Goal: Check status: Check status

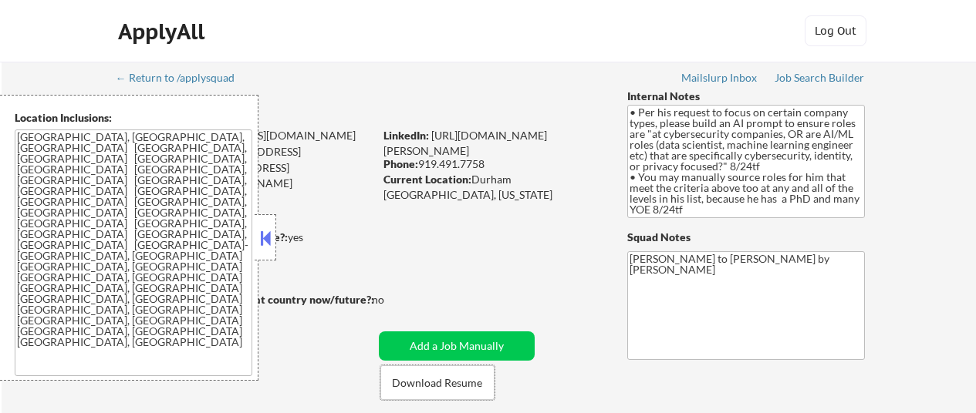
select select ""pending""
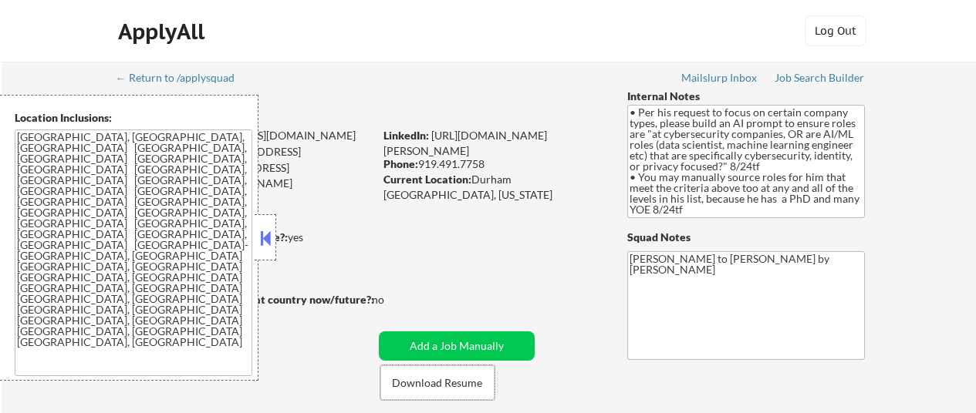
select select ""pending""
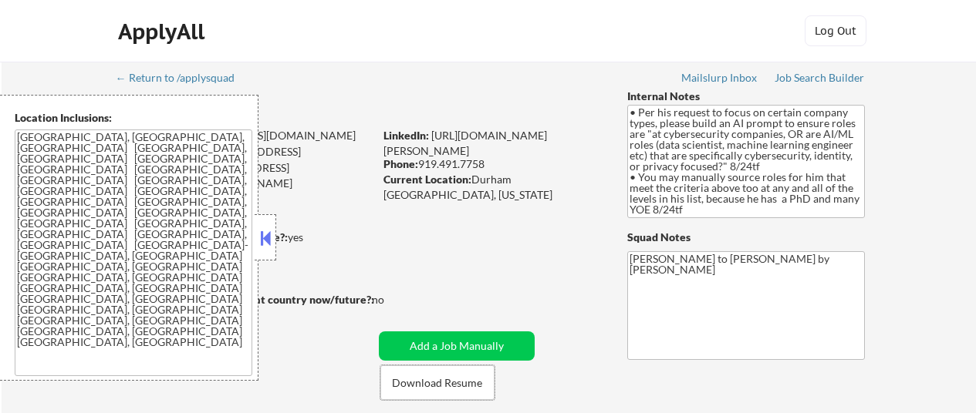
select select ""pending""
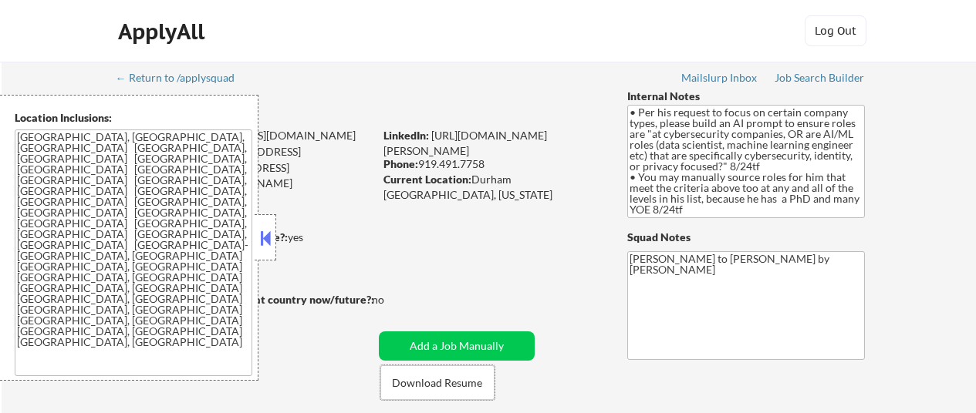
select select ""pending""
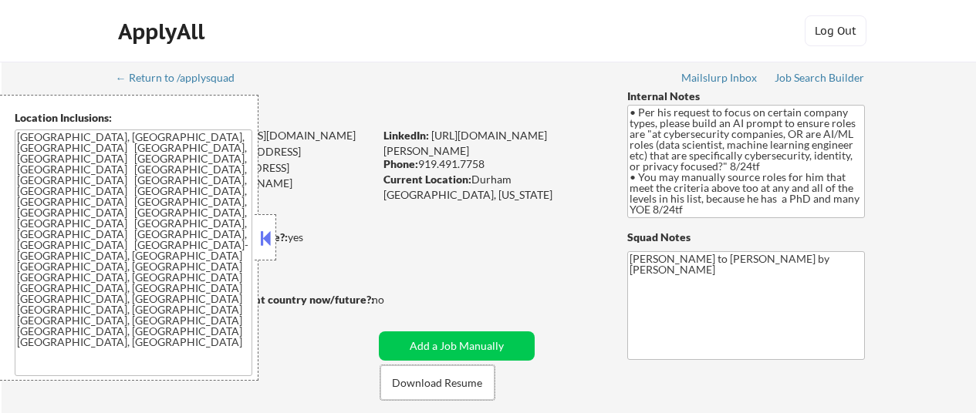
select select ""pending""
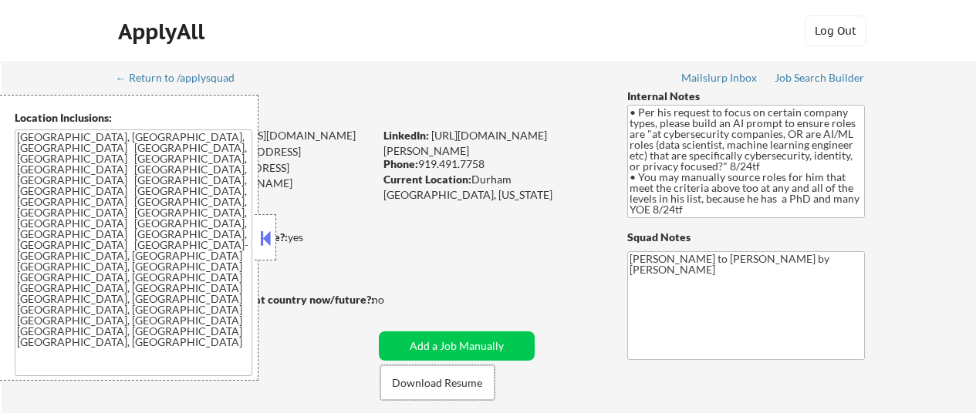
select select ""pending""
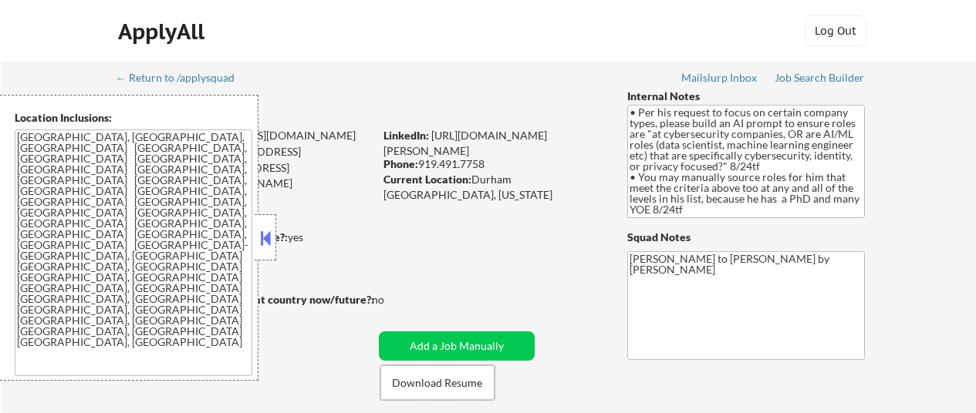
select select ""pending""
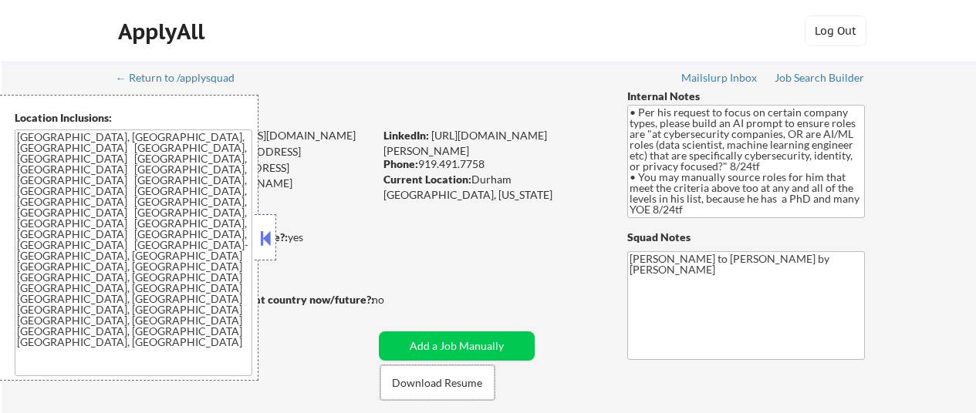
select select ""pending""
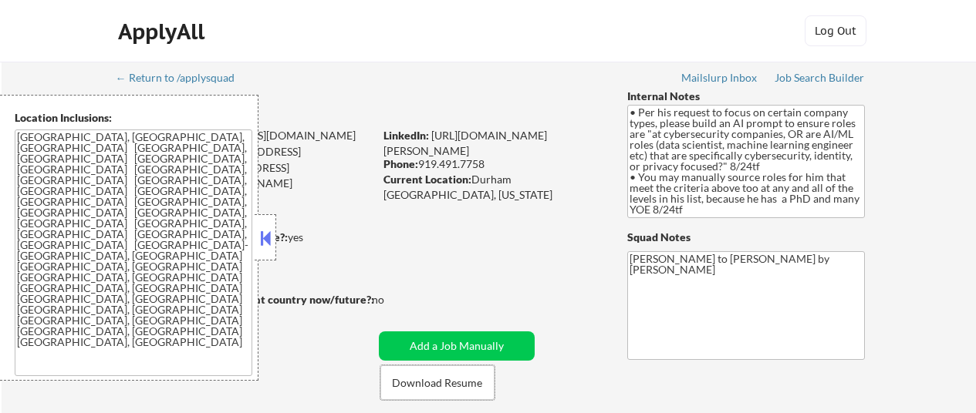
select select ""pending""
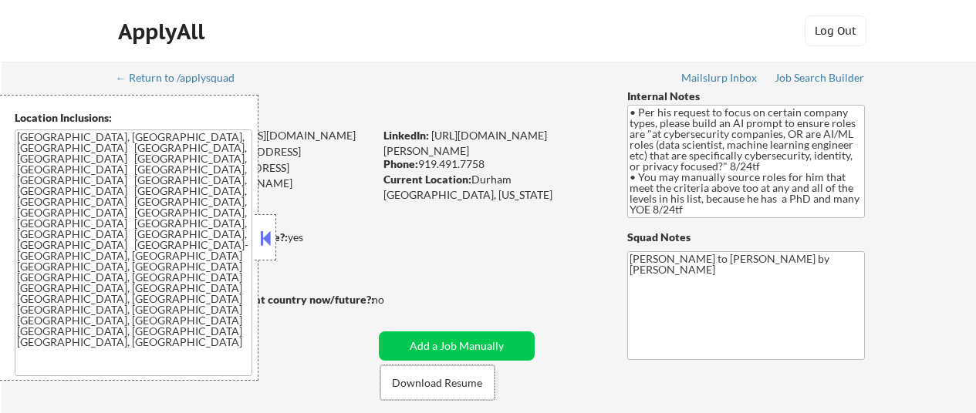
select select ""pending""
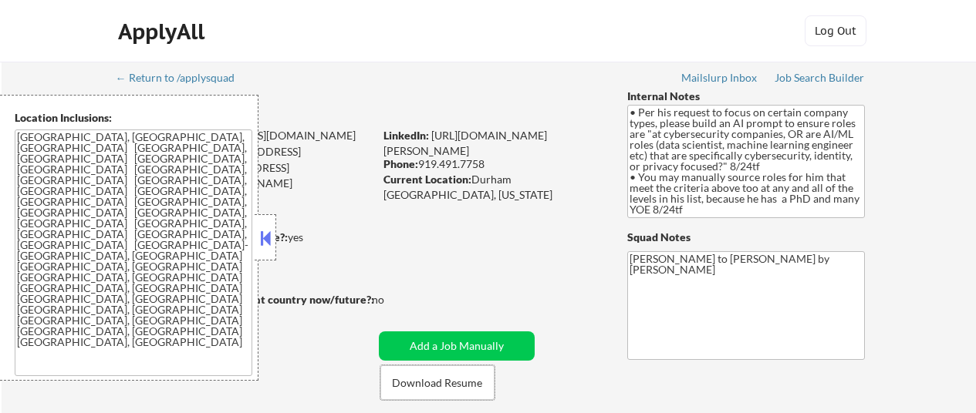
select select ""pending""
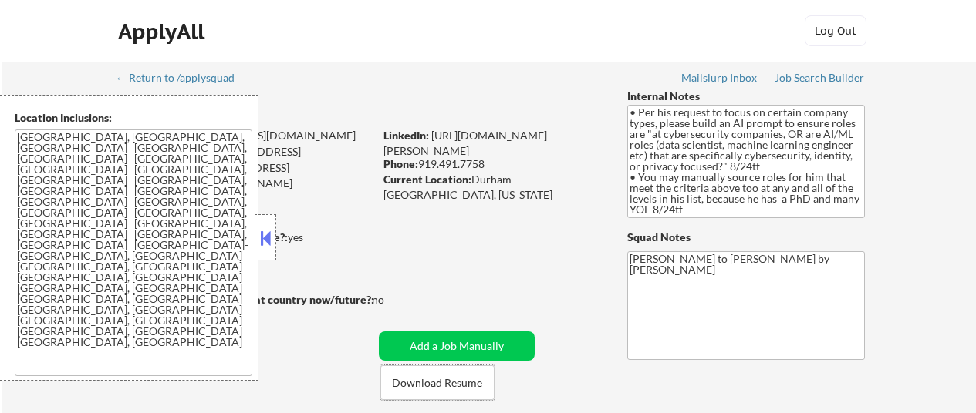
select select ""pending""
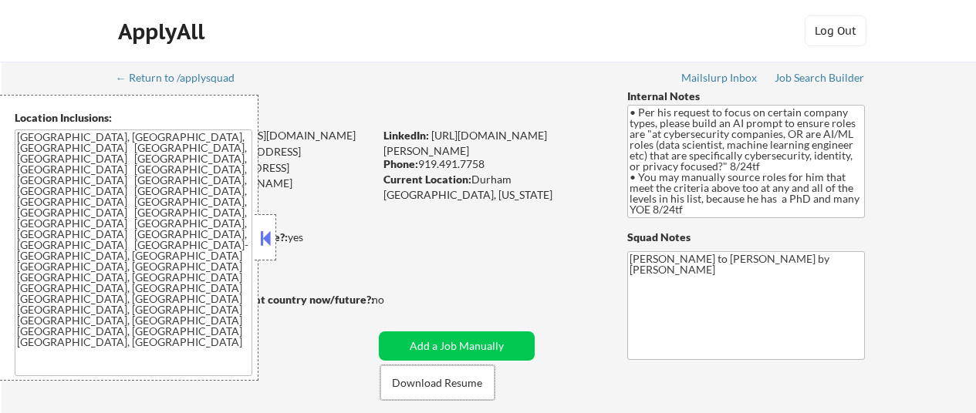
select select ""pending""
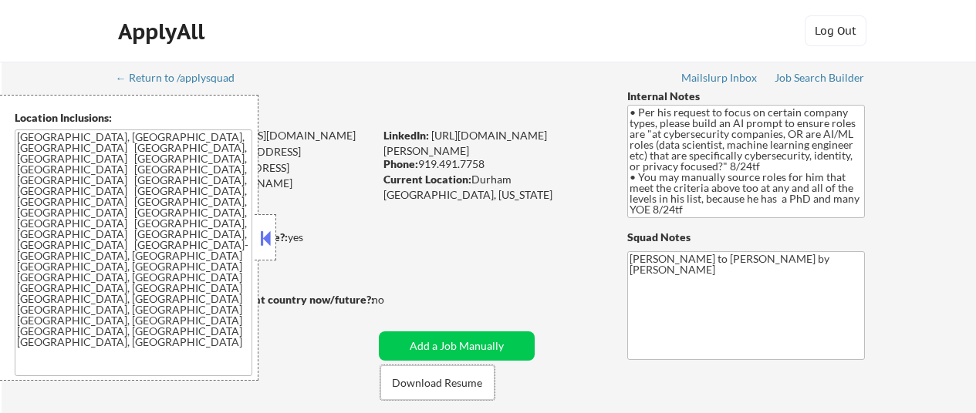
select select ""pending""
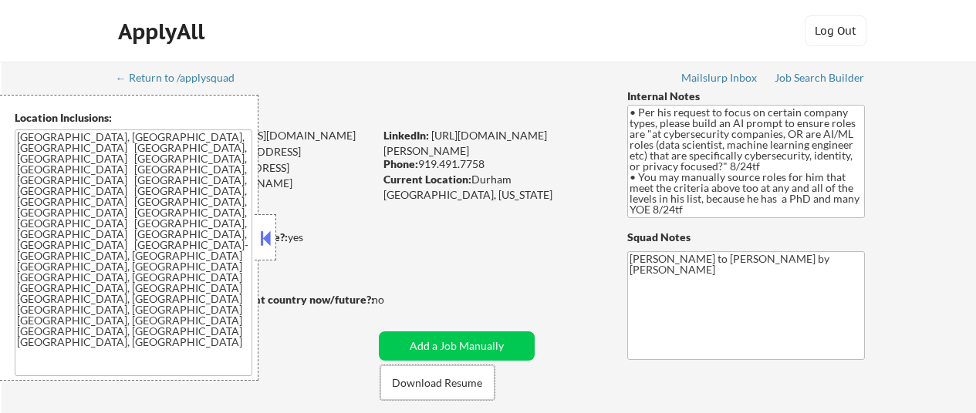
select select ""pending""
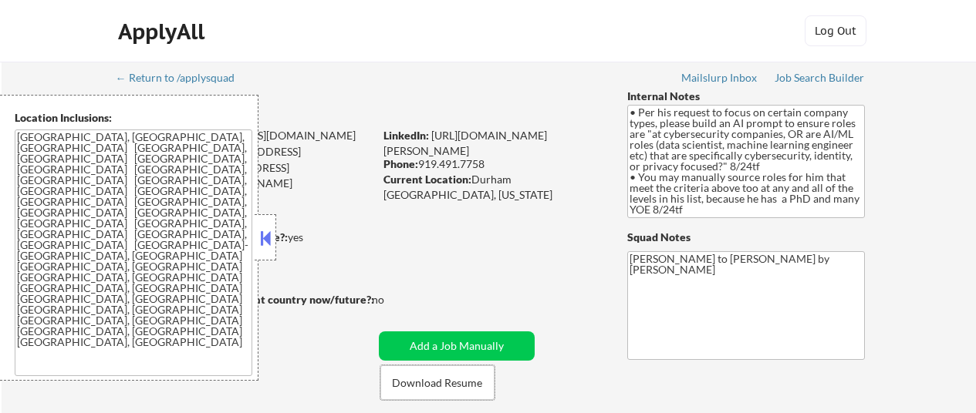
select select ""pending""
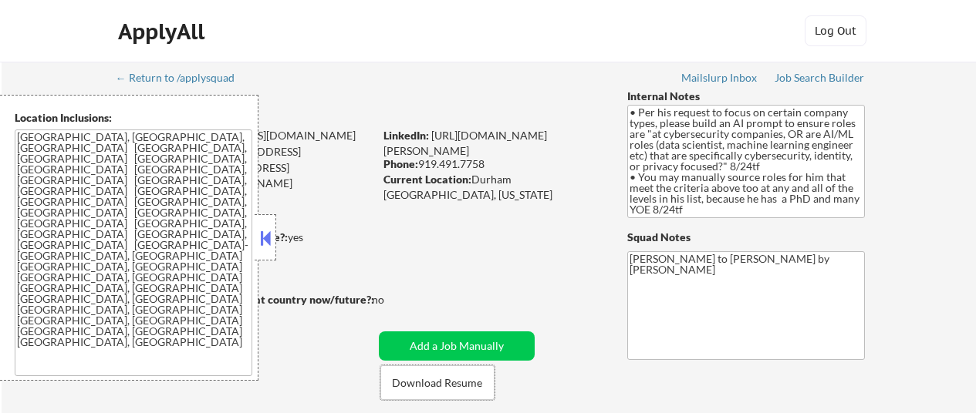
select select ""pending""
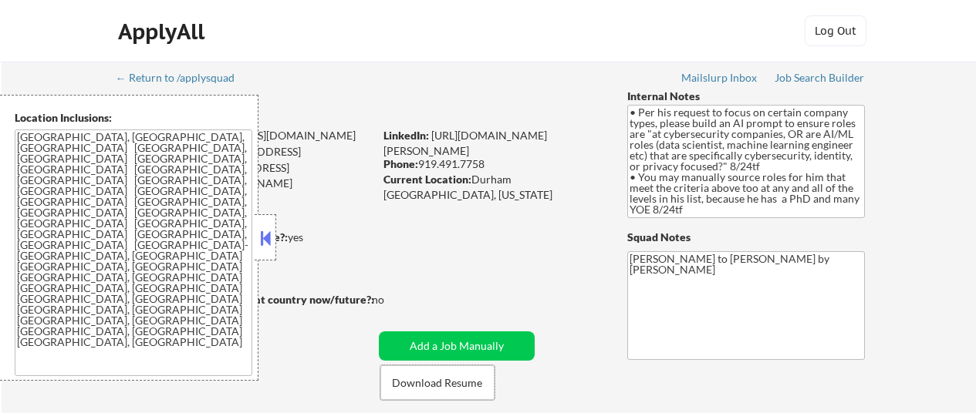
select select ""pending""
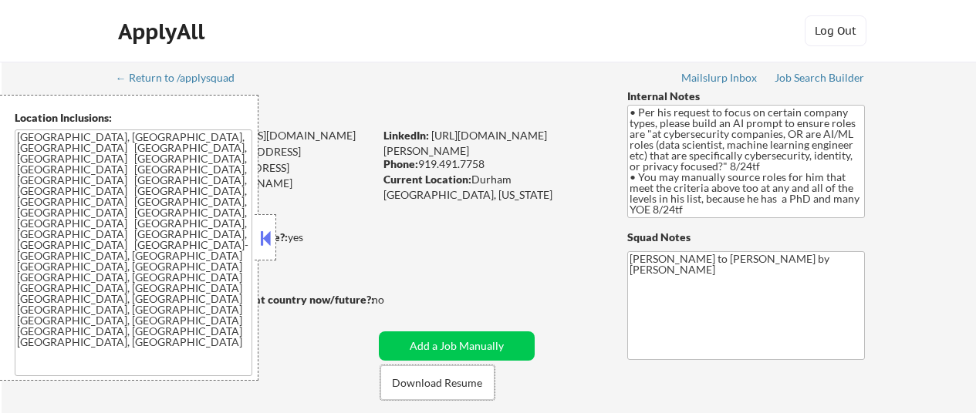
select select ""pending""
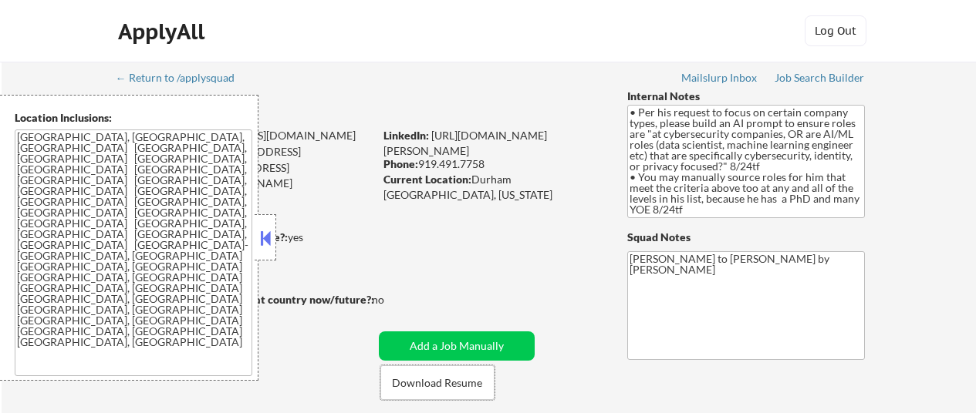
select select ""pending""
click at [265, 234] on button at bounding box center [265, 238] width 17 height 23
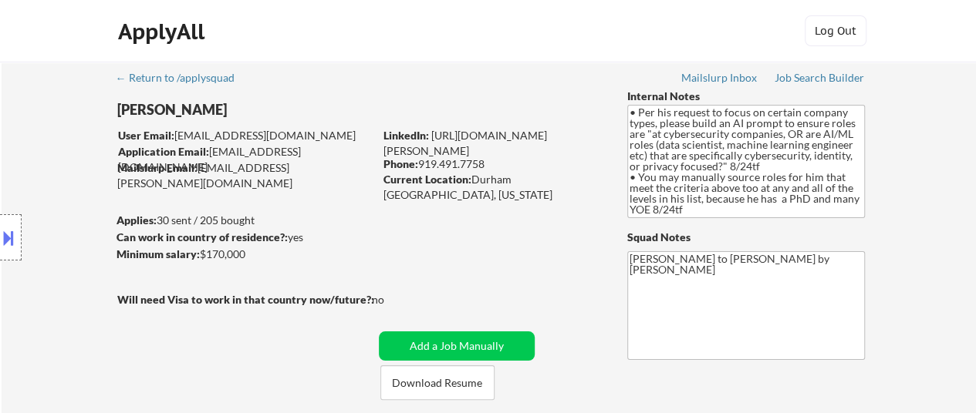
click at [12, 228] on button at bounding box center [8, 237] width 17 height 25
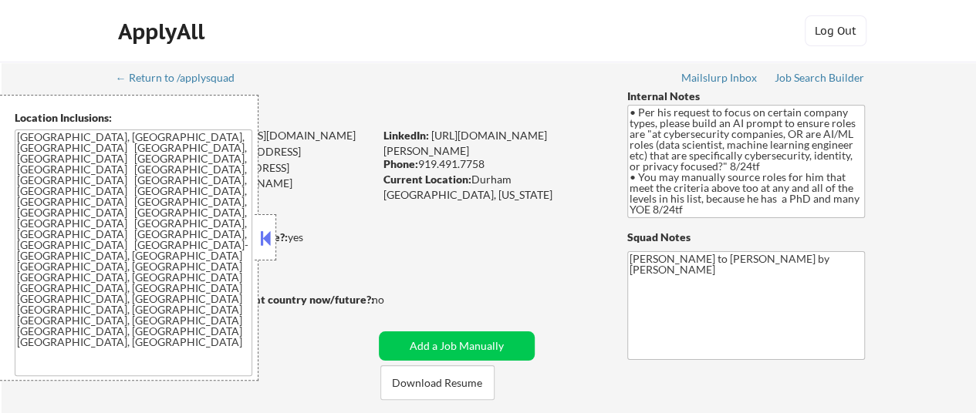
click at [136, 277] on textarea "[GEOGRAPHIC_DATA], [GEOGRAPHIC_DATA], [GEOGRAPHIC_DATA] [GEOGRAPHIC_DATA], [GEO…" at bounding box center [134, 253] width 238 height 247
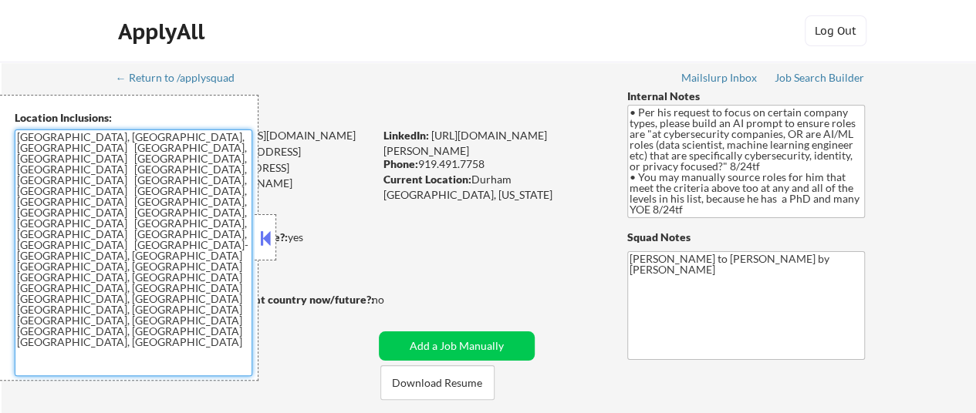
click at [135, 245] on textarea "[GEOGRAPHIC_DATA], [GEOGRAPHIC_DATA], [GEOGRAPHIC_DATA] [GEOGRAPHIC_DATA], [GEO…" at bounding box center [134, 253] width 238 height 247
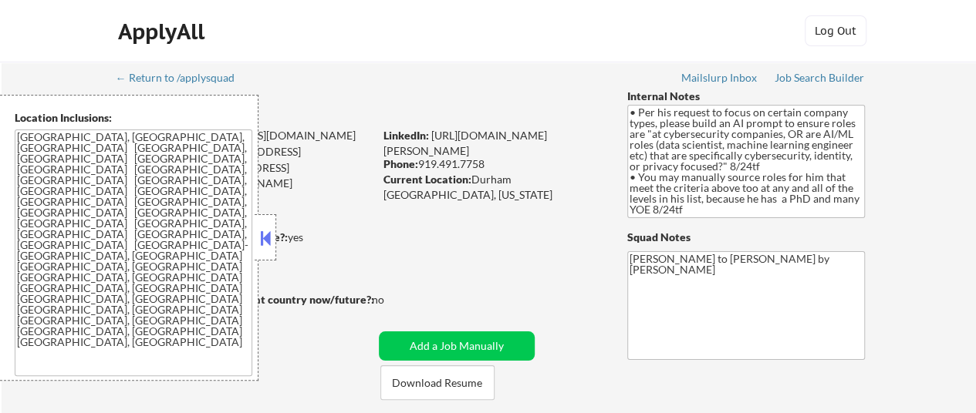
click at [263, 243] on button at bounding box center [265, 238] width 17 height 23
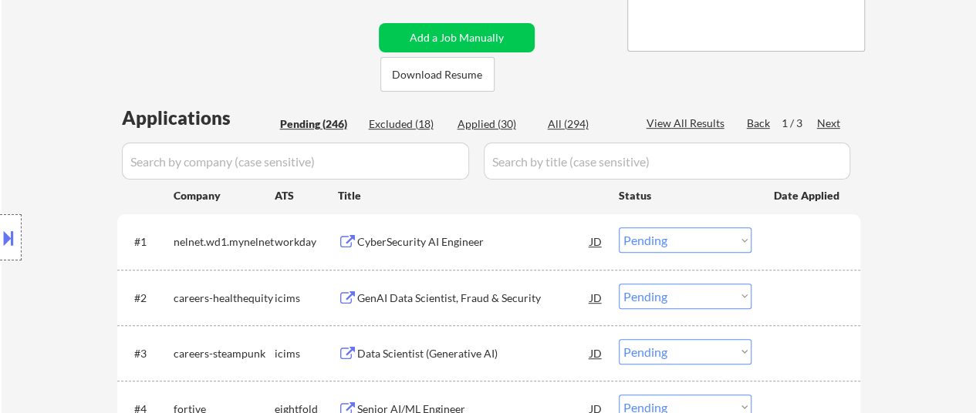
scroll to position [386, 0]
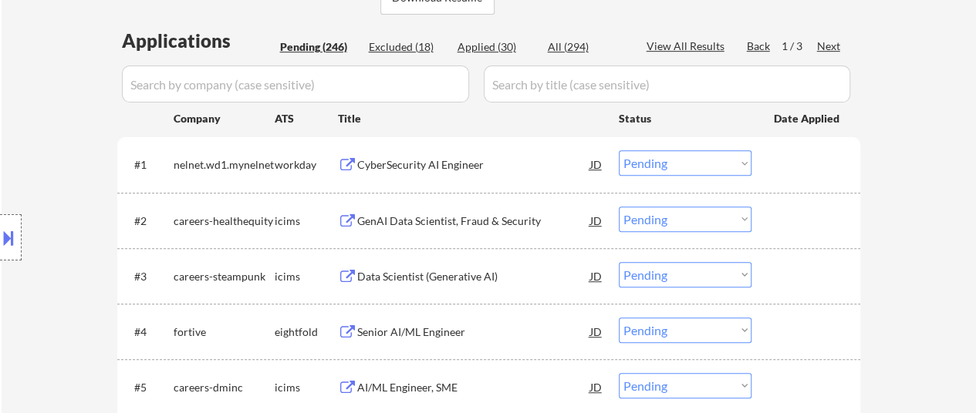
click at [442, 226] on div "GenAI Data Scientist, Fraud & Security" at bounding box center [473, 221] width 233 height 15
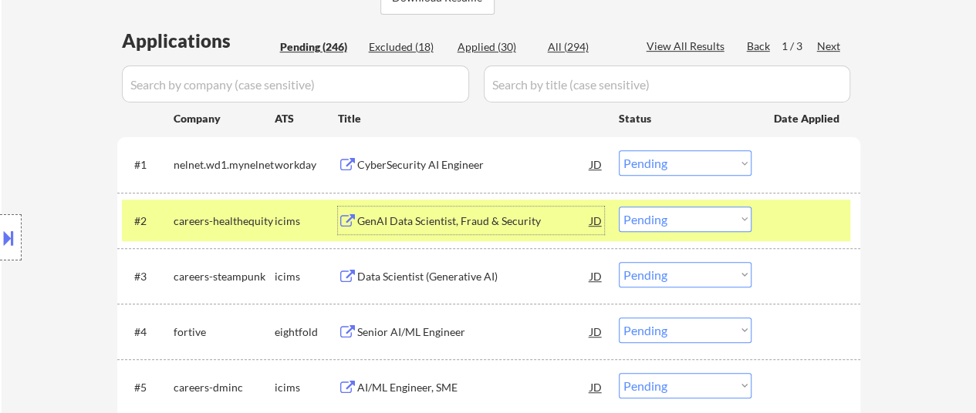
click at [475, 274] on div "Data Scientist (Generative AI)" at bounding box center [473, 276] width 233 height 15
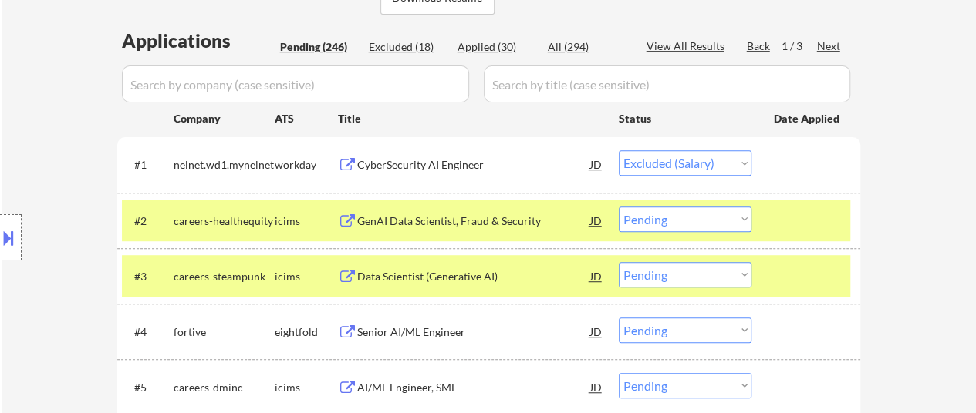
select select ""pending""
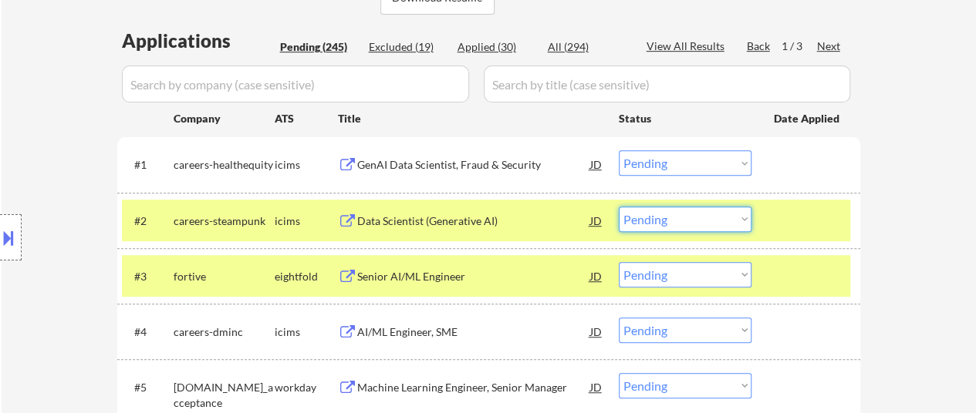
click at [690, 214] on select "Choose an option... Pending Applied Excluded (Questions) Excluded (Expired) Exc…" at bounding box center [685, 219] width 133 height 25
click at [619, 207] on select "Choose an option... Pending Applied Excluded (Questions) Excluded (Expired) Exc…" at bounding box center [685, 219] width 133 height 25
select select ""pending""
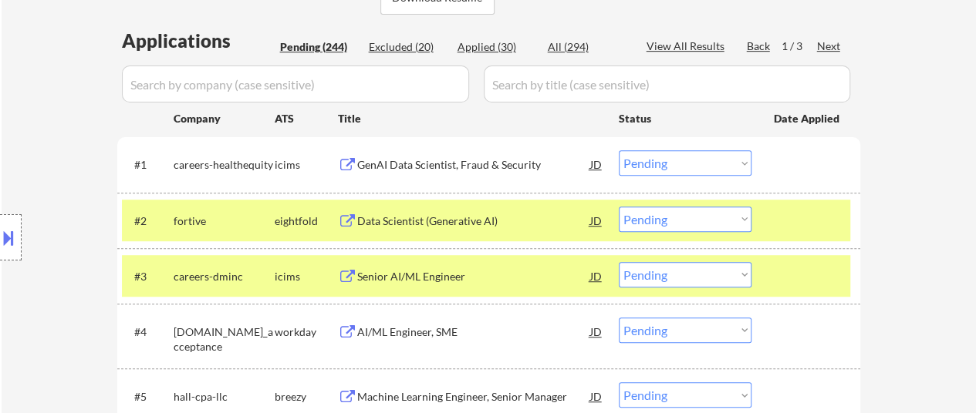
click at [821, 269] on div at bounding box center [808, 276] width 68 height 28
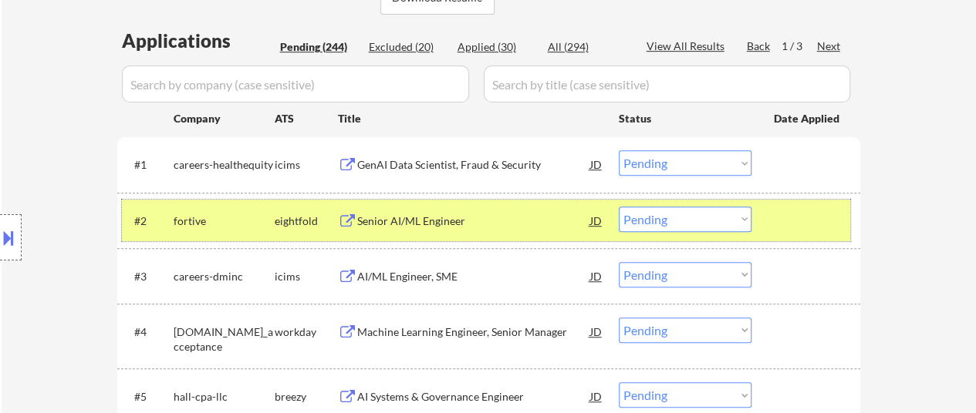
drag, startPoint x: 807, startPoint y: 224, endPoint x: 673, endPoint y: 220, distance: 133.5
click at [805, 224] on div at bounding box center [808, 221] width 68 height 28
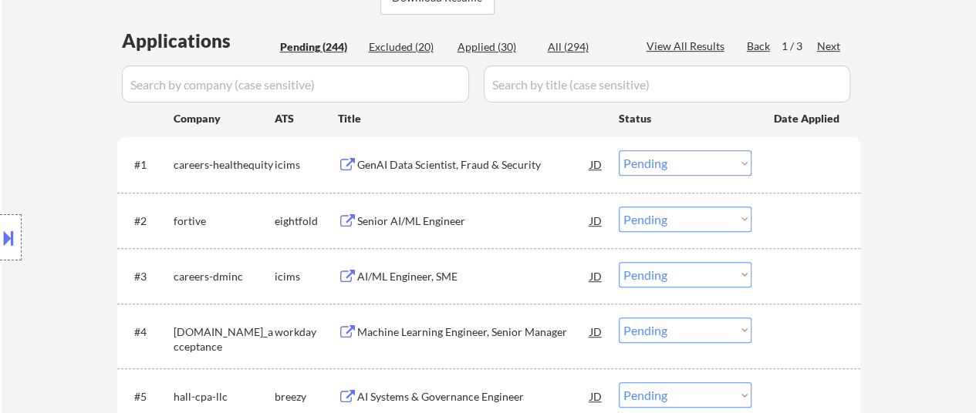
click at [409, 225] on div "Senior AI/ML Engineer" at bounding box center [473, 221] width 233 height 15
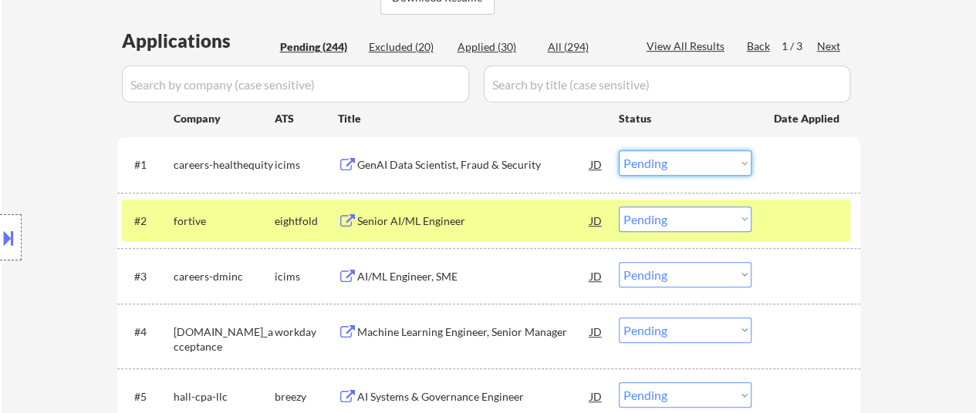
click at [684, 160] on select "Choose an option... Pending Applied Excluded (Questions) Excluded (Expired) Exc…" at bounding box center [685, 162] width 133 height 25
click at [619, 150] on select "Choose an option... Pending Applied Excluded (Questions) Excluded (Expired) Exc…" at bounding box center [685, 162] width 133 height 25
select select ""pending""
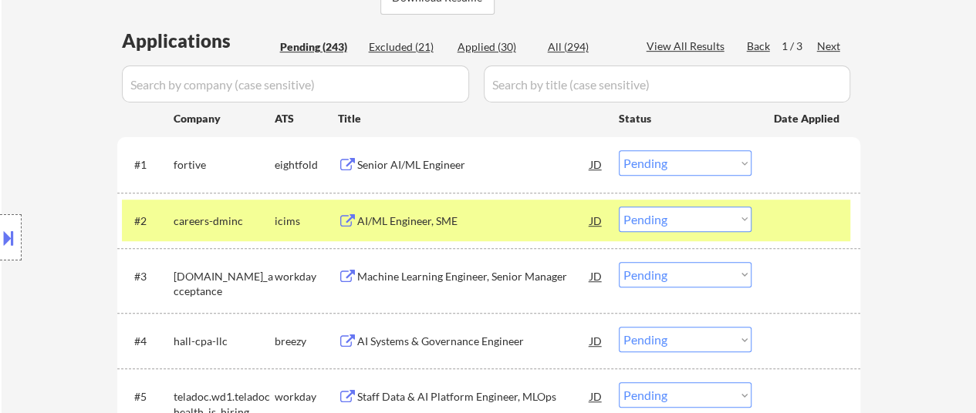
click at [789, 221] on div at bounding box center [808, 221] width 68 height 28
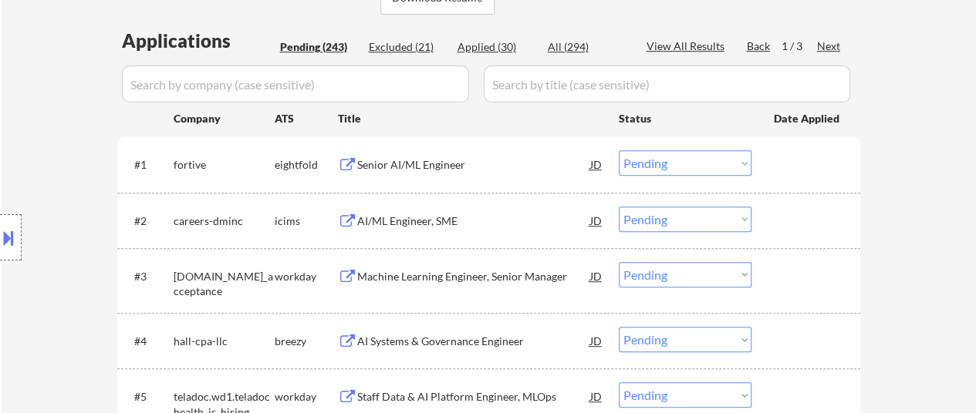
click at [455, 329] on div "AI Systems & Governance Engineer" at bounding box center [473, 341] width 233 height 28
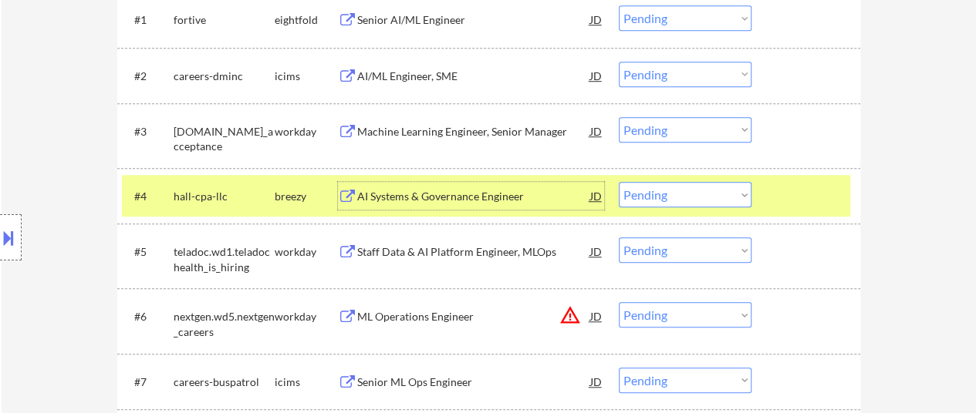
scroll to position [617, 0]
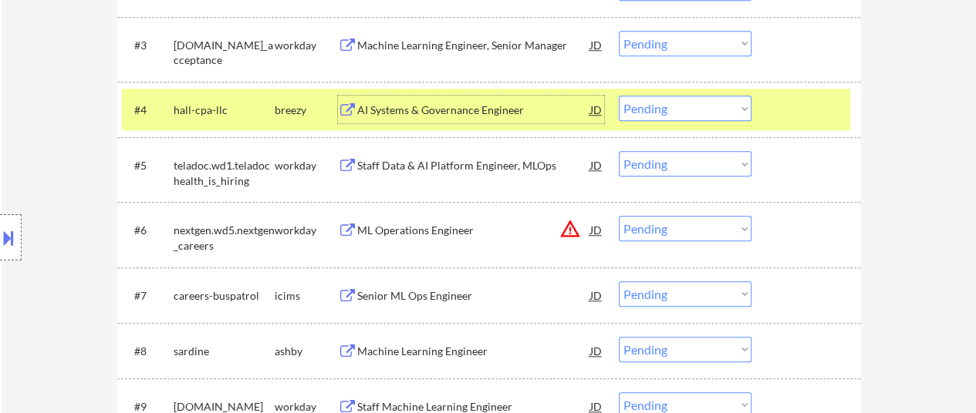
click at [454, 293] on div "Senior ML Ops Engineer" at bounding box center [473, 295] width 233 height 15
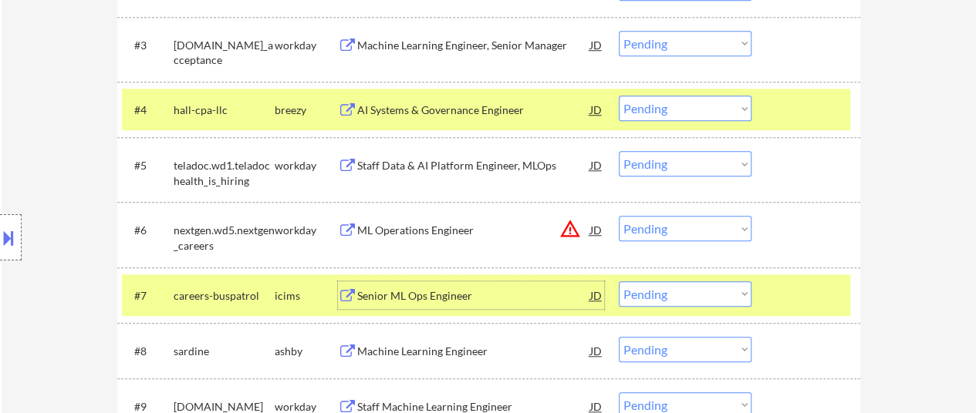
click at [669, 295] on select "Choose an option... Pending Applied Excluded (Questions) Excluded (Expired) Exc…" at bounding box center [685, 294] width 133 height 25
click at [619, 282] on select "Choose an option... Pending Applied Excluded (Questions) Excluded (Expired) Exc…" at bounding box center [685, 294] width 133 height 25
select select ""pending""
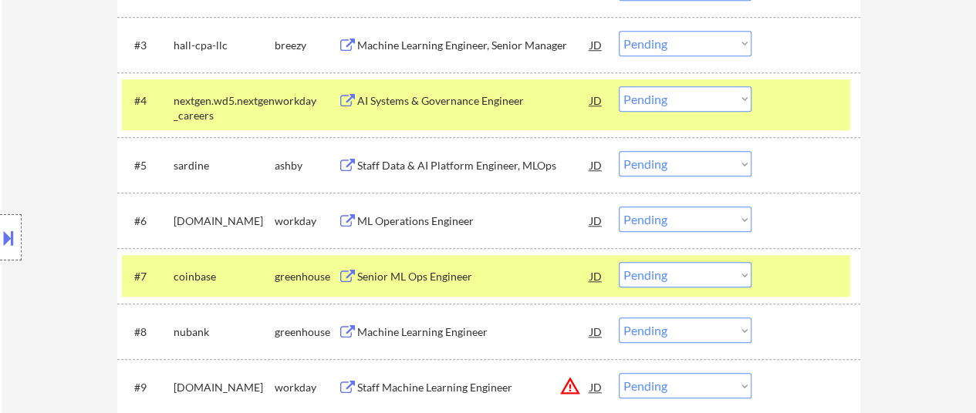
select select ""pending""
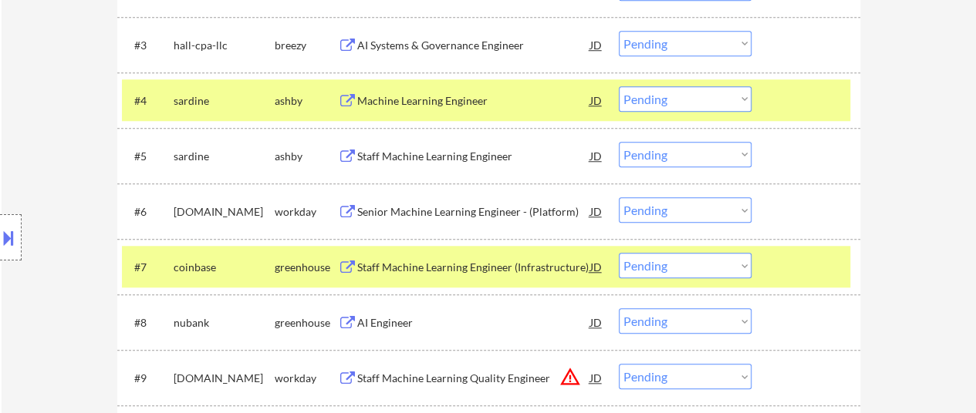
scroll to position [309, 0]
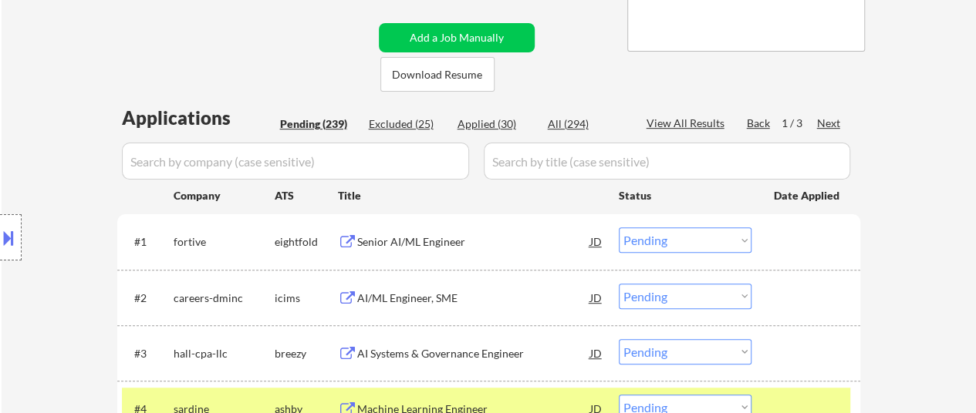
click at [674, 238] on select "Choose an option... Pending Applied Excluded (Questions) Excluded (Expired) Exc…" at bounding box center [685, 240] width 133 height 25
click at [619, 228] on select "Choose an option... Pending Applied Excluded (Questions) Excluded (Expired) Exc…" at bounding box center [685, 240] width 133 height 25
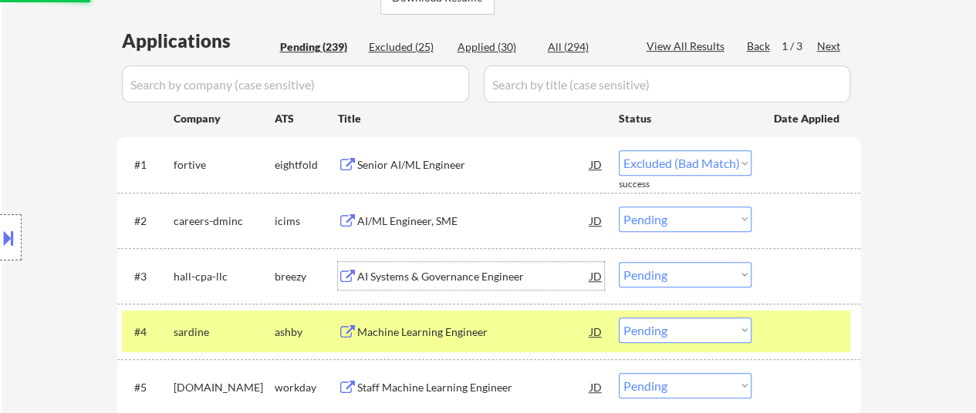
click at [467, 273] on div "AI Systems & Governance Engineer" at bounding box center [473, 276] width 233 height 15
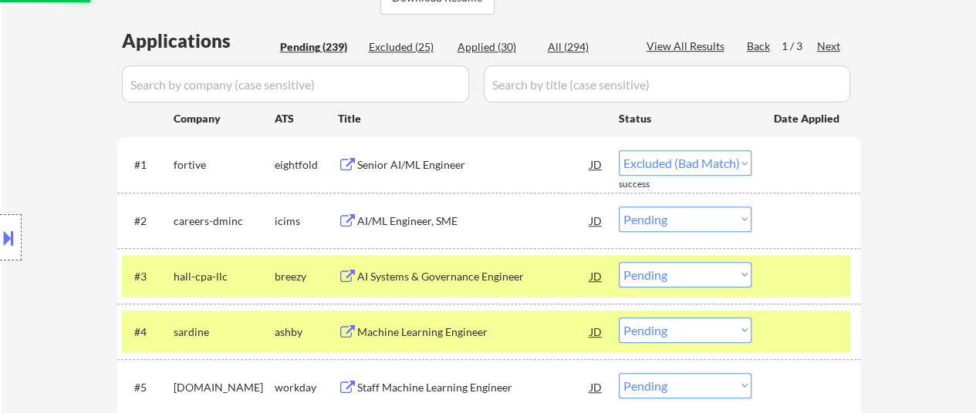
select select ""pending""
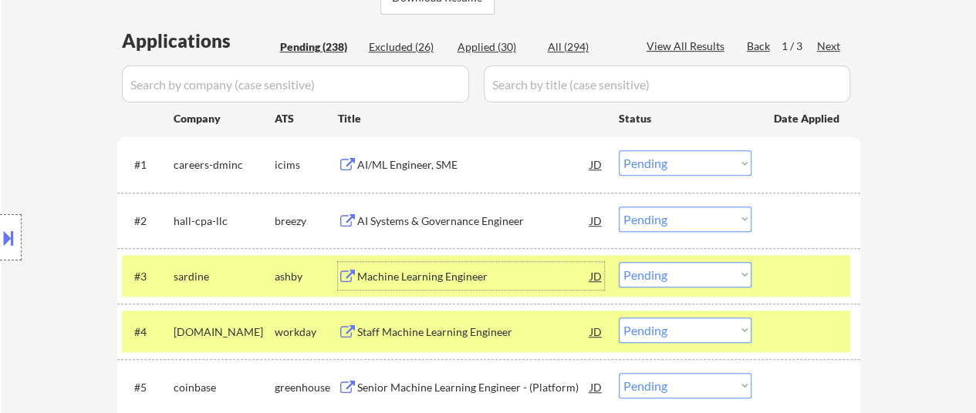
click at [457, 278] on div "Machine Learning Engineer" at bounding box center [473, 276] width 233 height 15
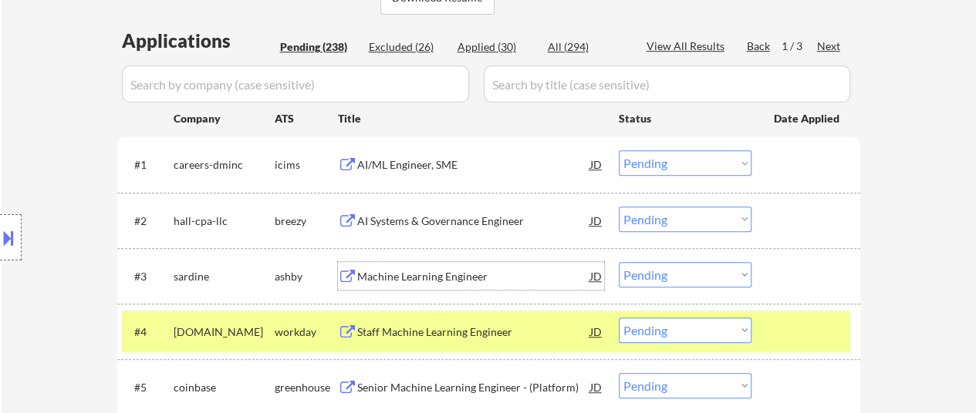
click at [673, 273] on select "Choose an option... Pending Applied Excluded (Questions) Excluded (Expired) Exc…" at bounding box center [685, 274] width 133 height 25
click at [619, 262] on select "Choose an option... Pending Applied Excluded (Questions) Excluded (Expired) Exc…" at bounding box center [685, 274] width 133 height 25
drag, startPoint x: 437, startPoint y: 326, endPoint x: 444, endPoint y: 336, distance: 12.0
click at [437, 327] on div "Senior Machine Learning Engineer - (Platform)" at bounding box center [473, 332] width 233 height 15
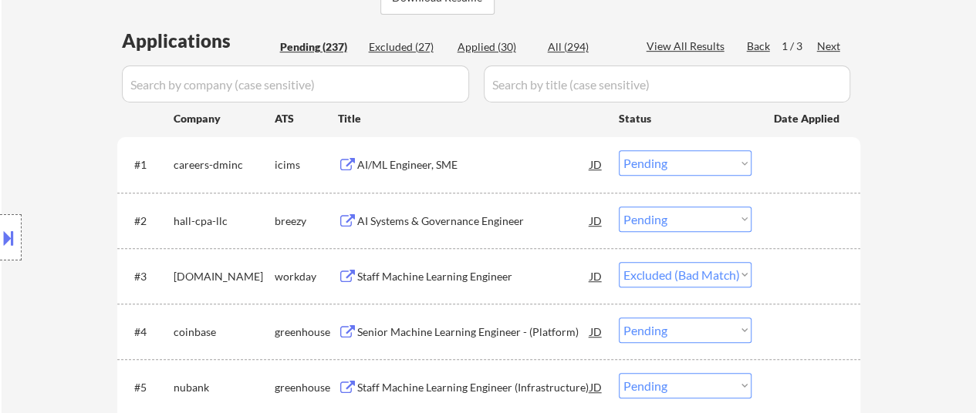
select select ""pending""
click at [673, 219] on select "Choose an option... Pending Applied Excluded (Questions) Excluded (Expired) Exc…" at bounding box center [685, 219] width 133 height 25
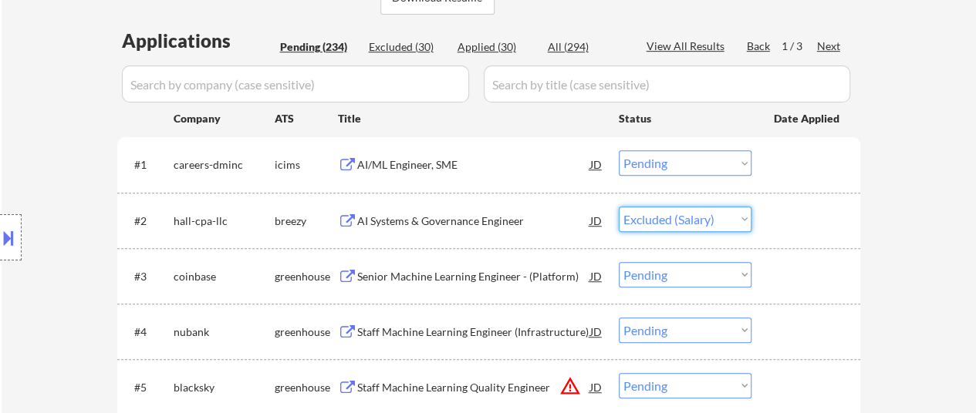
click at [619, 207] on select "Choose an option... Pending Applied Excluded (Questions) Excluded (Expired) Exc…" at bounding box center [685, 219] width 133 height 25
select select ""pending""
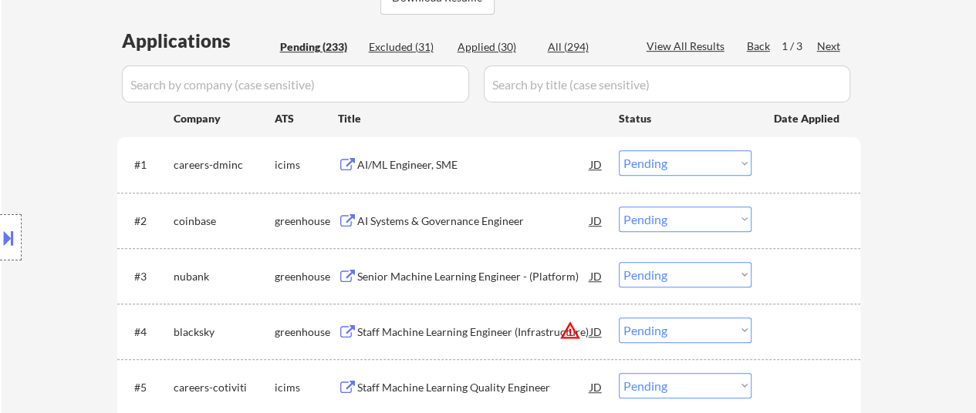
drag, startPoint x: 425, startPoint y: 163, endPoint x: 437, endPoint y: 162, distance: 11.6
click at [425, 163] on div "AI/ML Engineer, SME" at bounding box center [473, 164] width 233 height 15
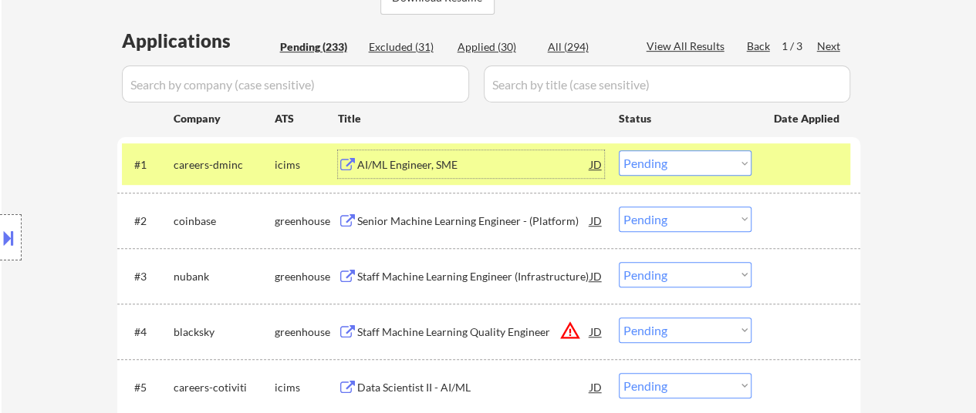
click at [665, 163] on select "Choose an option... Pending Applied Excluded (Questions) Excluded (Expired) Exc…" at bounding box center [685, 162] width 133 height 25
click at [619, 150] on select "Choose an option... Pending Applied Excluded (Questions) Excluded (Expired) Exc…" at bounding box center [685, 162] width 133 height 25
select select ""pending""
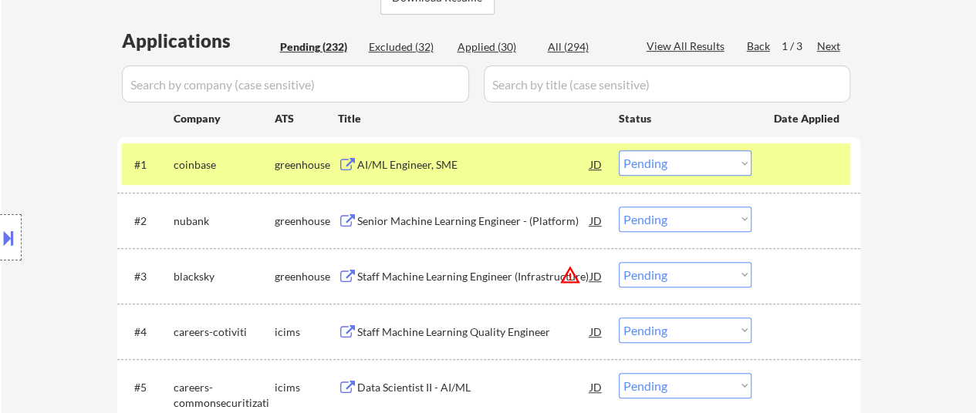
click at [768, 155] on div "#1 coinbase greenhouse AI/ML Engineer, SME JD Choose an option... Pending Appli…" at bounding box center [486, 164] width 728 height 42
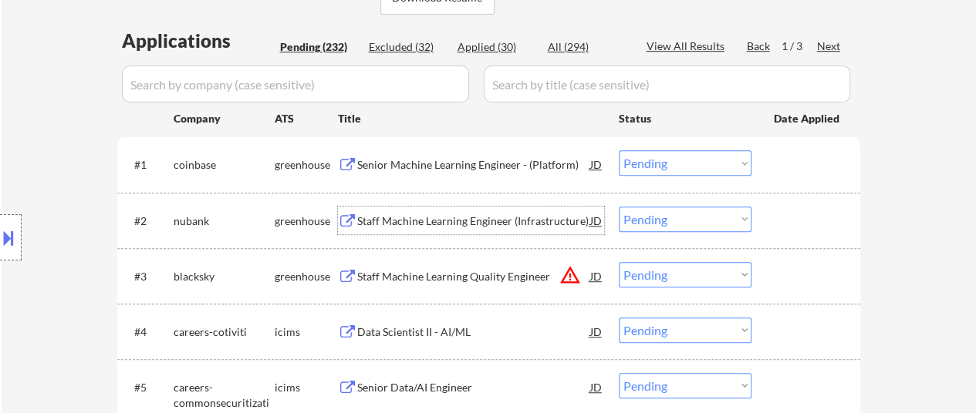
click at [433, 224] on div "Staff Machine Learning Engineer (Infrastructure)" at bounding box center [473, 221] width 233 height 15
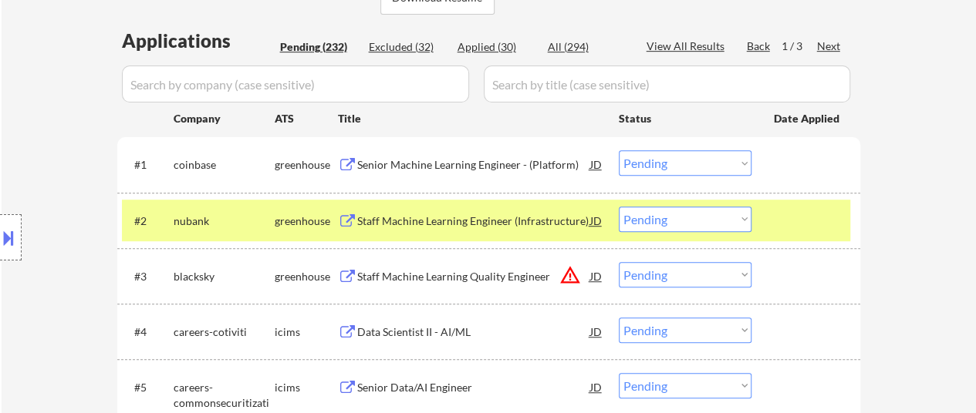
select select ""pending""
click at [696, 155] on select "Choose an option... Pending Applied Excluded (Questions) Excluded (Expired) Exc…" at bounding box center [685, 162] width 133 height 25
click at [619, 150] on select "Choose an option... Pending Applied Excluded (Questions) Excluded (Expired) Exc…" at bounding box center [685, 162] width 133 height 25
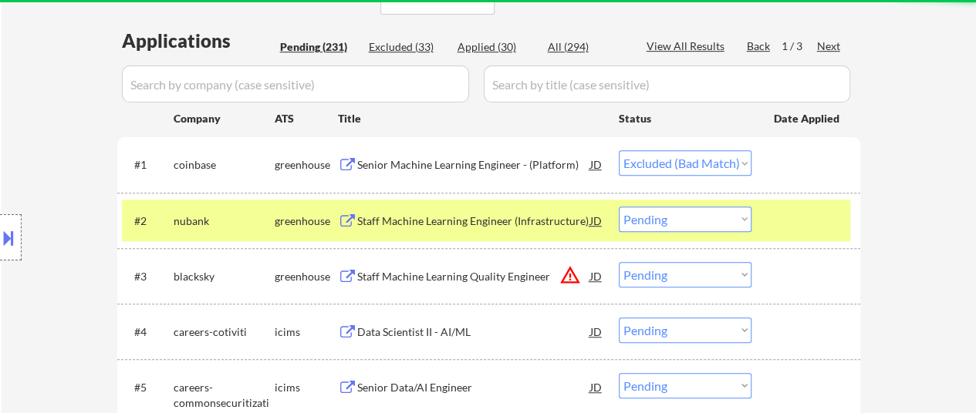
select select ""pending""
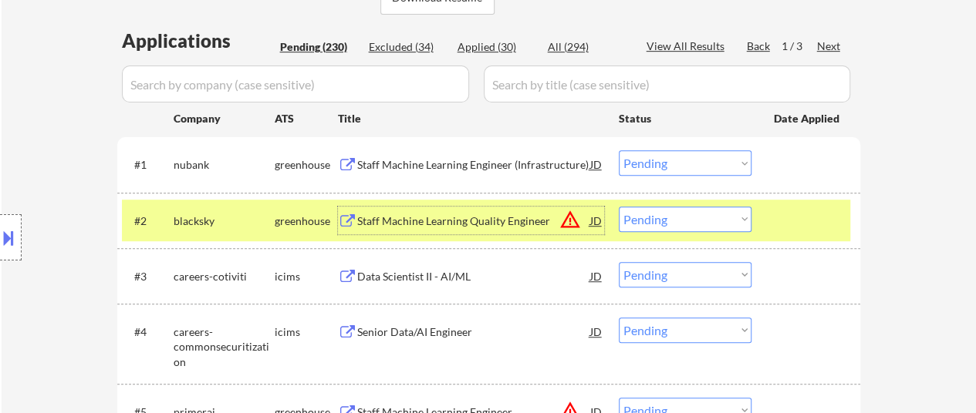
click at [489, 223] on div "Staff Machine Learning Quality Engineer" at bounding box center [473, 221] width 233 height 15
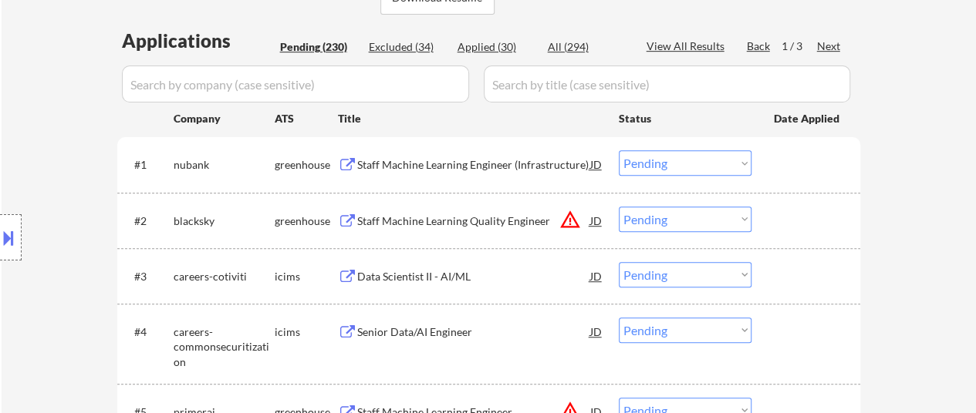
select select ""pending""
click at [674, 164] on select "Choose an option... Pending Applied Excluded (Questions) Excluded (Expired) Exc…" at bounding box center [685, 162] width 133 height 25
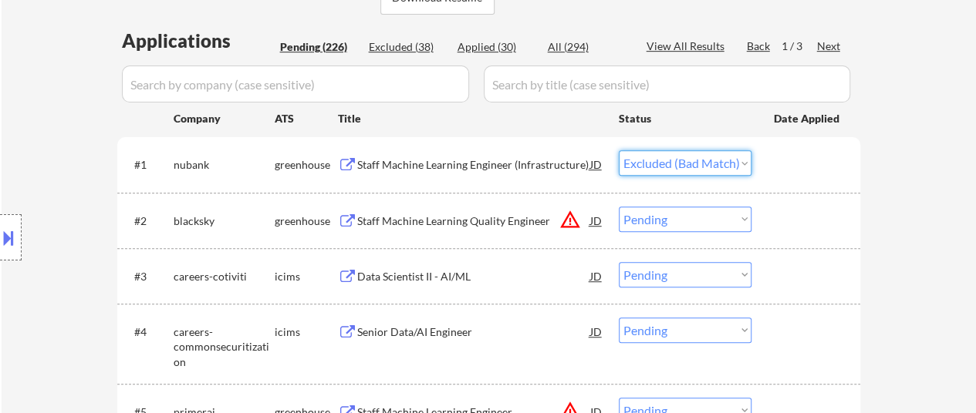
click at [619, 150] on select "Choose an option... Pending Applied Excluded (Questions) Excluded (Expired) Exc…" at bounding box center [685, 162] width 133 height 25
select select ""pending""
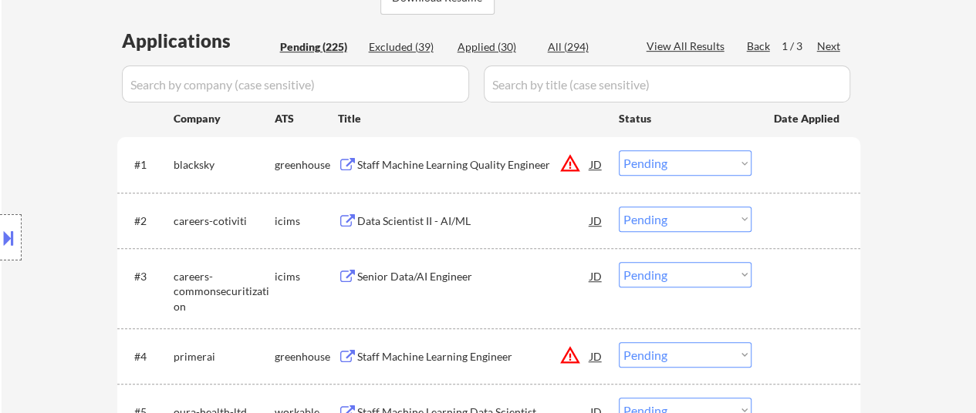
click at [430, 212] on div "Data Scientist II - AI/ML" at bounding box center [473, 221] width 233 height 28
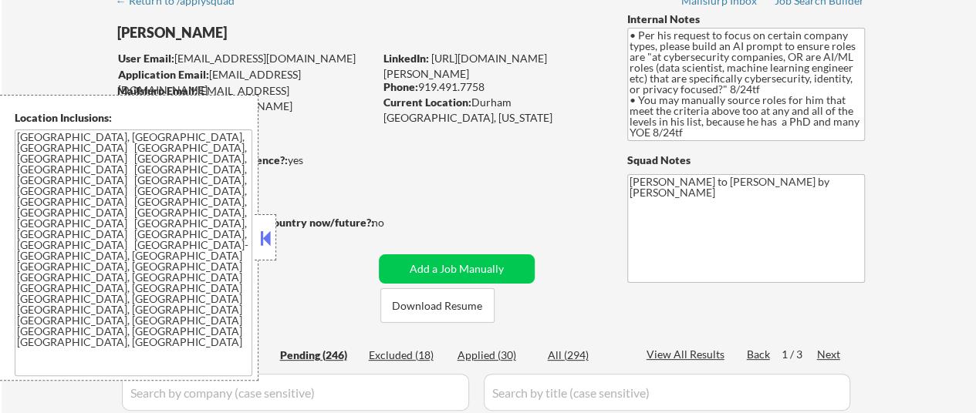
select select ""pending""
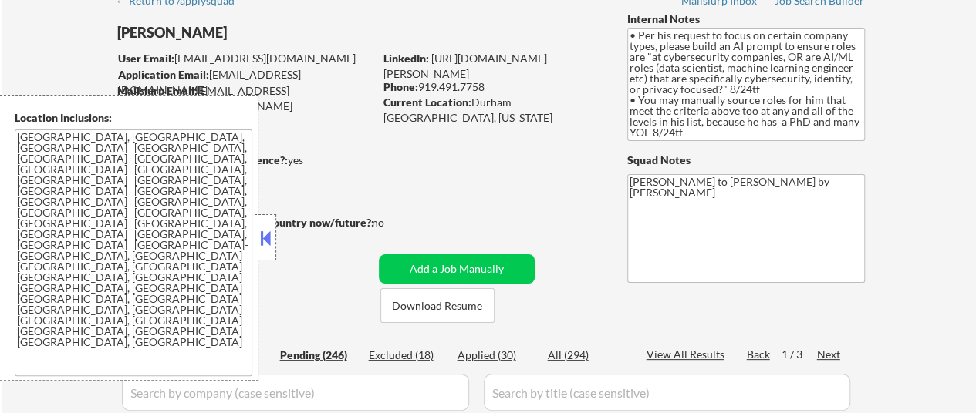
select select ""pending""
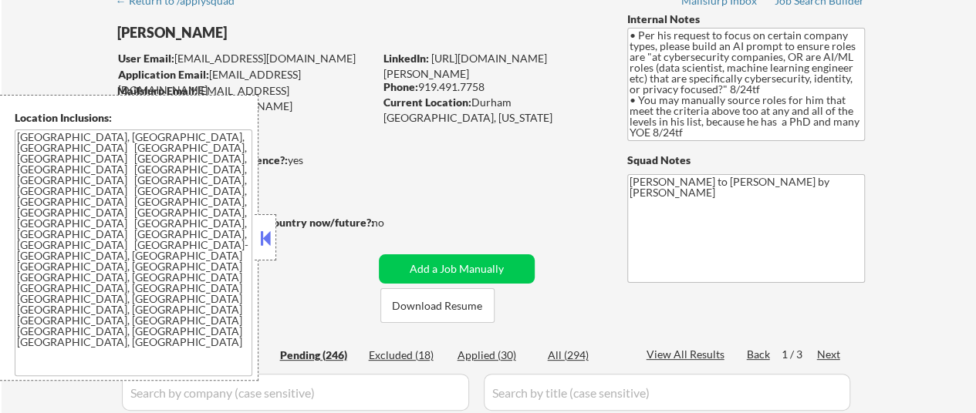
select select ""pending""
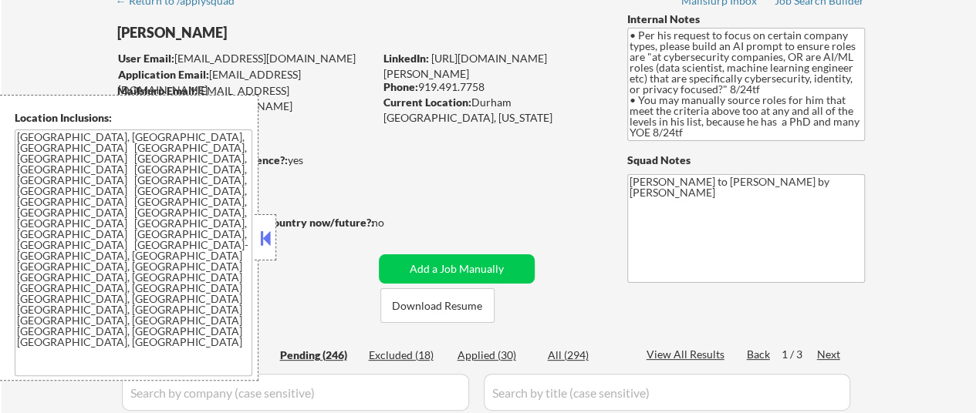
select select ""pending""
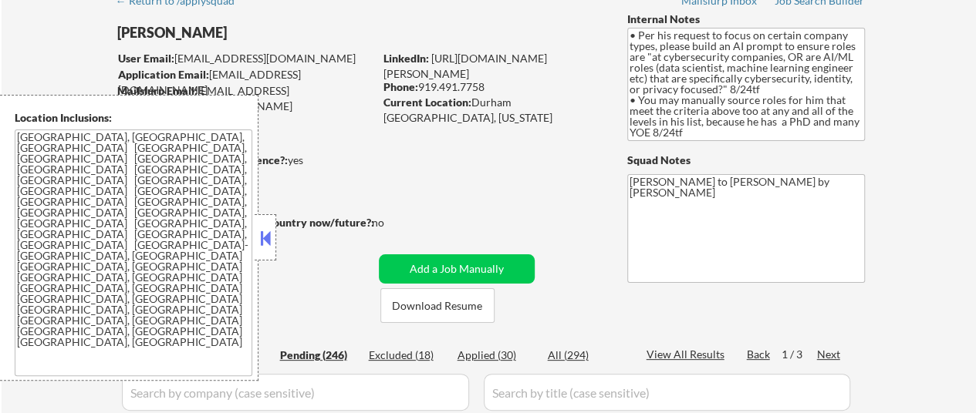
select select ""pending""
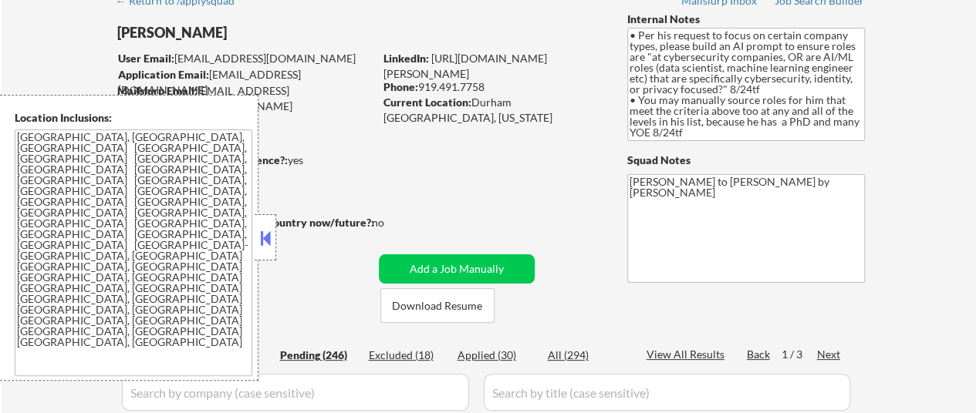
select select ""pending""
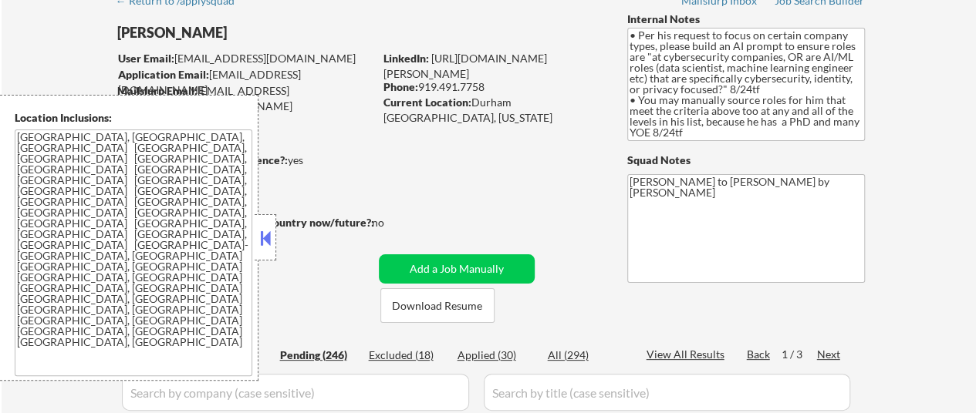
select select ""pending""
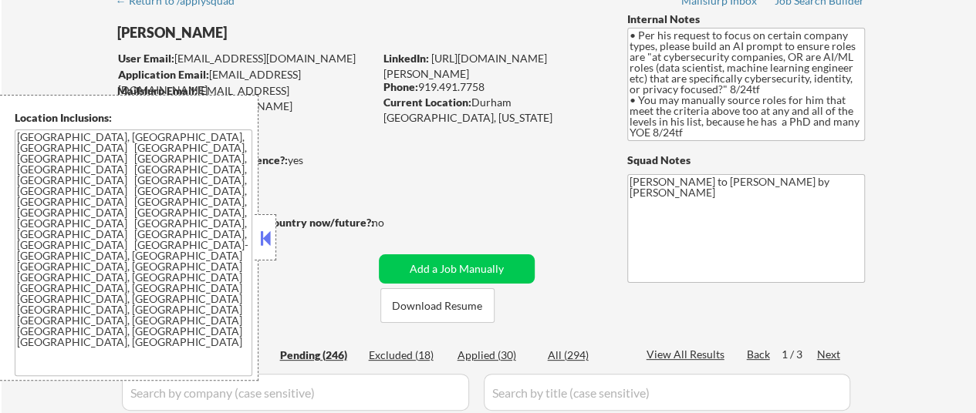
select select ""pending""
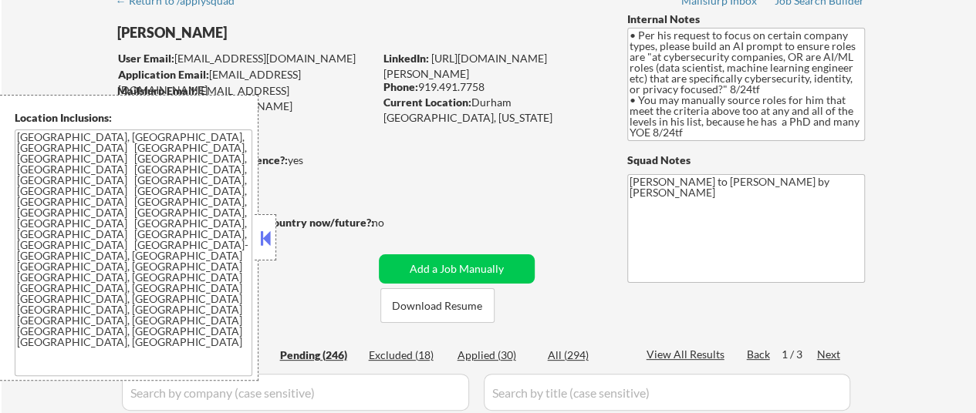
select select ""pending""
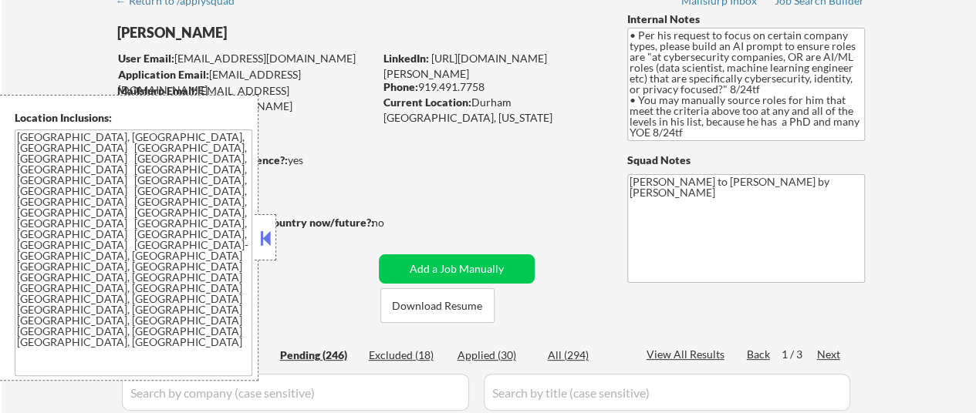
select select ""pending""
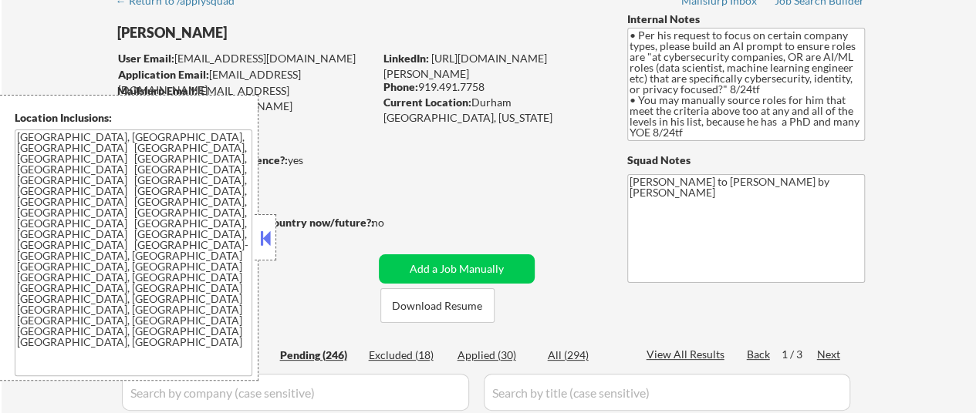
select select ""pending""
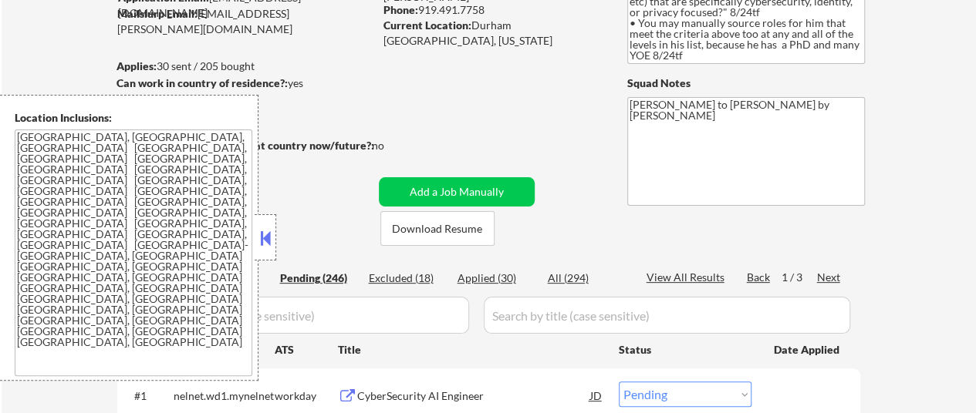
click at [268, 238] on button at bounding box center [265, 238] width 17 height 23
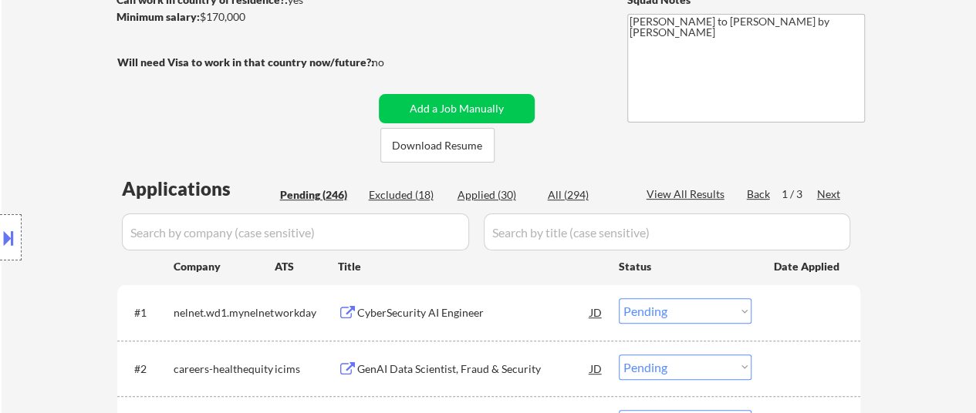
scroll to position [309, 0]
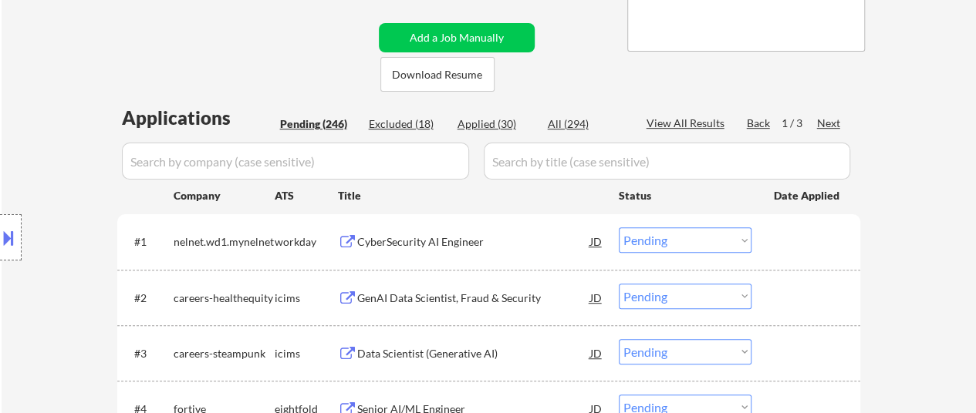
click at [427, 248] on div "CyberSecurity AI Engineer" at bounding box center [473, 241] width 233 height 15
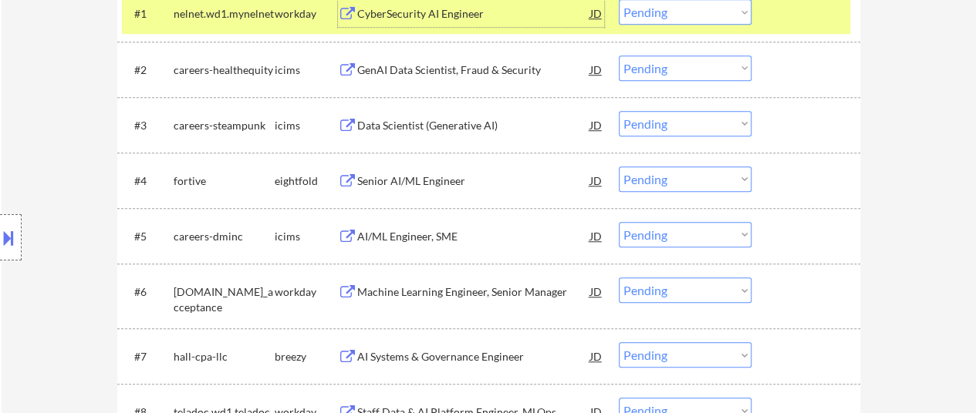
scroll to position [540, 0]
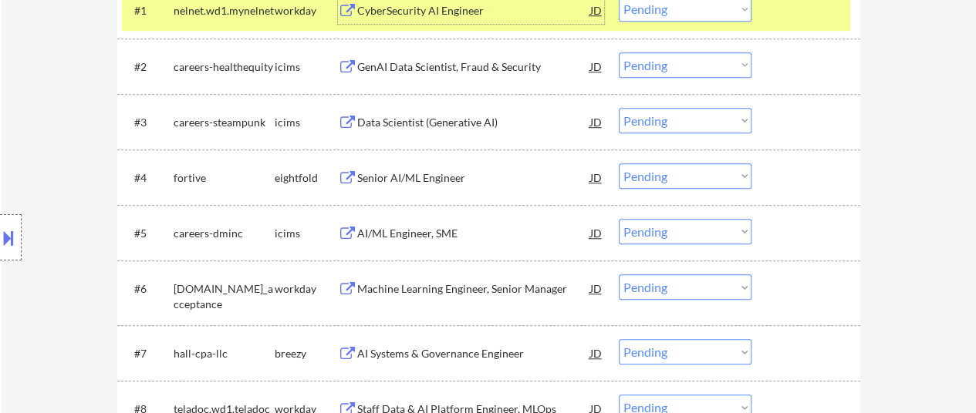
click at [466, 282] on div "Machine Learning Engineer, Senior Manager" at bounding box center [473, 289] width 233 height 15
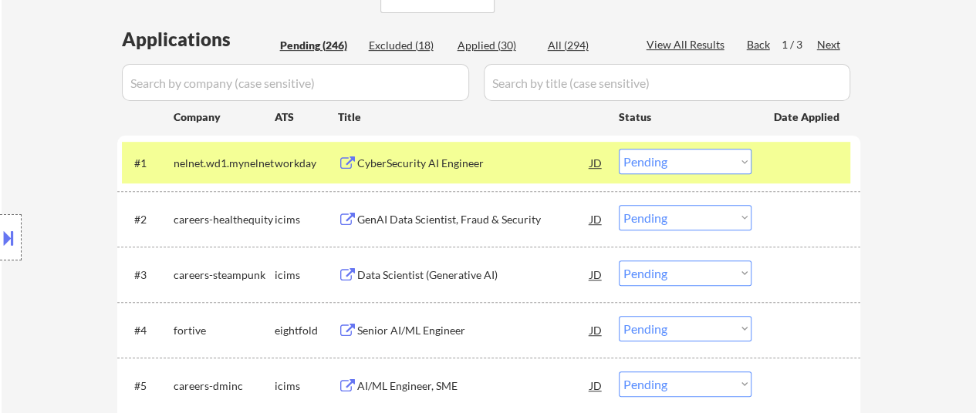
scroll to position [386, 0]
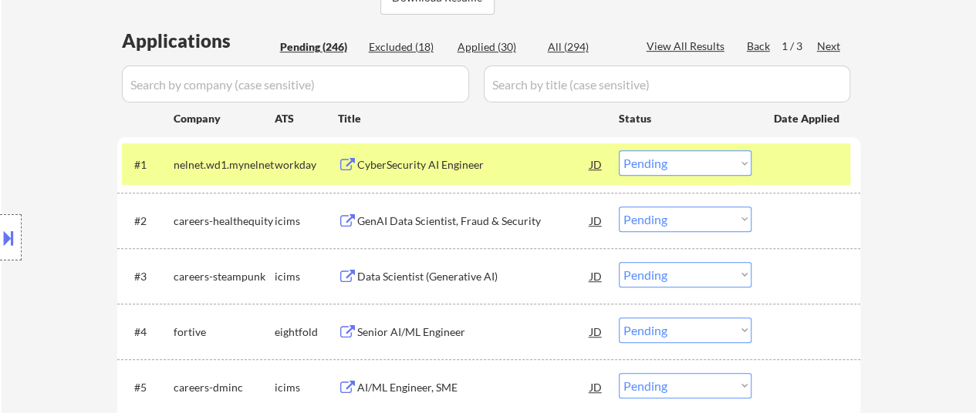
click at [694, 160] on select "Choose an option... Pending Applied Excluded (Questions) Excluded (Expired) Exc…" at bounding box center [685, 162] width 133 height 25
click at [619, 150] on select "Choose an option... Pending Applied Excluded (Questions) Excluded (Expired) Exc…" at bounding box center [685, 162] width 133 height 25
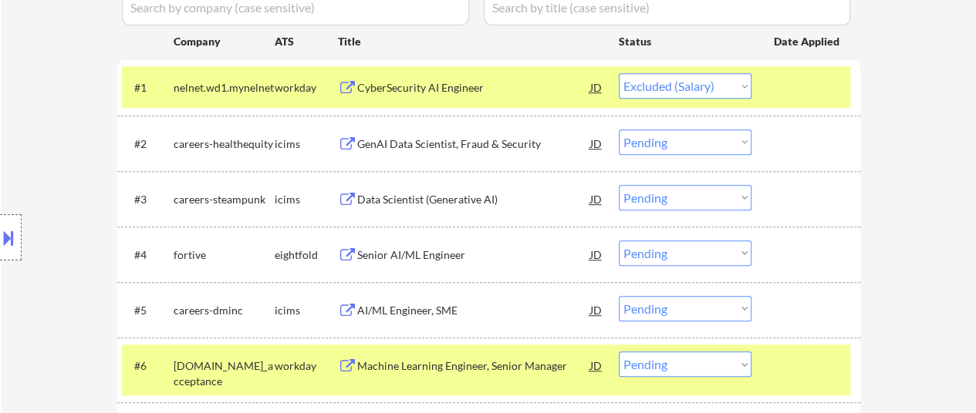
select select ""pending""
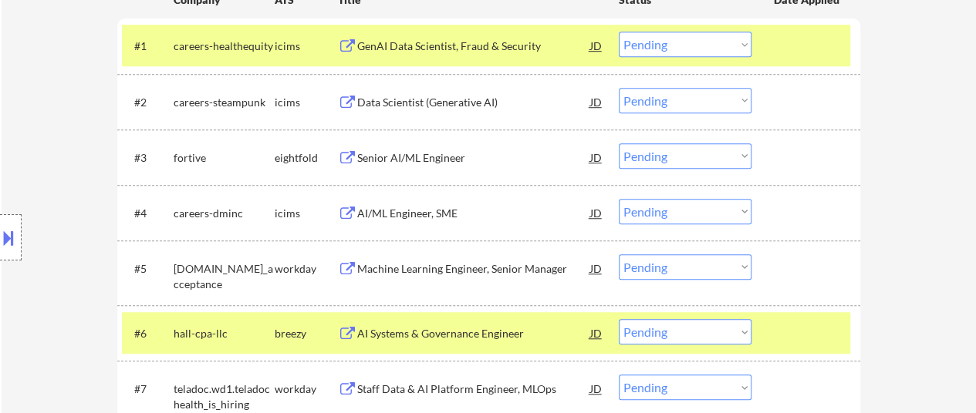
scroll to position [540, 0]
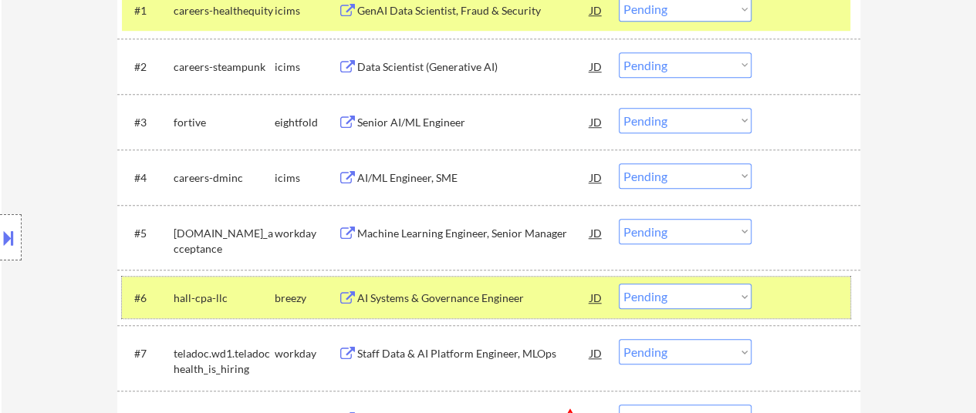
click at [785, 300] on div at bounding box center [808, 298] width 68 height 28
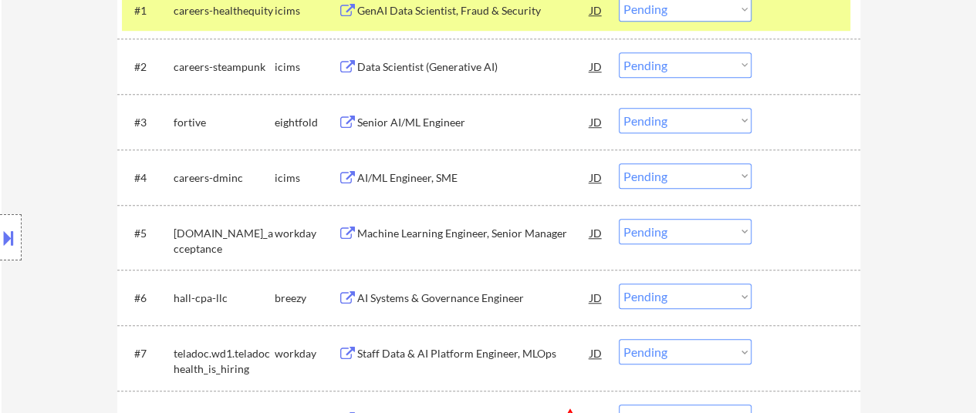
click at [491, 355] on div "Staff Data & AI Platform Engineer, MLOps" at bounding box center [473, 353] width 233 height 15
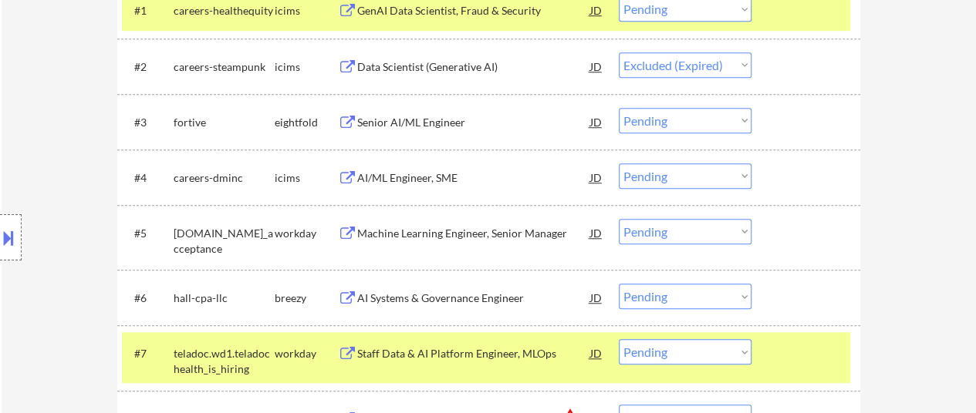
select select ""pending""
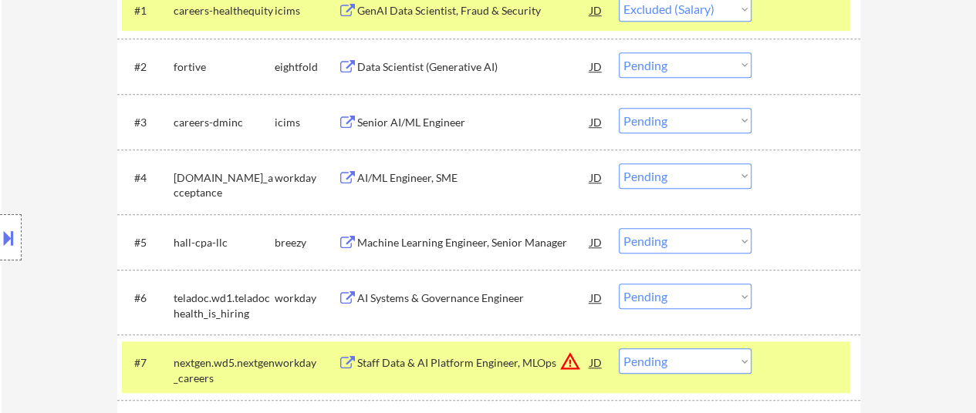
select select ""pending""
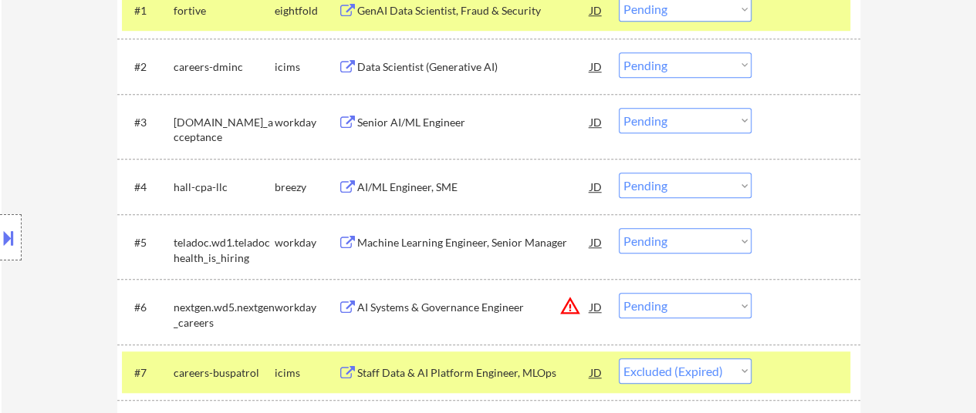
select select ""pending""
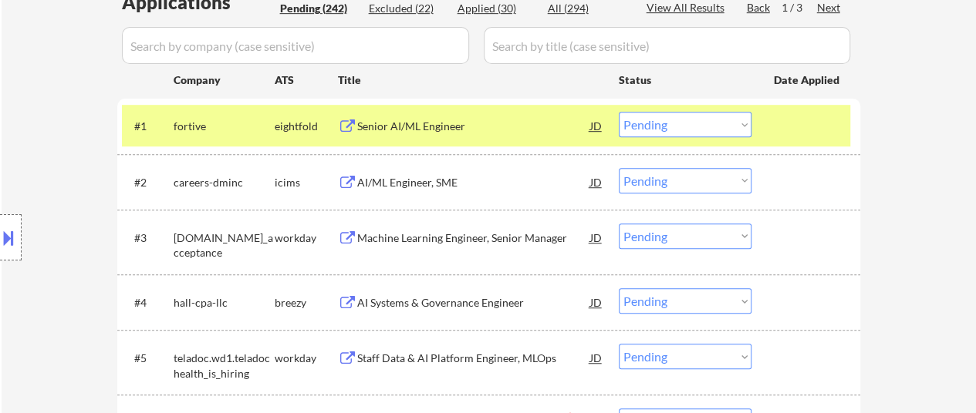
scroll to position [463, 0]
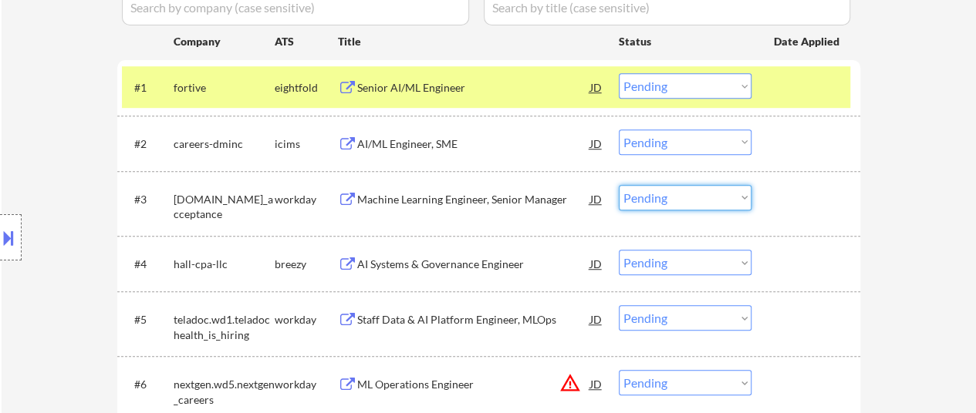
click at [677, 205] on select "Choose an option... Pending Applied Excluded (Questions) Excluded (Expired) Exc…" at bounding box center [685, 197] width 133 height 25
click at [619, 185] on select "Choose an option... Pending Applied Excluded (Questions) Excluded (Expired) Exc…" at bounding box center [685, 197] width 133 height 25
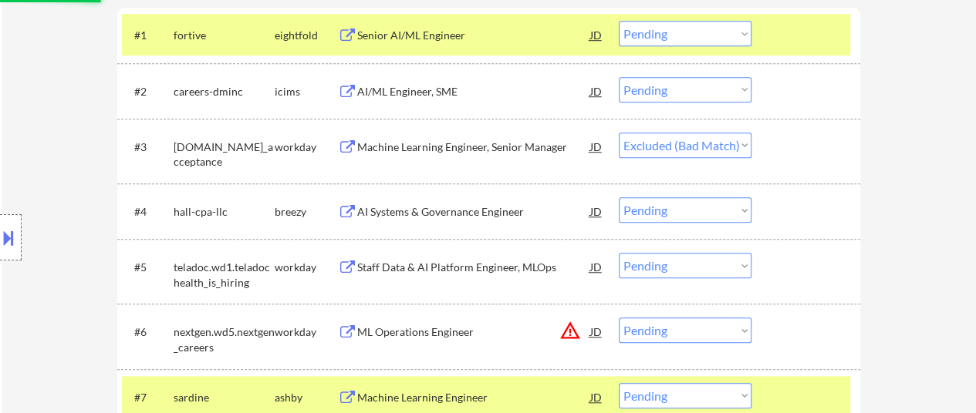
scroll to position [540, 0]
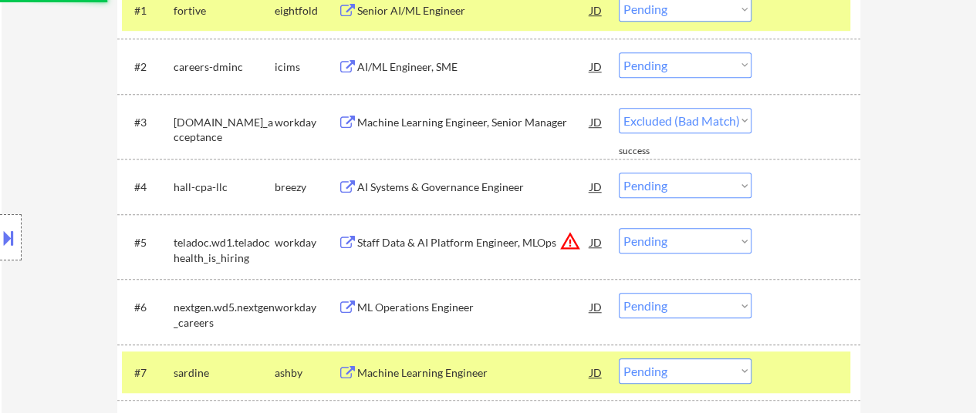
select select ""pending""
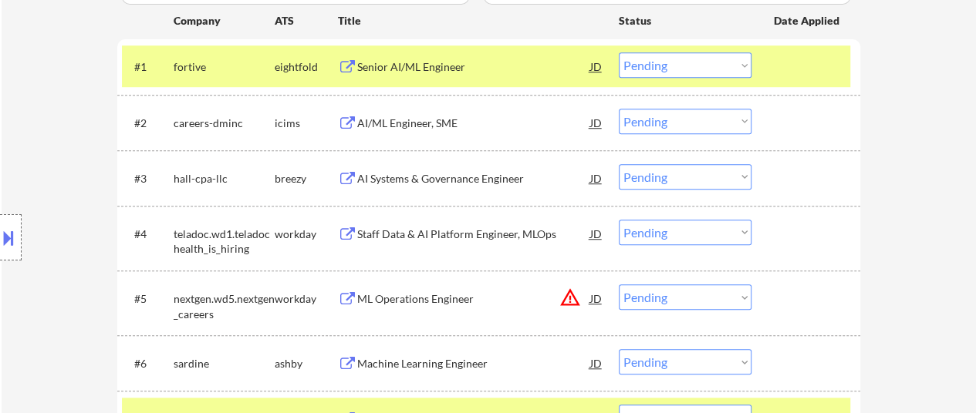
scroll to position [463, 0]
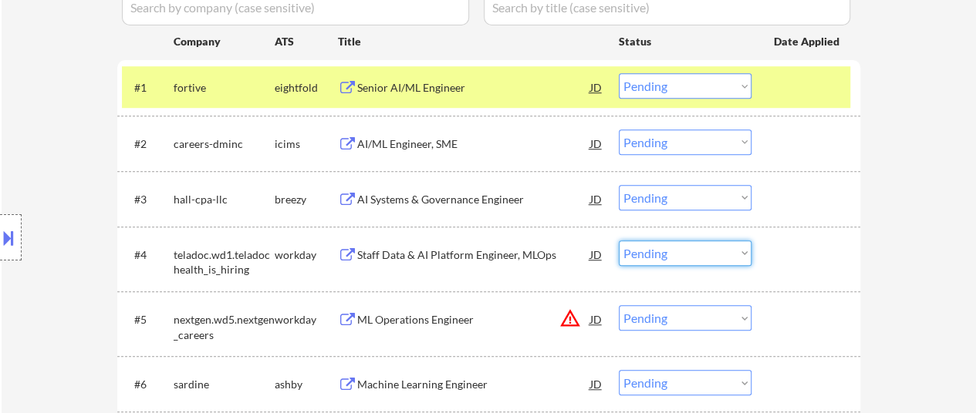
click at [719, 251] on select "Choose an option... Pending Applied Excluded (Questions) Excluded (Expired) Exc…" at bounding box center [685, 253] width 133 height 25
click at [619, 241] on select "Choose an option... Pending Applied Excluded (Questions) Excluded (Expired) Exc…" at bounding box center [685, 253] width 133 height 25
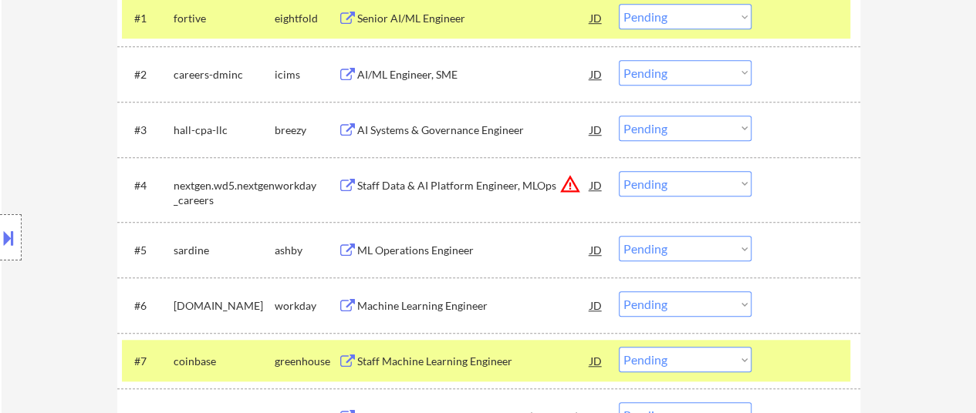
scroll to position [540, 0]
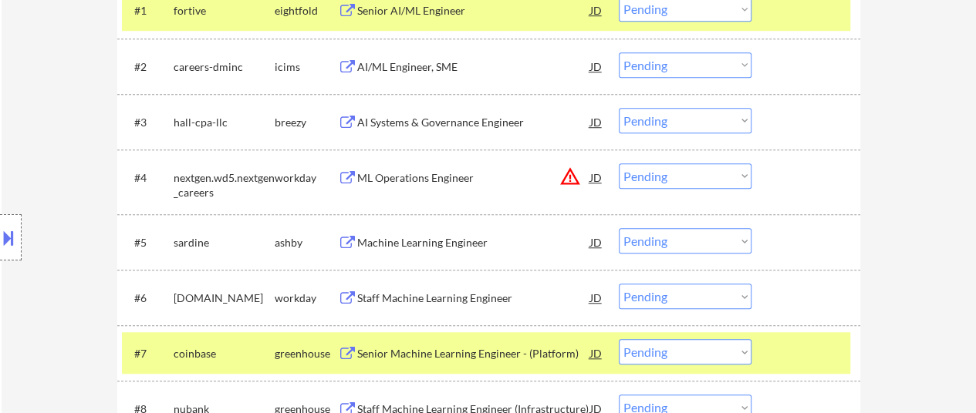
click at [464, 171] on div "ML Operations Engineer" at bounding box center [473, 177] width 233 height 15
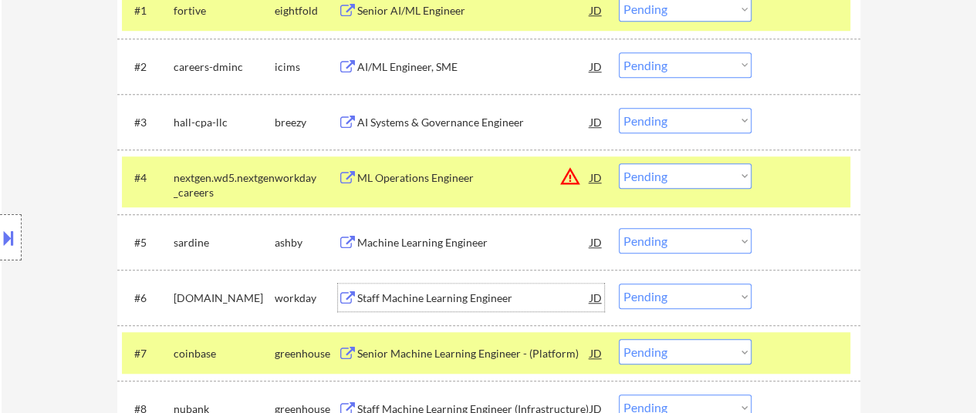
click at [471, 306] on div "Staff Machine Learning Engineer" at bounding box center [473, 298] width 233 height 28
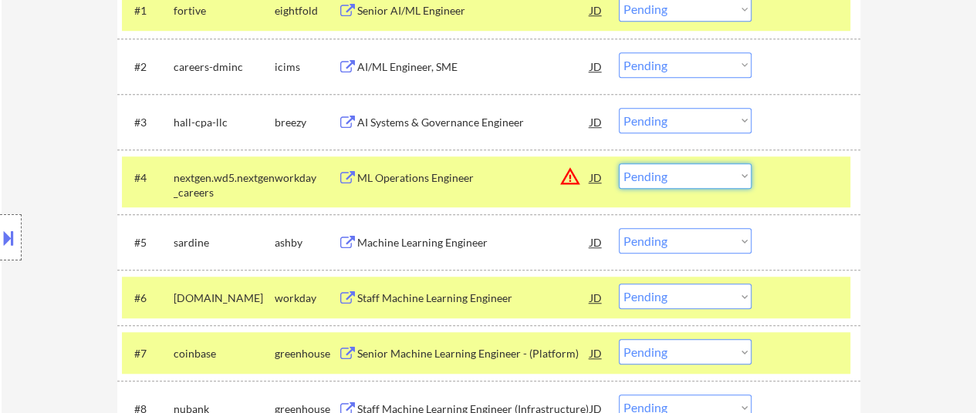
click at [723, 178] on select "Choose an option... Pending Applied Excluded (Questions) Excluded (Expired) Exc…" at bounding box center [685, 176] width 133 height 25
click at [619, 164] on select "Choose an option... Pending Applied Excluded (Questions) Excluded (Expired) Exc…" at bounding box center [685, 176] width 133 height 25
select select ""pending""
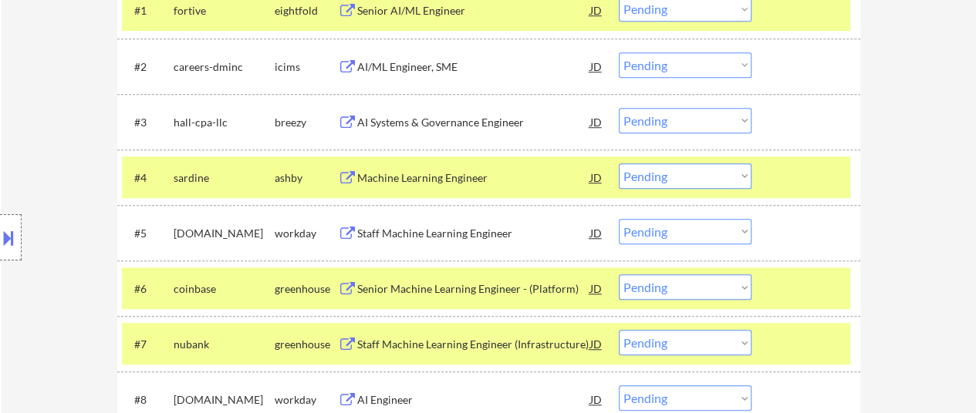
click at [811, 179] on div at bounding box center [808, 178] width 68 height 28
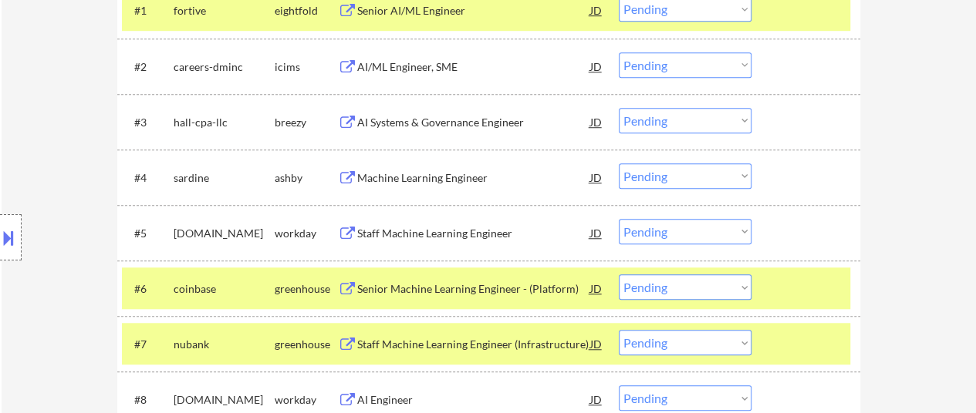
click at [811, 260] on div "#5 workiva.wd1.careers workday Staff Machine Learning Engineer JD warning_amber…" at bounding box center [488, 233] width 743 height 56
click at [811, 293] on div at bounding box center [808, 289] width 68 height 28
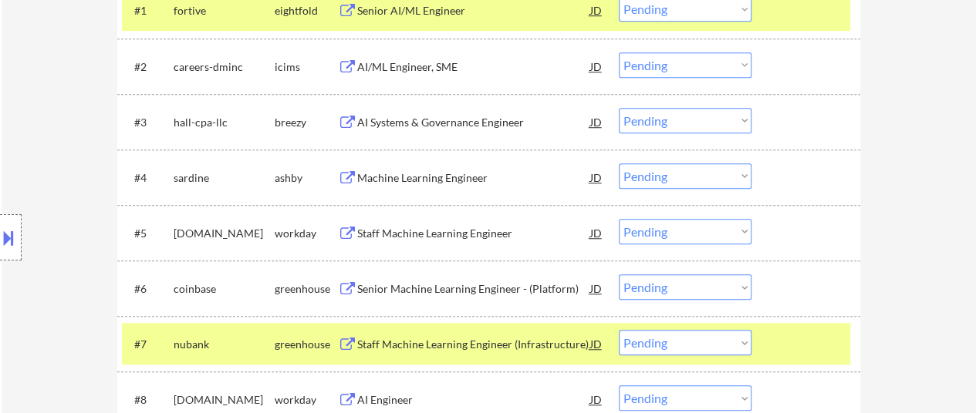
click at [815, 351] on div at bounding box center [808, 344] width 68 height 28
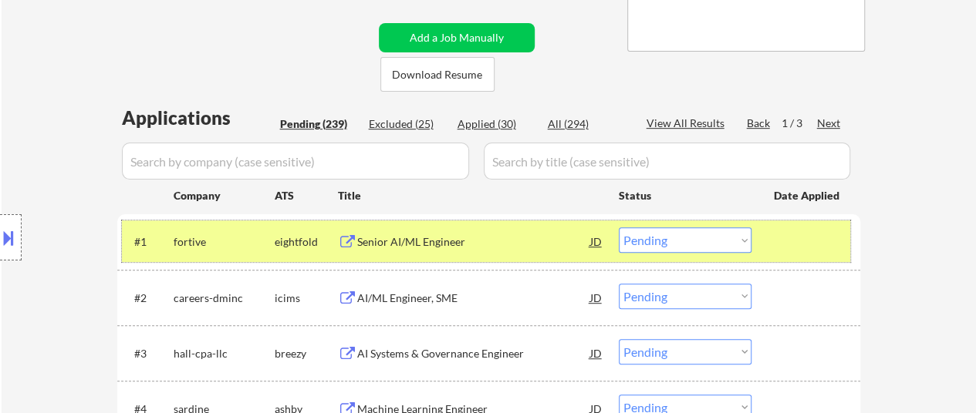
click at [804, 235] on div at bounding box center [808, 242] width 68 height 28
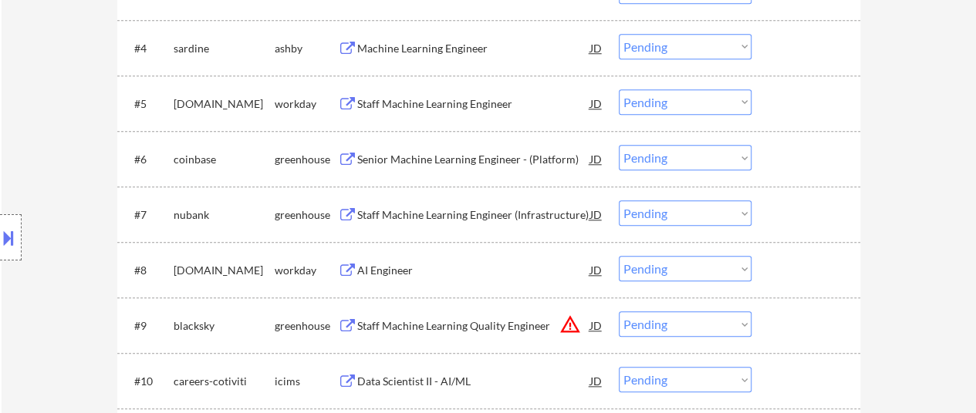
scroll to position [694, 0]
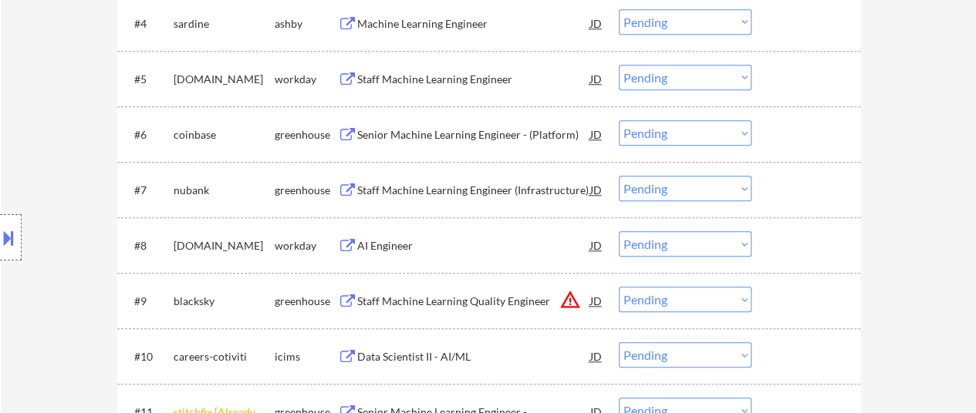
click at [398, 254] on div "AI Engineer" at bounding box center [473, 245] width 233 height 28
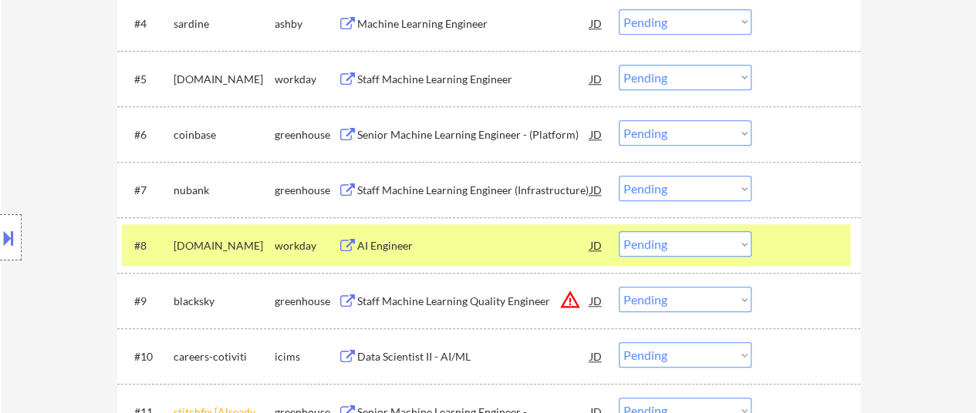
select select ""pending""
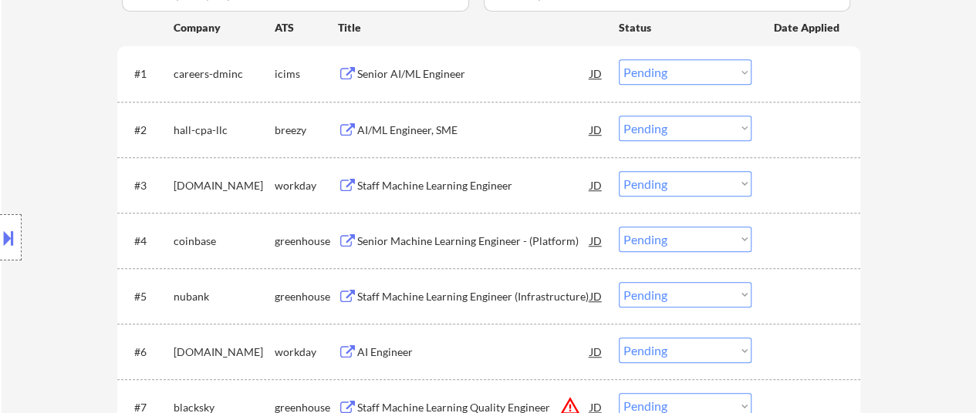
scroll to position [463, 0]
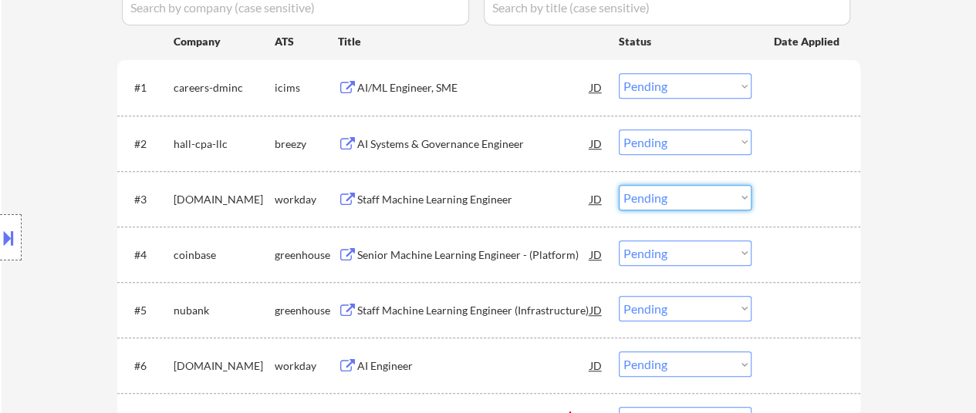
click at [707, 201] on select "Choose an option... Pending Applied Excluded (Questions) Excluded (Expired) Exc…" at bounding box center [685, 197] width 133 height 25
click at [619, 185] on select "Choose an option... Pending Applied Excluded (Questions) Excluded (Expired) Exc…" at bounding box center [685, 197] width 133 height 25
select select ""pending""
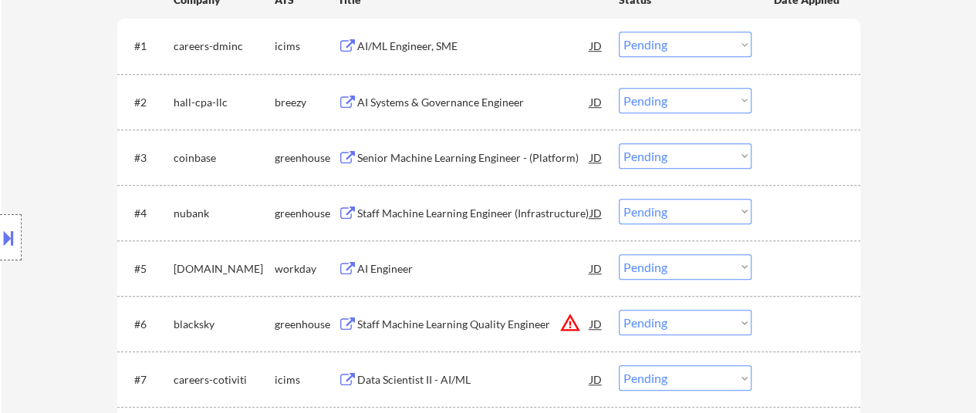
scroll to position [617, 0]
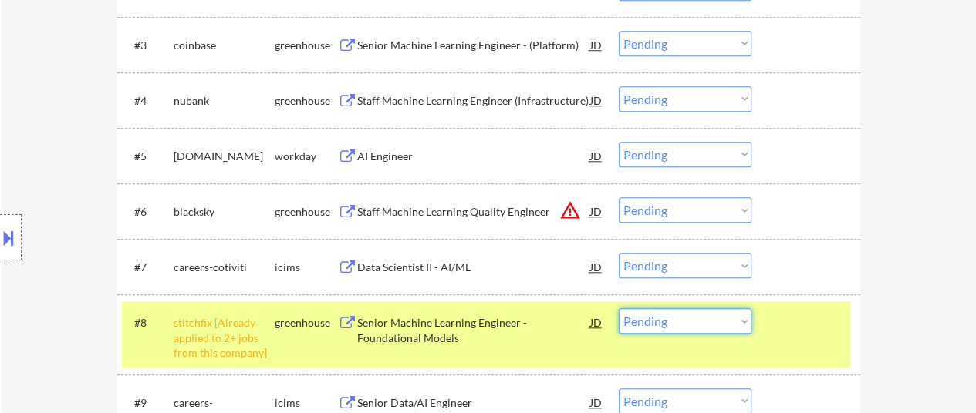
click at [700, 318] on select "Choose an option... Pending Applied Excluded (Questions) Excluded (Expired) Exc…" at bounding box center [685, 321] width 133 height 25
click at [619, 309] on select "Choose an option... Pending Applied Excluded (Questions) Excluded (Expired) Exc…" at bounding box center [685, 321] width 133 height 25
select select ""pending""
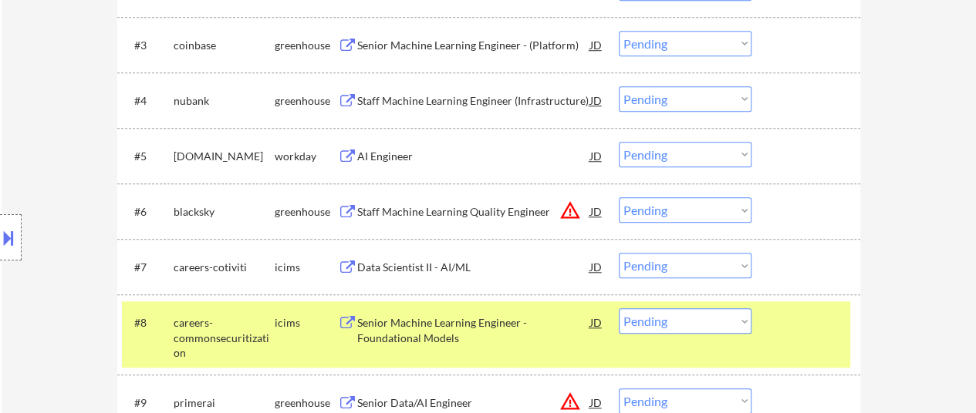
click at [392, 162] on div "AI Engineer" at bounding box center [473, 156] width 233 height 15
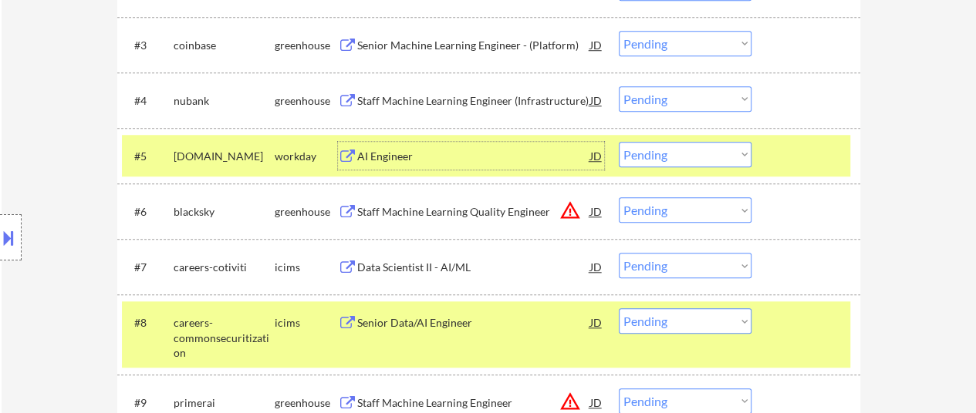
click at [671, 158] on select "Choose an option... Pending Applied Excluded (Questions) Excluded (Expired) Exc…" at bounding box center [685, 154] width 133 height 25
click at [619, 142] on select "Choose an option... Pending Applied Excluded (Questions) Excluded (Expired) Exc…" at bounding box center [685, 154] width 133 height 25
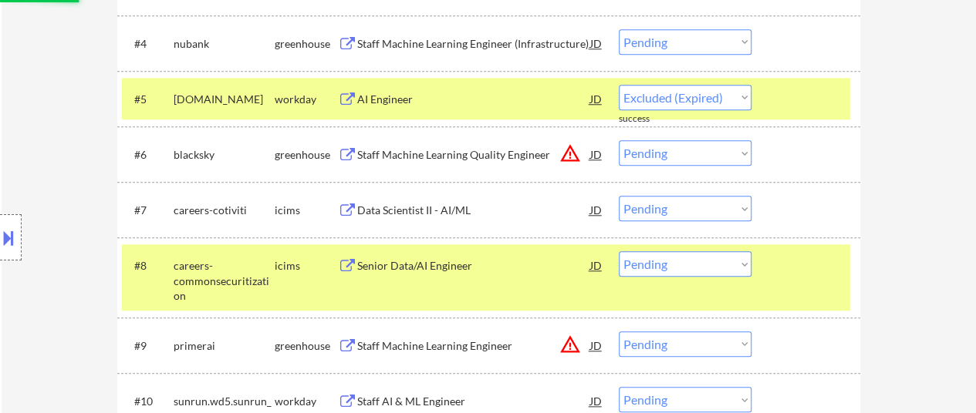
scroll to position [771, 0]
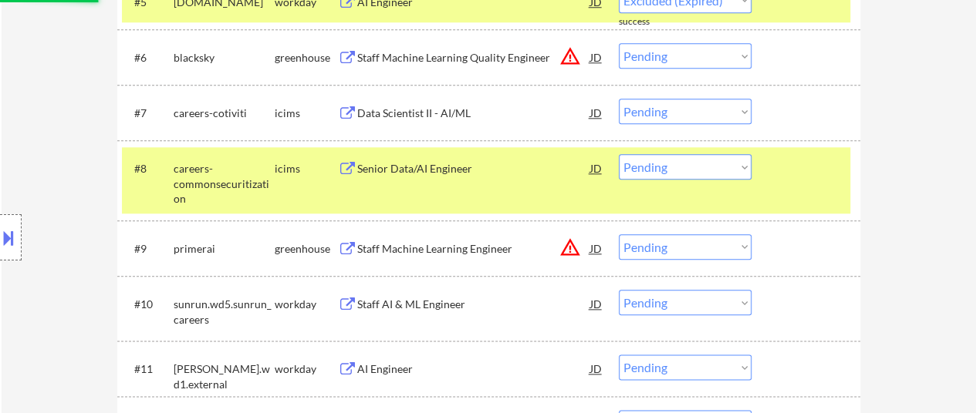
select select ""pending""
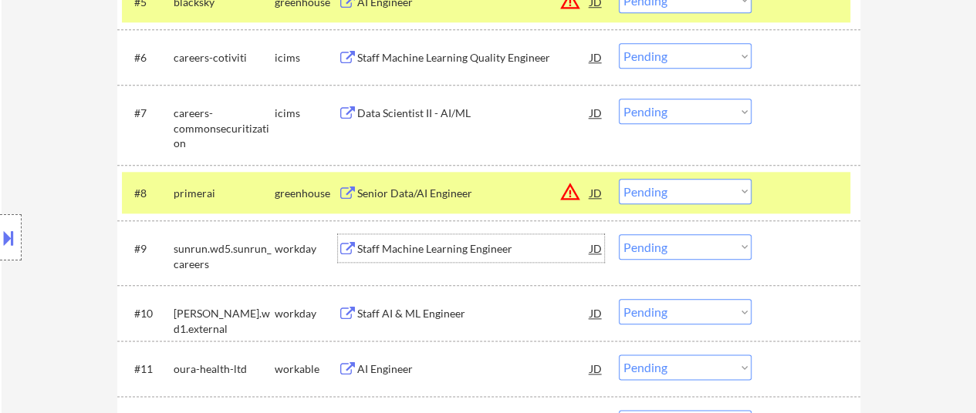
click at [413, 251] on div "Staff Machine Learning Engineer" at bounding box center [473, 248] width 233 height 15
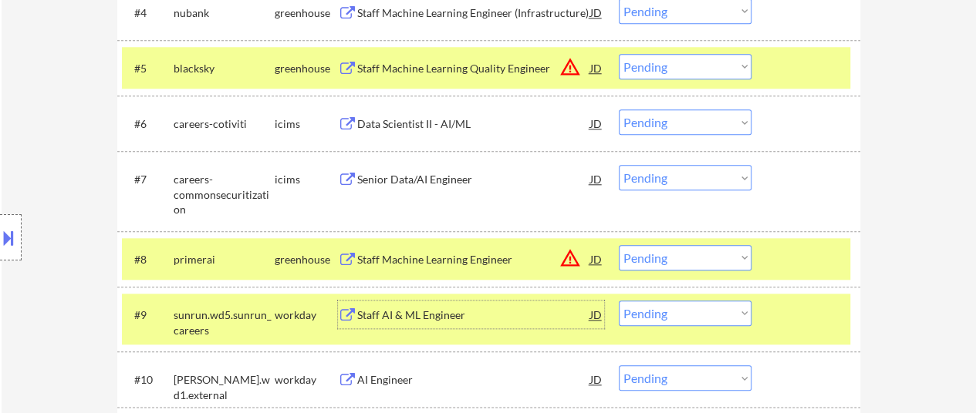
scroll to position [617, 0]
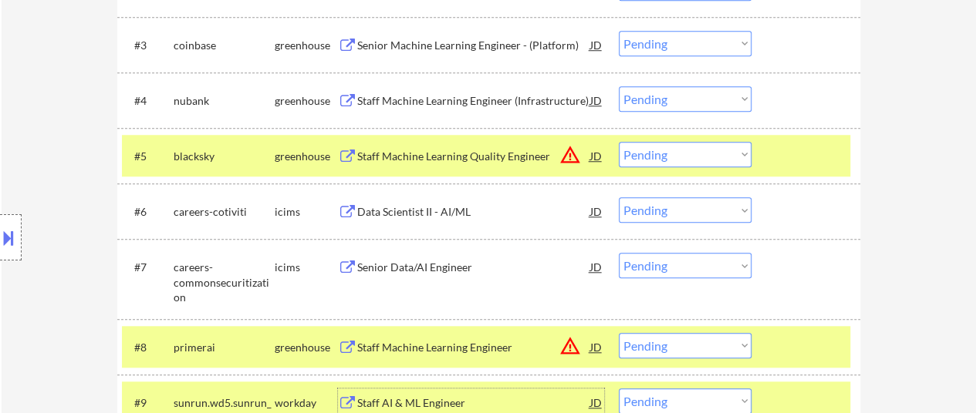
drag, startPoint x: 753, startPoint y: 153, endPoint x: 765, endPoint y: 158, distance: 13.2
click at [753, 153] on div "#5 blacksky greenhouse Staff Machine Learning Quality Engineer JD warning_amber…" at bounding box center [486, 156] width 728 height 42
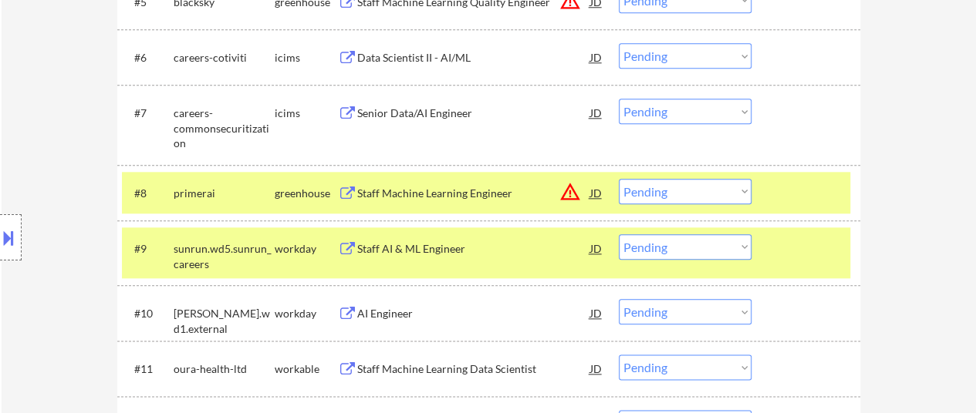
click at [799, 197] on div at bounding box center [808, 193] width 68 height 28
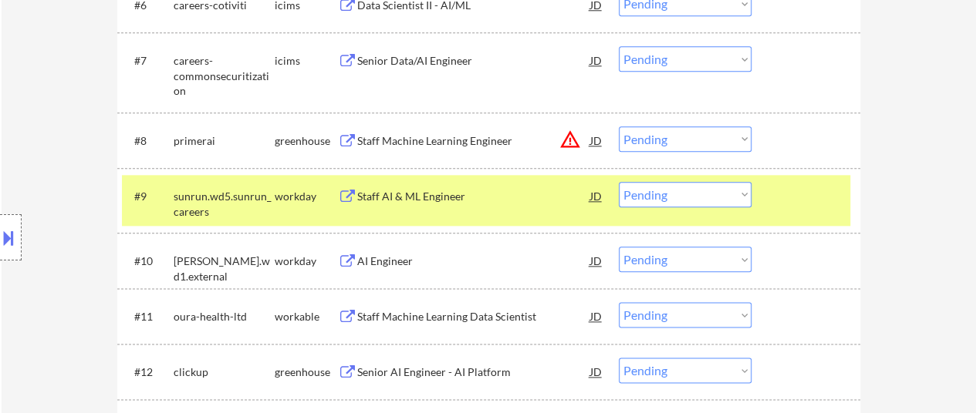
scroll to position [848, 0]
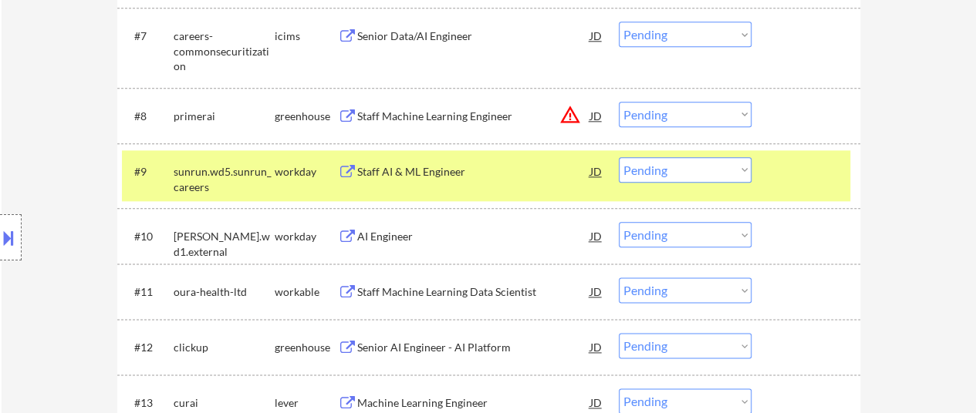
click at [404, 231] on div "AI Engineer" at bounding box center [473, 236] width 233 height 15
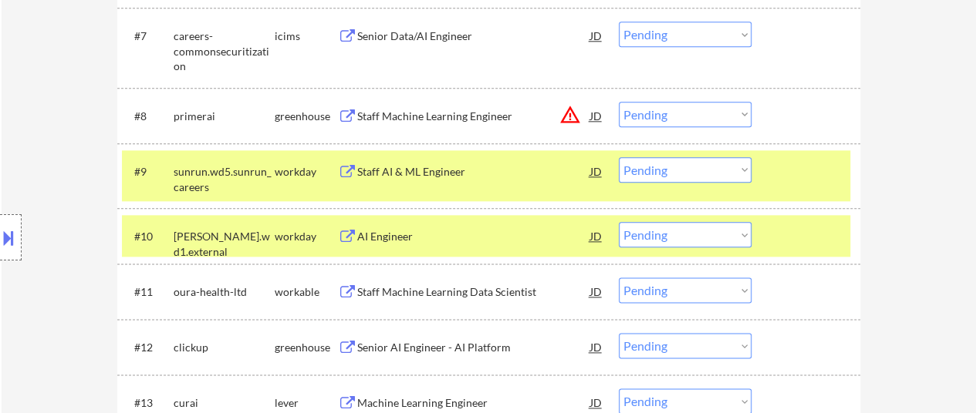
select select ""pending""
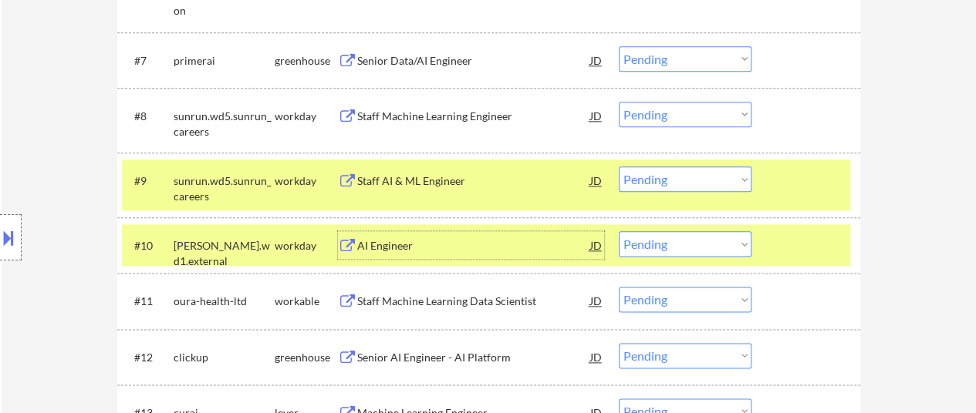
select select ""pending""
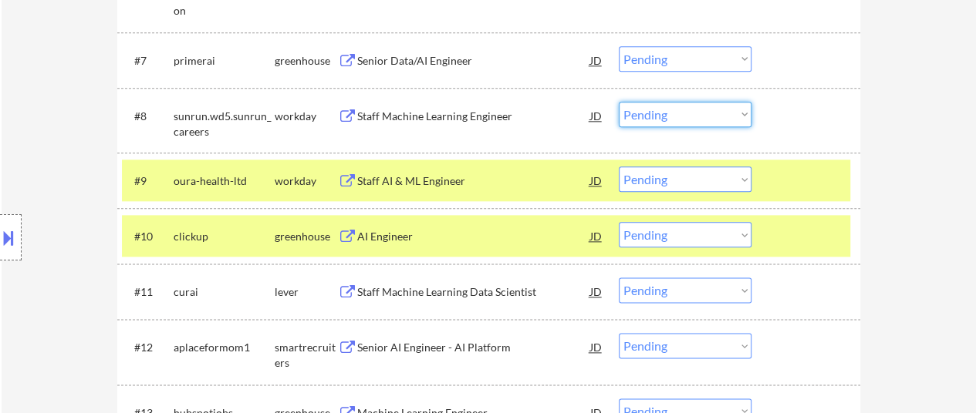
click at [665, 105] on select "Choose an option... Pending Applied Excluded (Questions) Excluded (Expired) Exc…" at bounding box center [685, 114] width 133 height 25
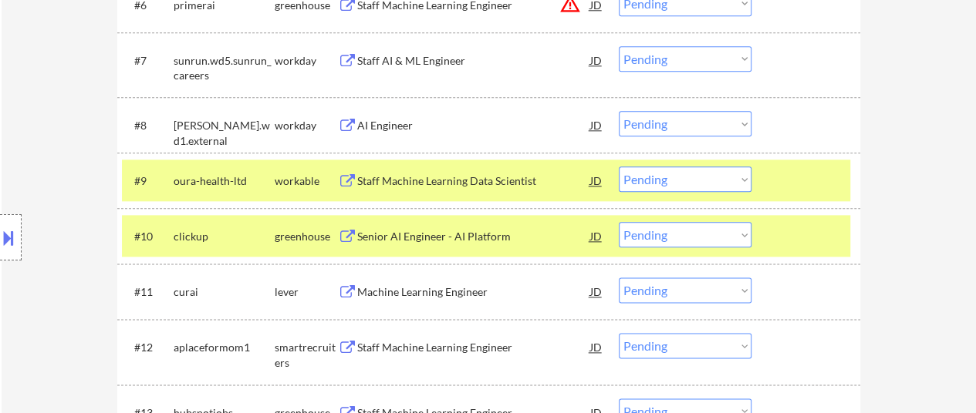
click at [670, 59] on select "Choose an option... Pending Applied Excluded (Questions) Excluded (Expired) Exc…" at bounding box center [685, 58] width 133 height 25
click at [619, 46] on select "Choose an option... Pending Applied Excluded (Questions) Excluded (Expired) Exc…" at bounding box center [685, 58] width 133 height 25
select select ""pending""
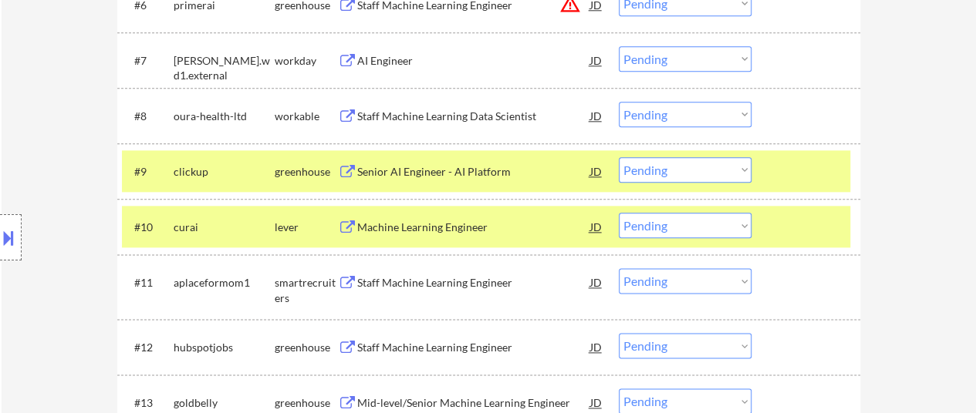
click at [779, 166] on div at bounding box center [808, 171] width 68 height 28
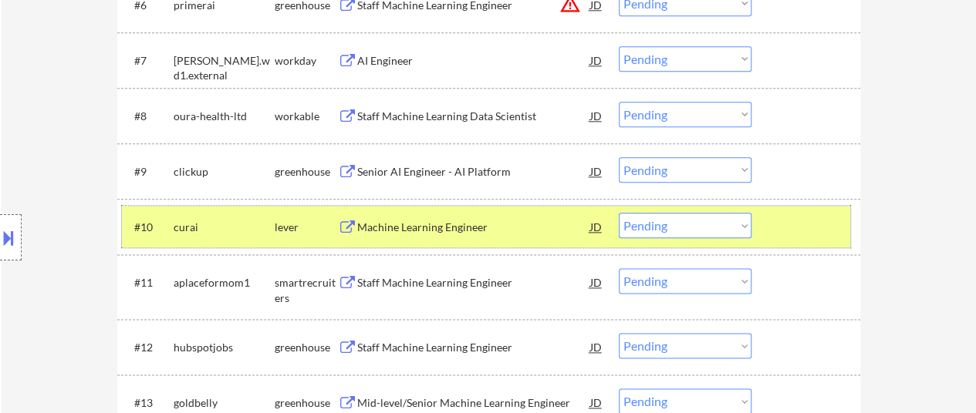
drag, startPoint x: 784, startPoint y: 224, endPoint x: 777, endPoint y: 215, distance: 10.5
click at [781, 220] on div at bounding box center [808, 227] width 68 height 28
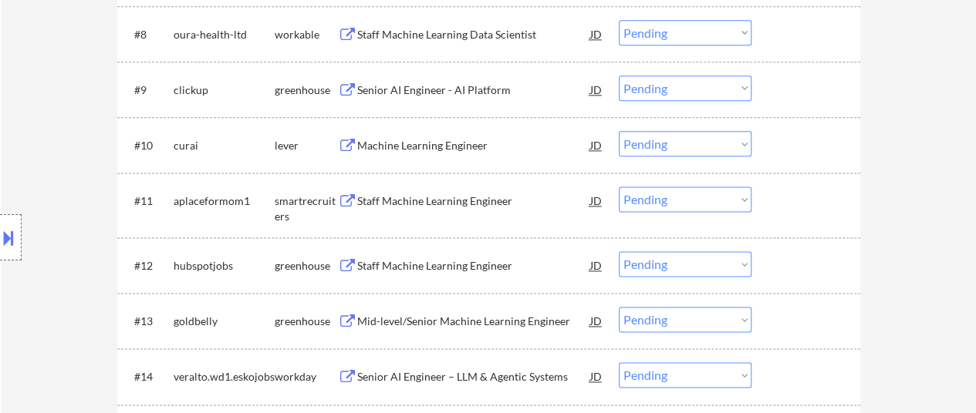
scroll to position [1003, 0]
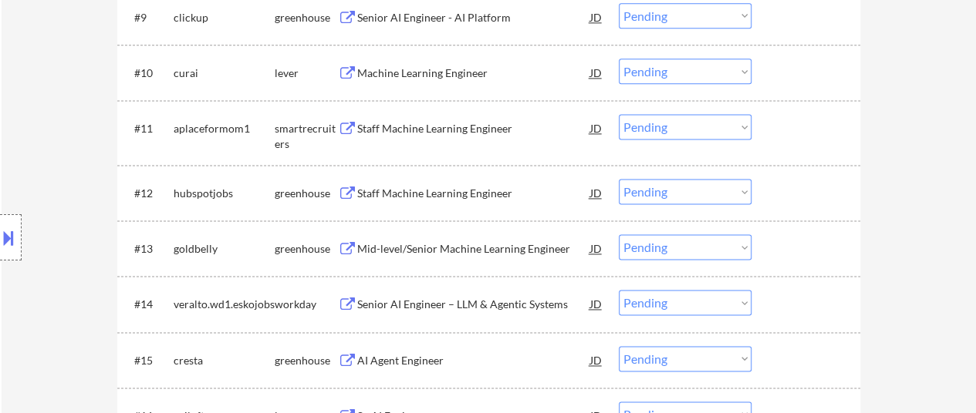
click at [409, 309] on div "Senior AI Engineer – LLM & Agentic Systems" at bounding box center [473, 304] width 233 height 15
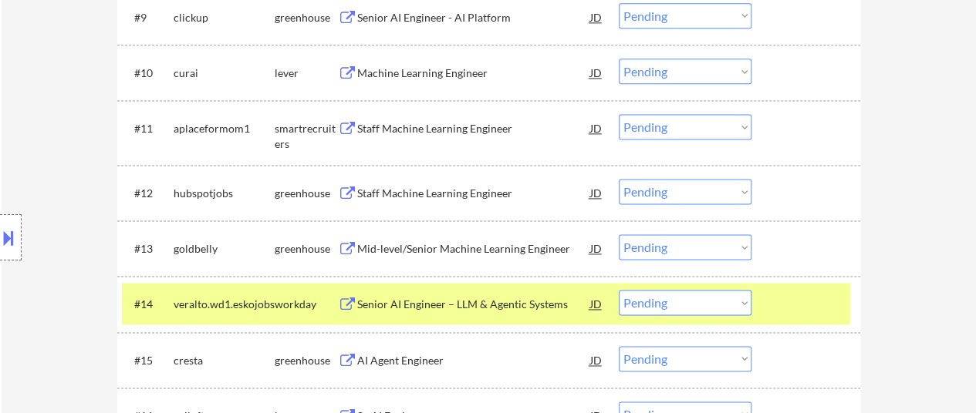
select select ""pending""
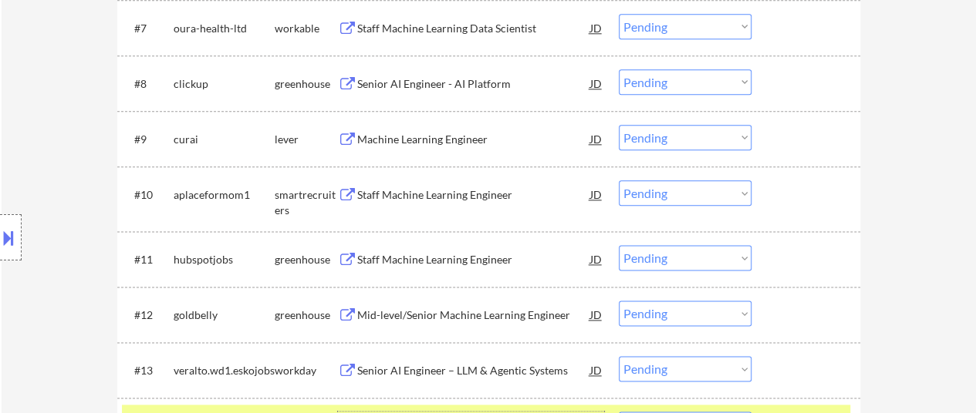
scroll to position [771, 0]
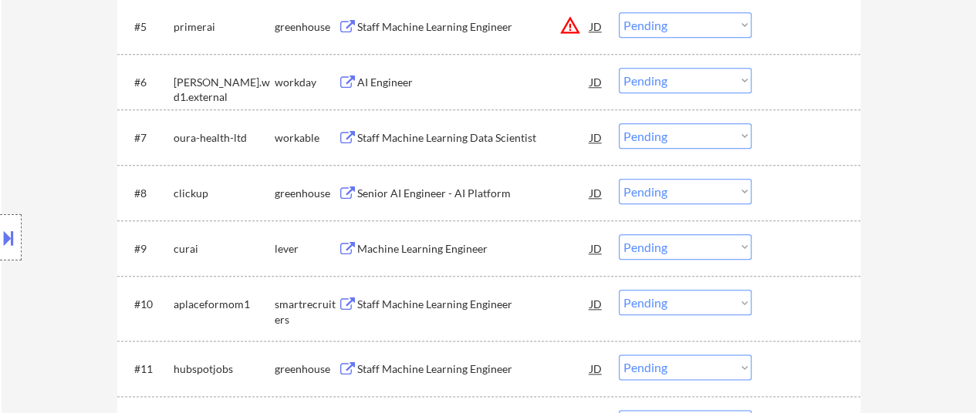
click at [636, 81] on select "Choose an option... Pending Applied Excluded (Questions) Excluded (Expired) Exc…" at bounding box center [685, 80] width 133 height 25
click at [619, 68] on select "Choose an option... Pending Applied Excluded (Questions) Excluded (Expired) Exc…" at bounding box center [685, 80] width 133 height 25
select select ""pending""
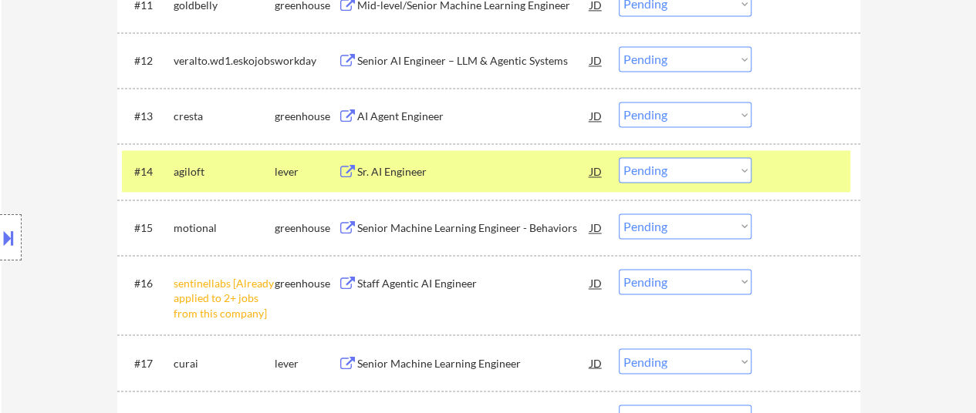
scroll to position [1157, 0]
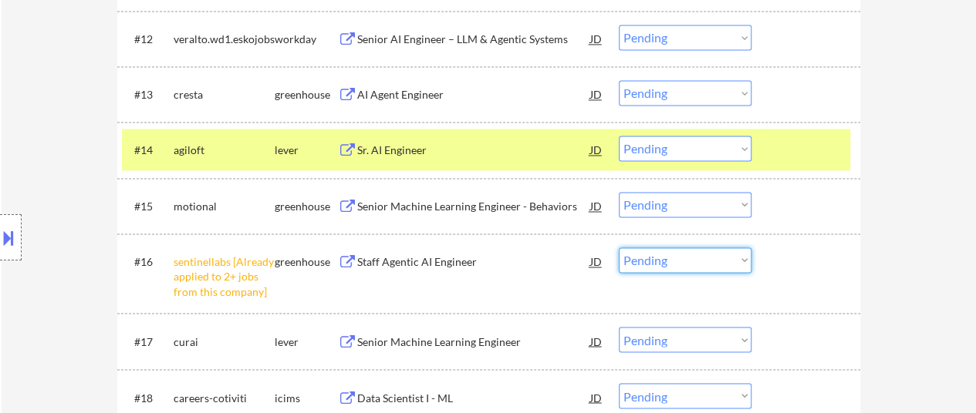
click at [693, 262] on select "Choose an option... Pending Applied Excluded (Questions) Excluded (Expired) Exc…" at bounding box center [685, 260] width 133 height 25
click at [619, 248] on select "Choose an option... Pending Applied Excluded (Questions) Excluded (Expired) Exc…" at bounding box center [685, 260] width 133 height 25
select select ""pending""
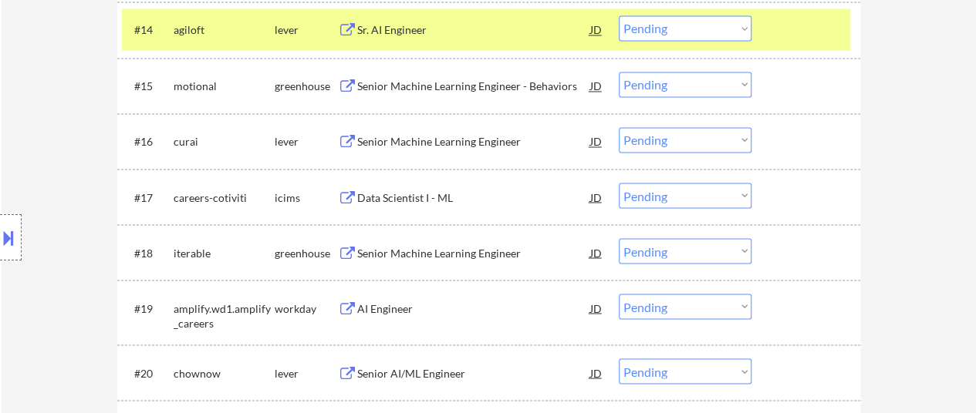
scroll to position [1311, 0]
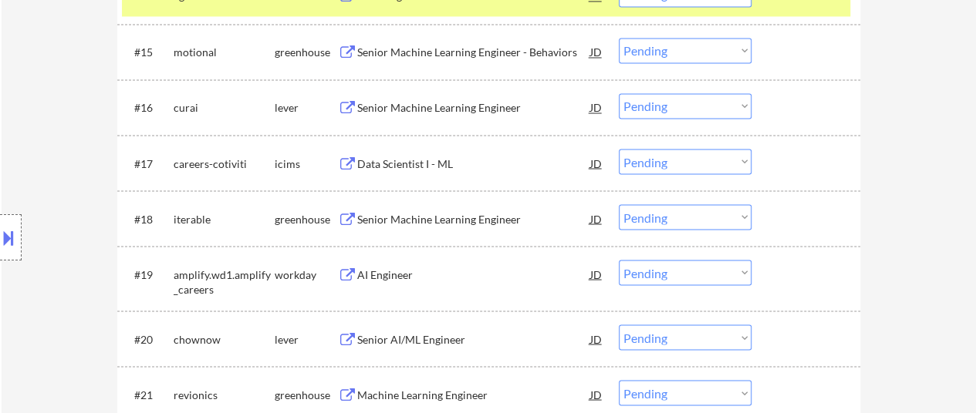
click at [396, 268] on div "AI Engineer" at bounding box center [473, 274] width 233 height 15
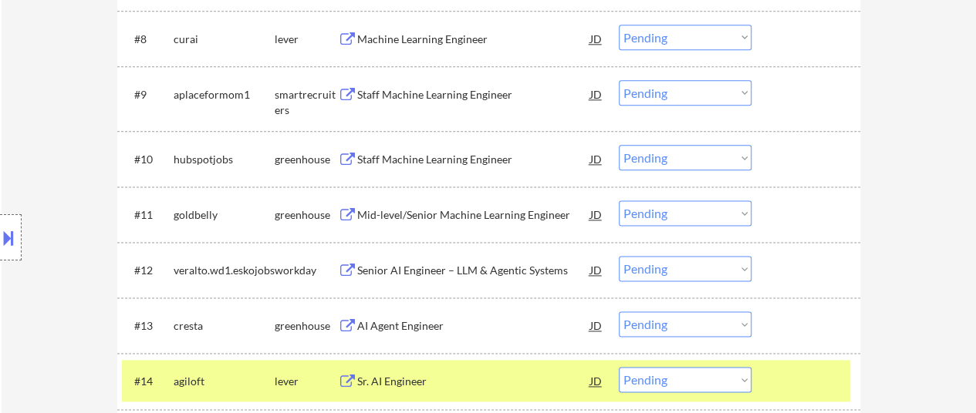
scroll to position [1003, 0]
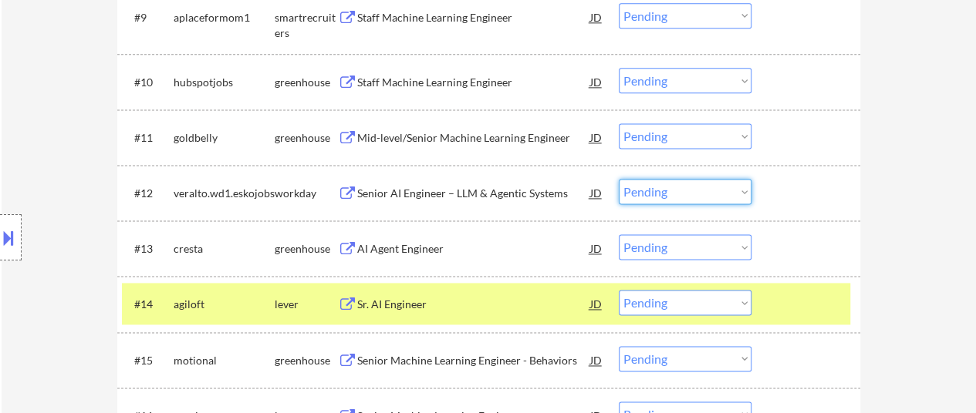
click at [692, 183] on select "Choose an option... Pending Applied Excluded (Questions) Excluded (Expired) Exc…" at bounding box center [685, 191] width 133 height 25
click at [619, 179] on select "Choose an option... Pending Applied Excluded (Questions) Excluded (Expired) Exc…" at bounding box center [685, 191] width 133 height 25
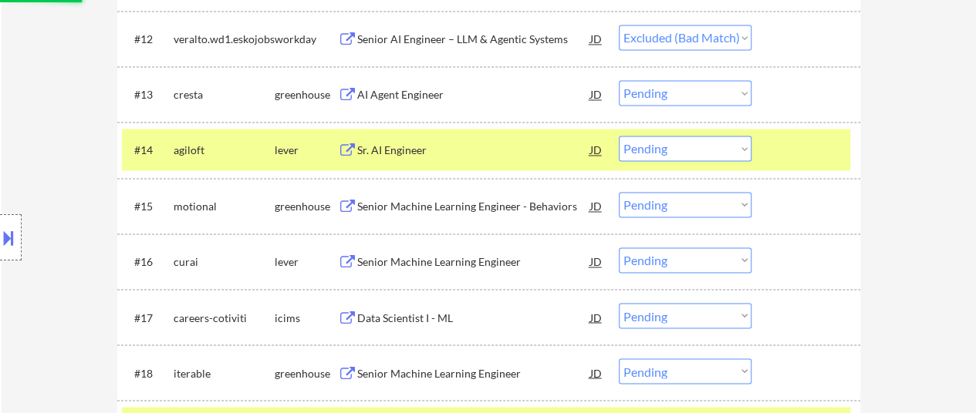
scroll to position [1311, 0]
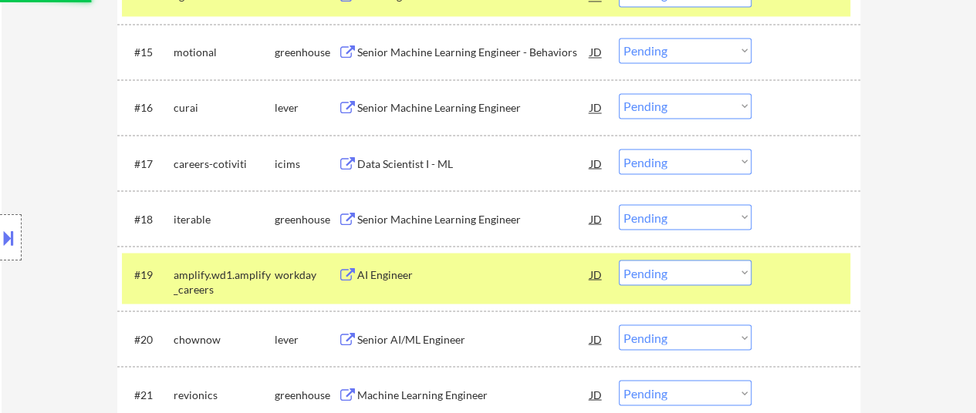
select select ""pending""
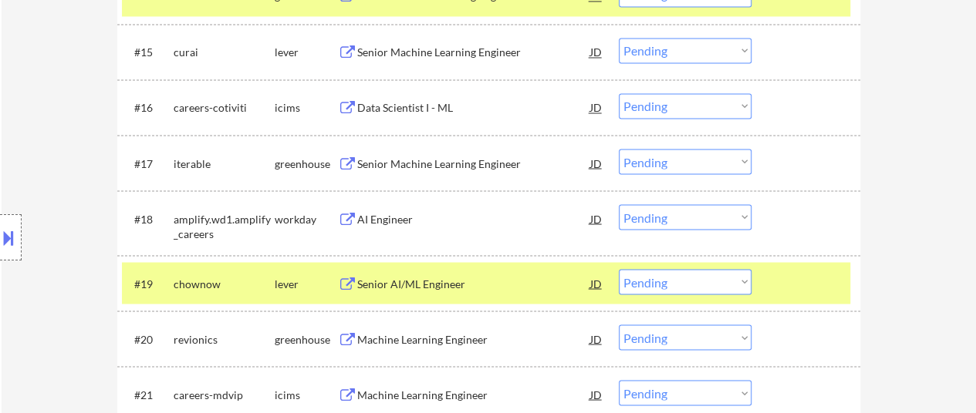
scroll to position [1234, 0]
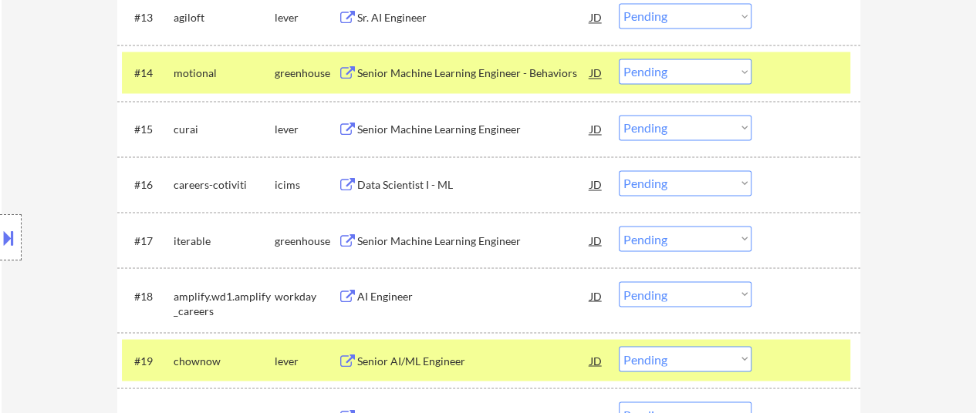
click at [785, 78] on div at bounding box center [808, 73] width 68 height 28
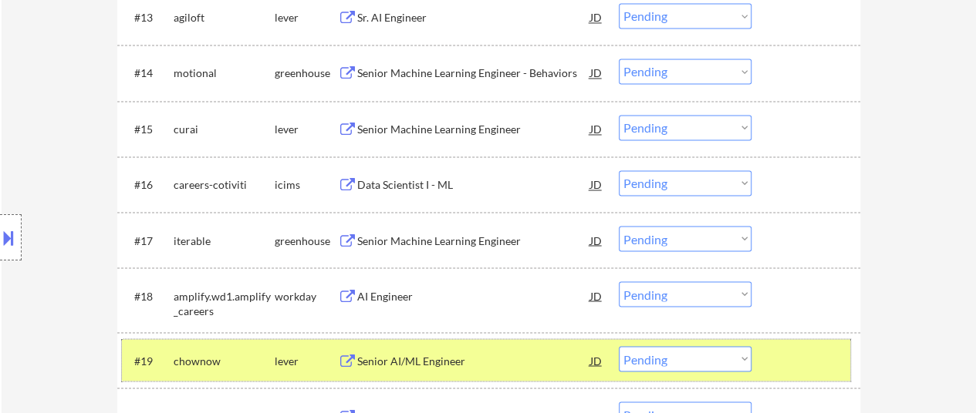
click at [787, 368] on div at bounding box center [808, 360] width 68 height 28
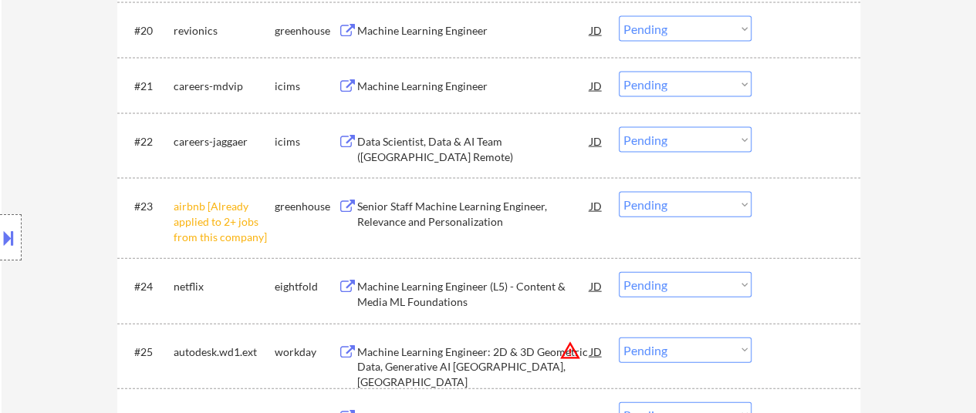
scroll to position [1697, 0]
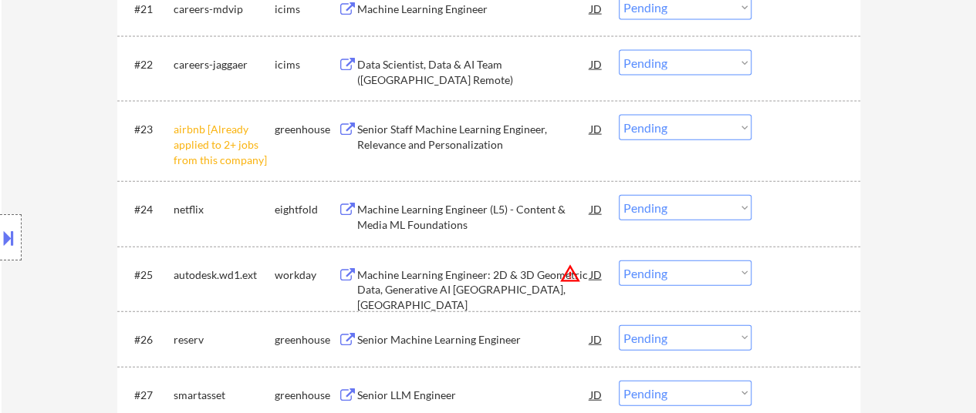
click at [452, 295] on div "Machine Learning Engineer: 2D & 3D Geometric Data, Generative AI East Coast, Un…" at bounding box center [473, 291] width 233 height 46
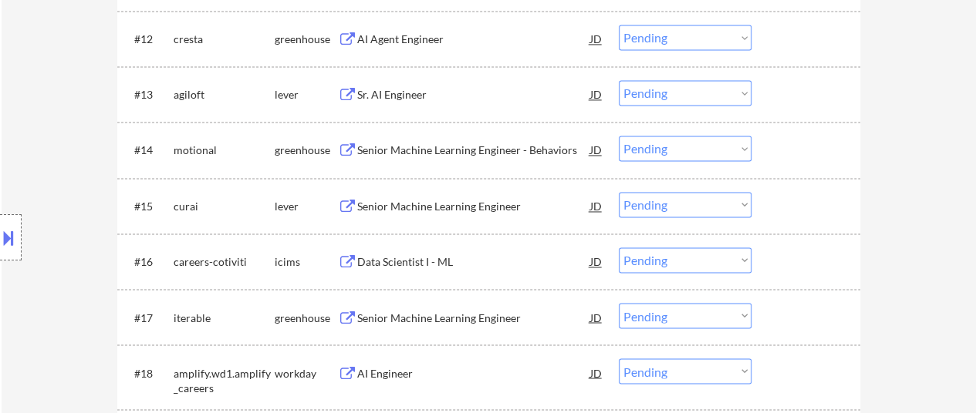
scroll to position [1234, 0]
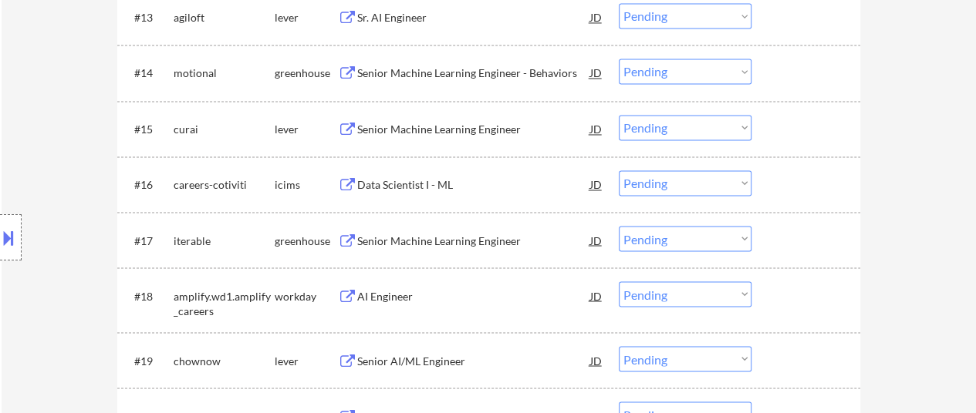
click at [692, 294] on select "Choose an option... Pending Applied Excluded (Questions) Excluded (Expired) Exc…" at bounding box center [685, 294] width 133 height 25
click at [619, 282] on select "Choose an option... Pending Applied Excluded (Questions) Excluded (Expired) Exc…" at bounding box center [685, 294] width 133 height 25
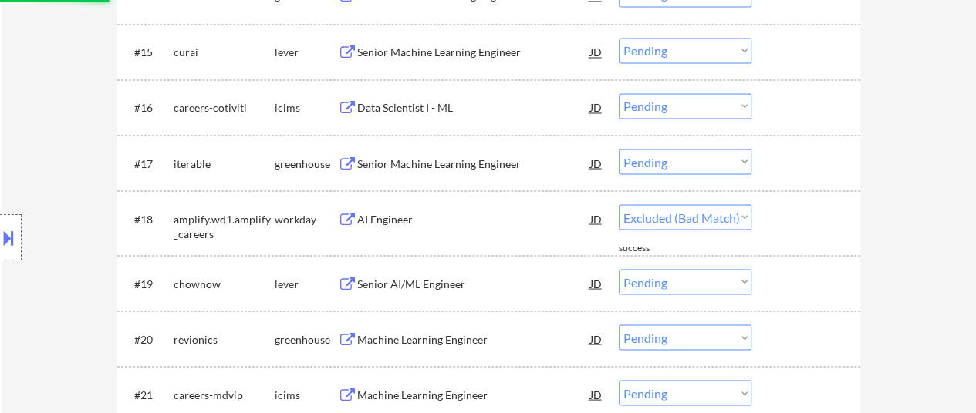
select select ""pending""
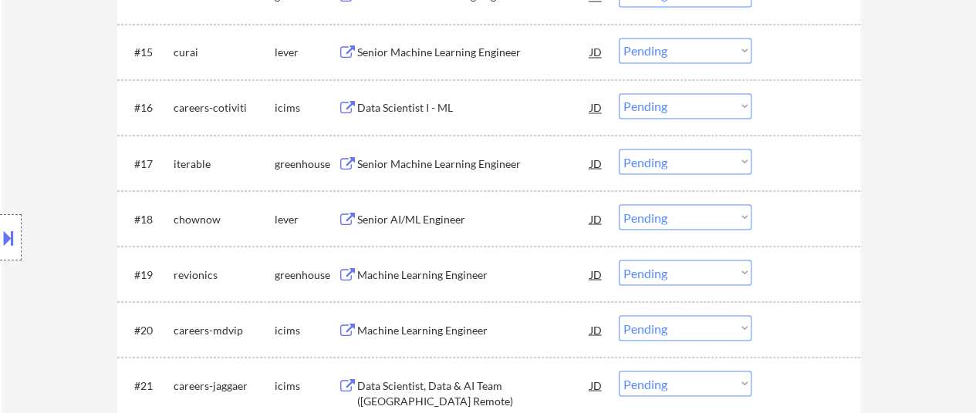
select select ""pending""
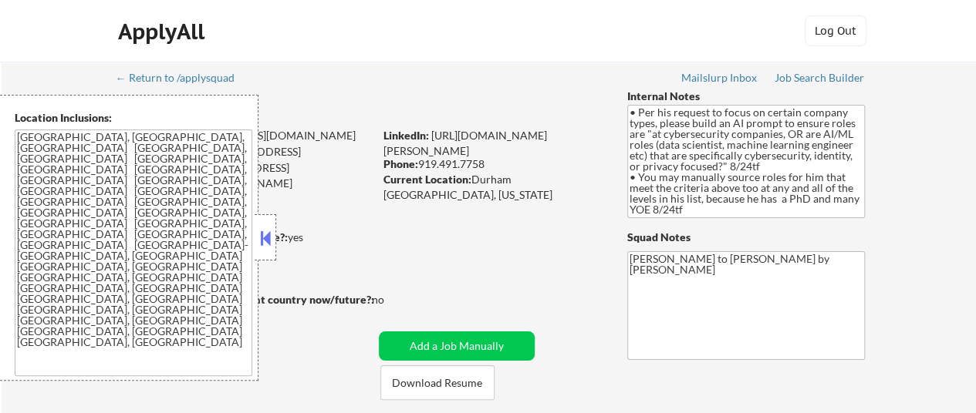
select select ""pending""
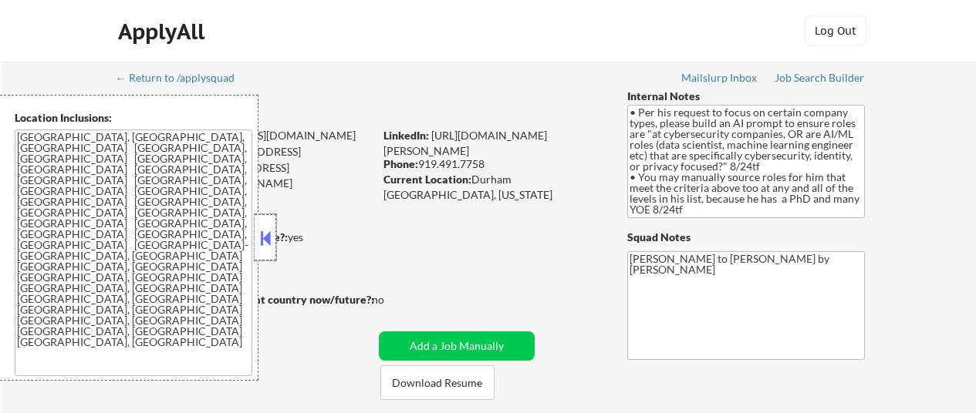
select select ""pending""
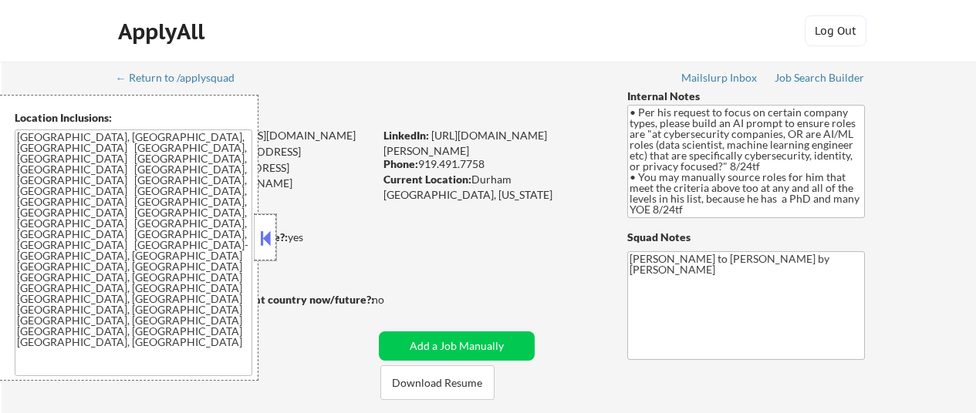
select select ""pending""
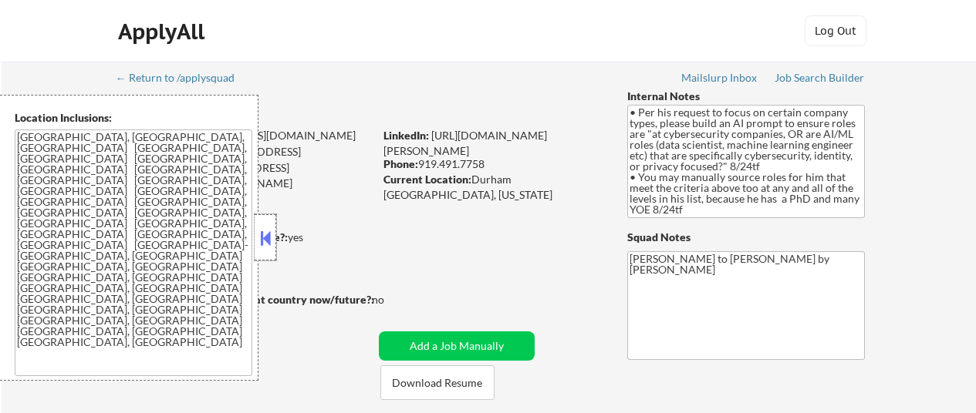
select select ""pending""
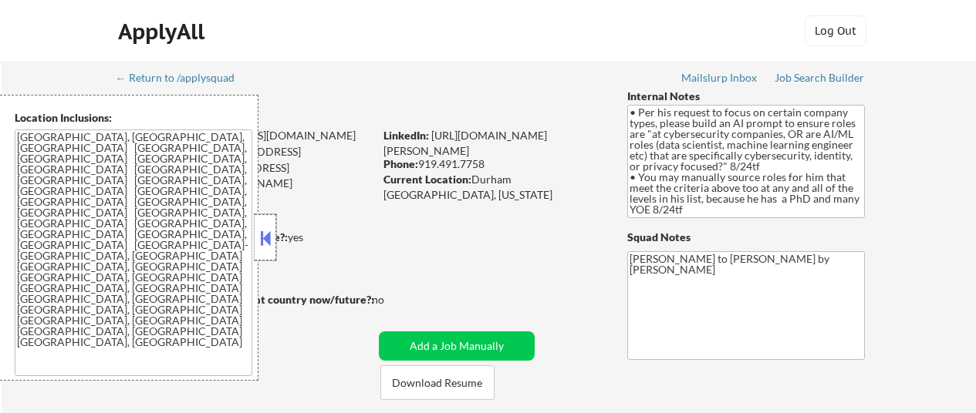
select select ""pending""
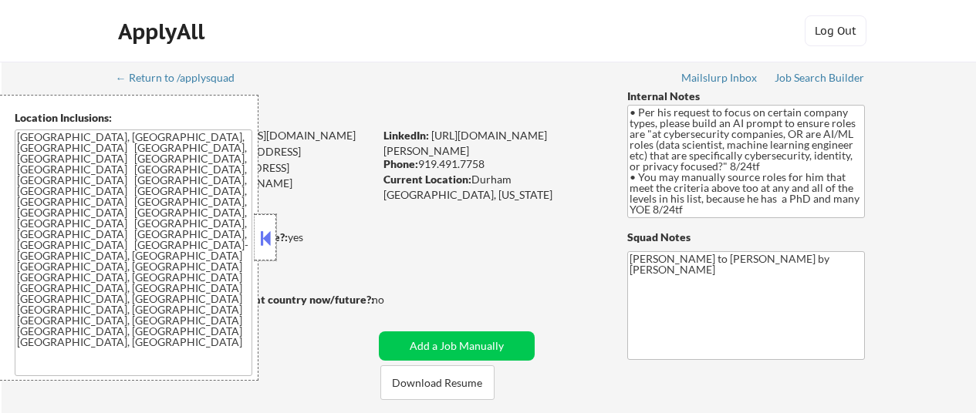
select select ""pending""
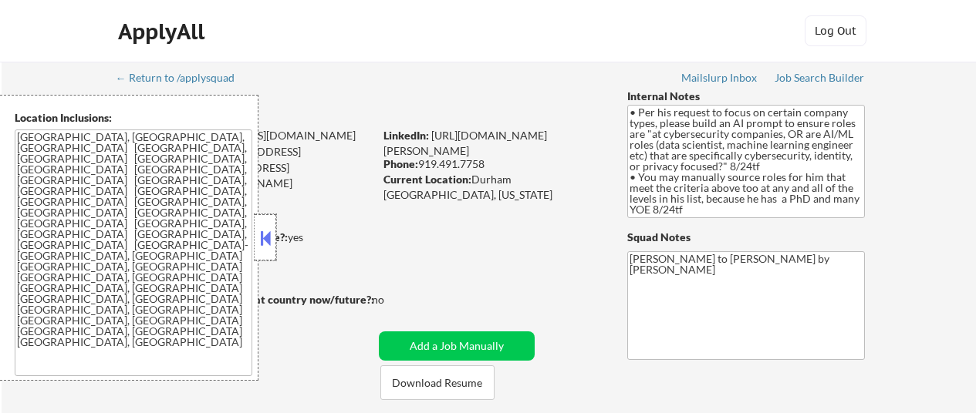
select select ""pending""
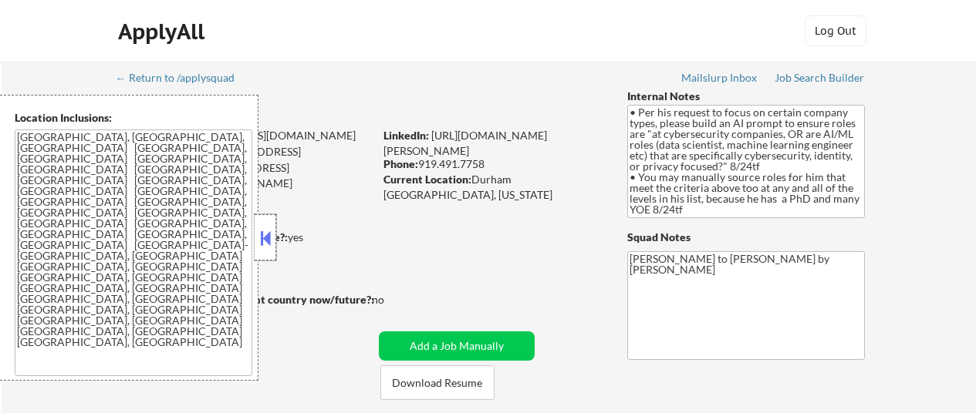
select select ""pending""
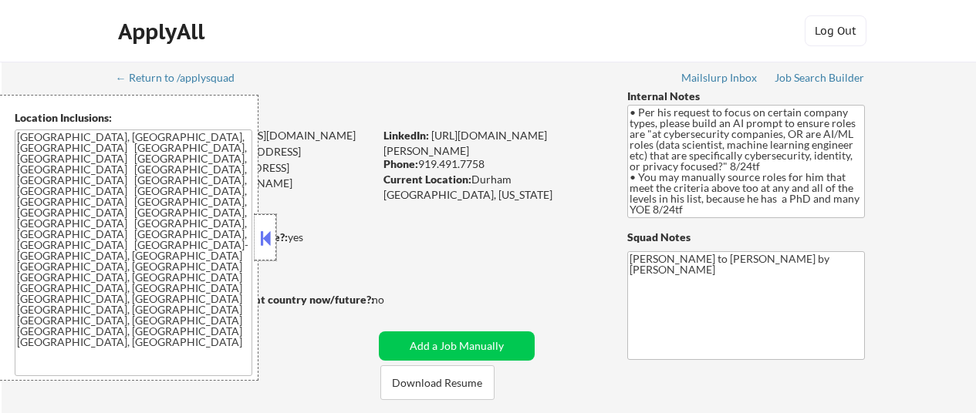
select select ""pending""
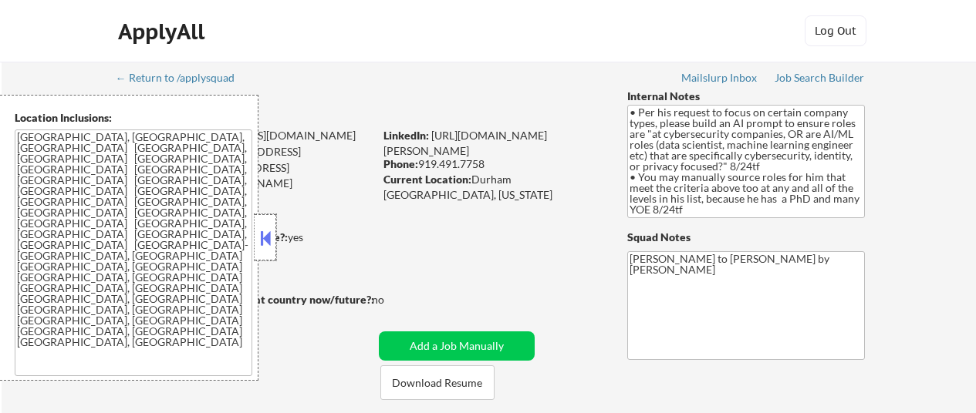
select select ""pending""
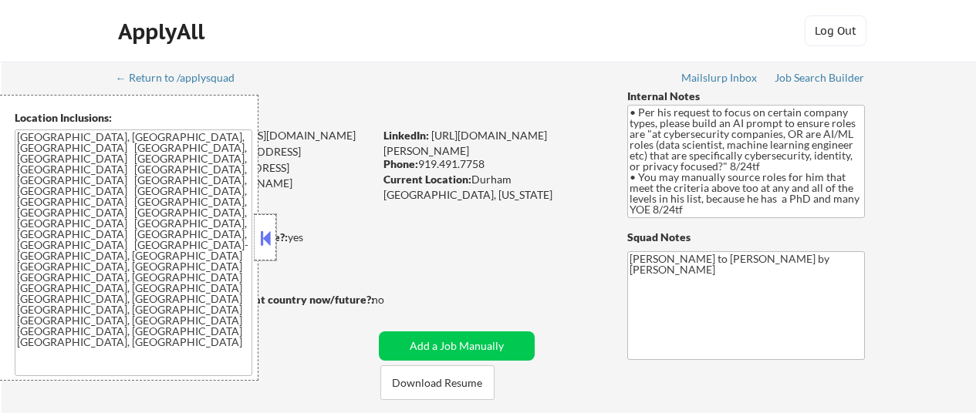
select select ""pending""
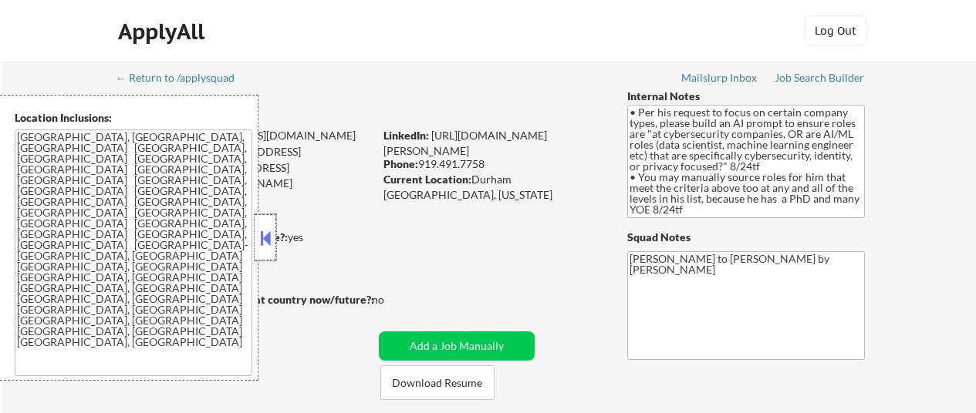
select select ""pending""
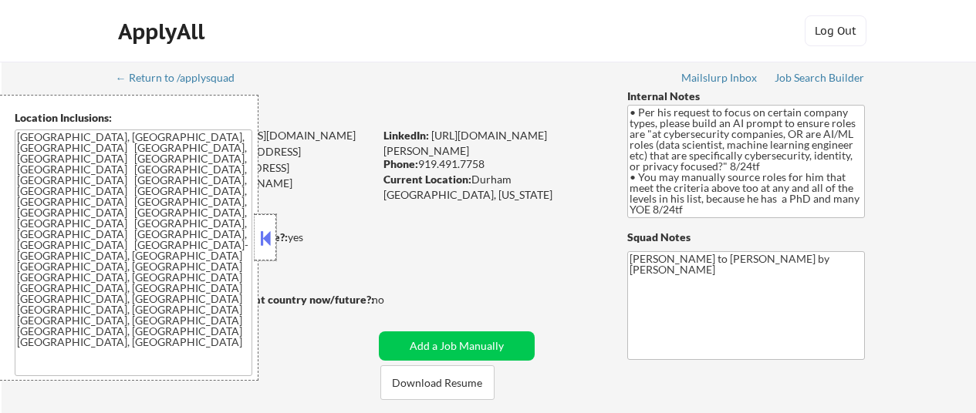
select select ""pending""
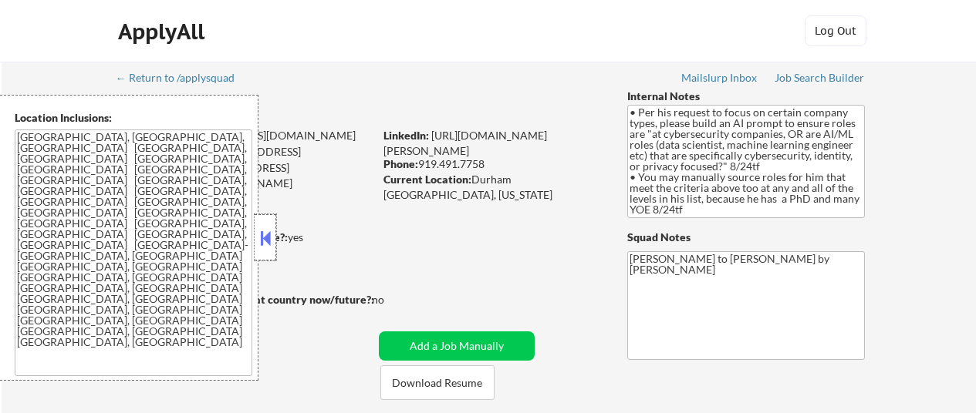
select select ""pending""
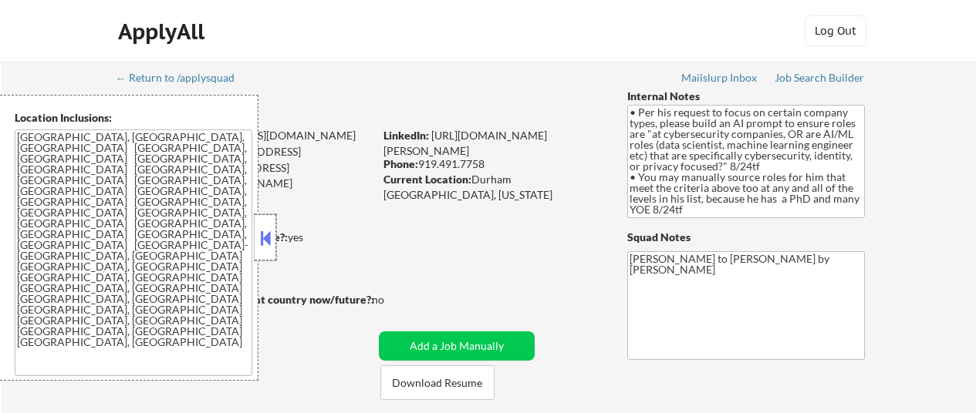
select select ""pending""
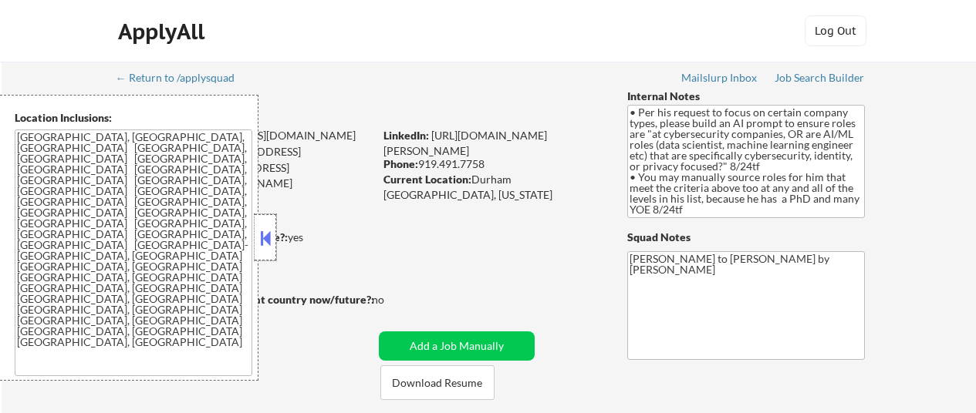
select select ""pending""
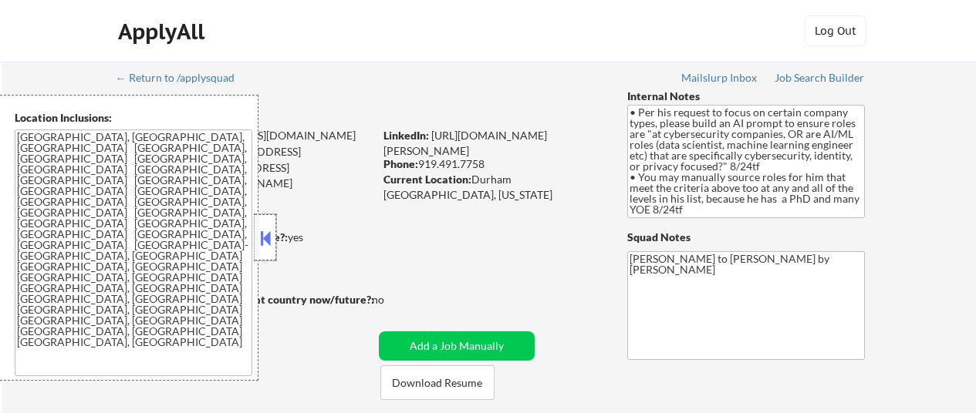
select select ""pending""
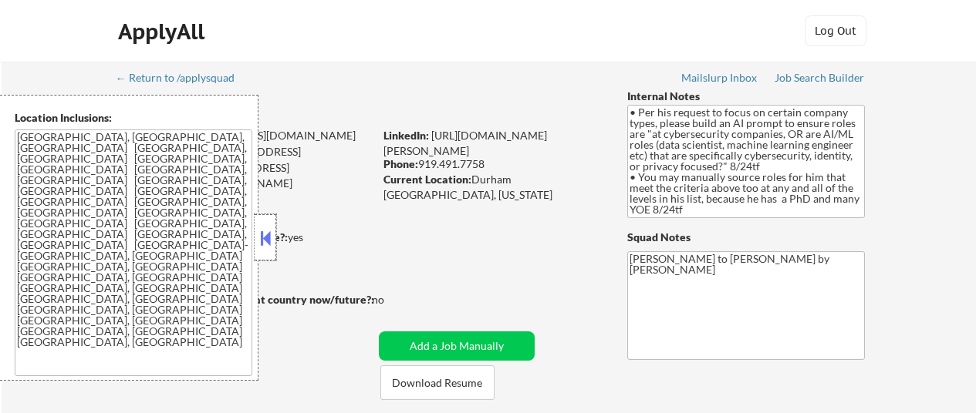
click at [264, 225] on div at bounding box center [266, 237] width 22 height 46
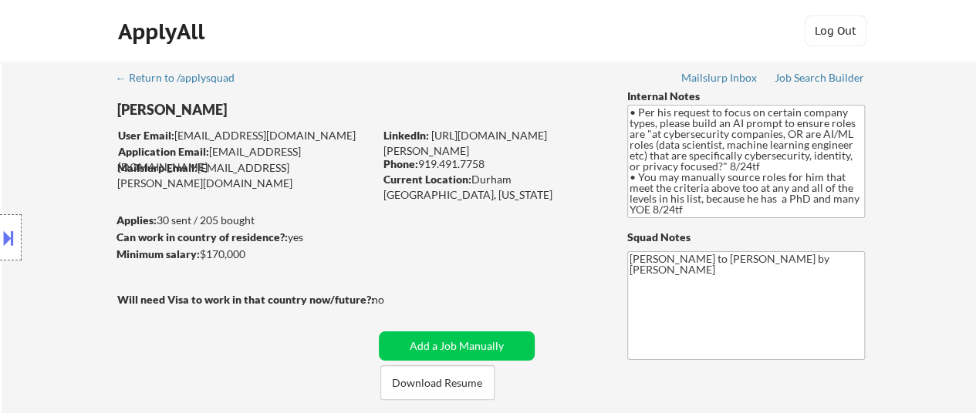
scroll to position [154, 0]
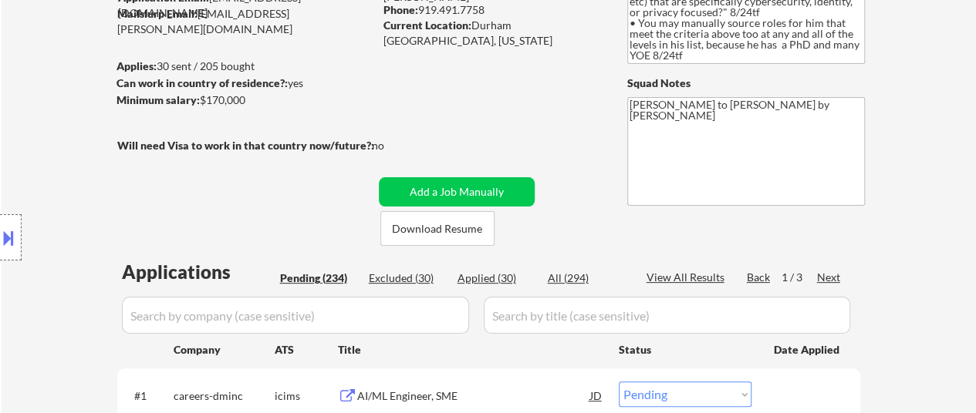
click at [494, 271] on div "Applied (30)" at bounding box center [495, 278] width 77 height 15
select select ""applied""
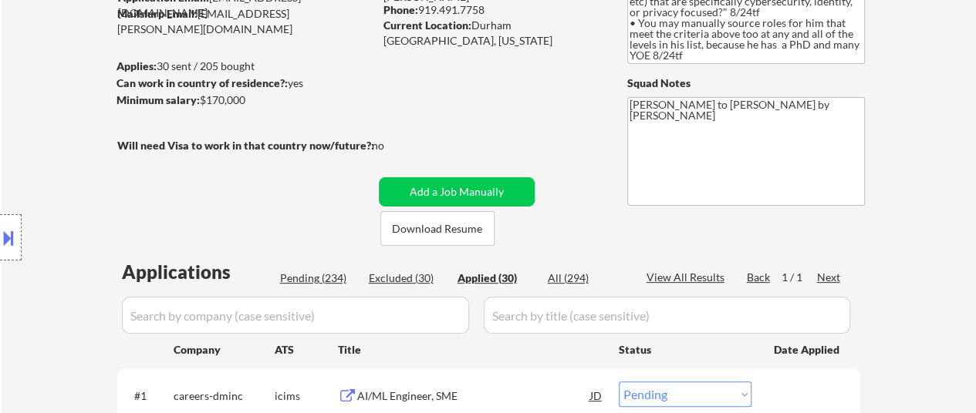
select select ""applied""
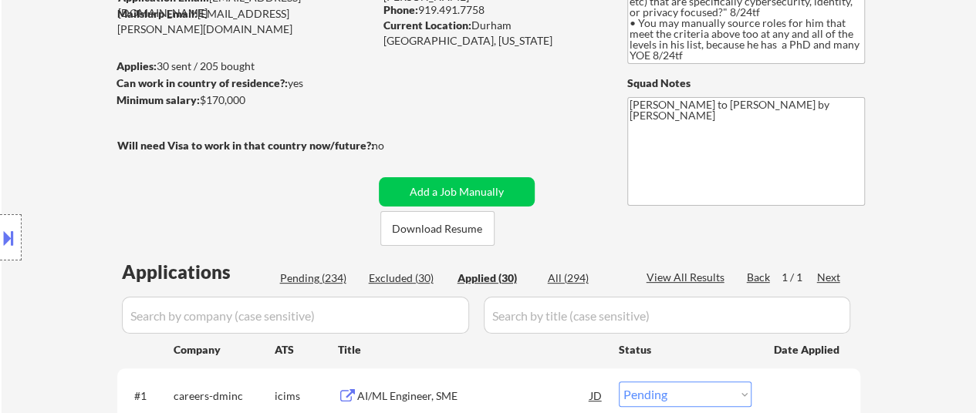
select select ""applied""
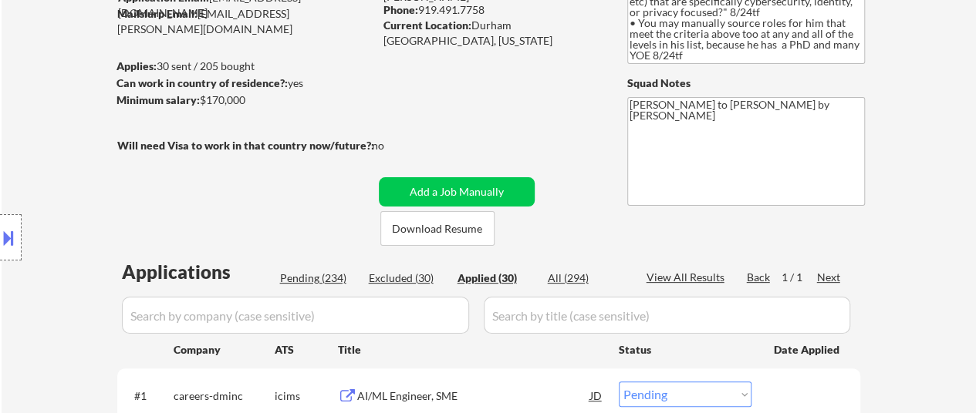
select select ""applied""
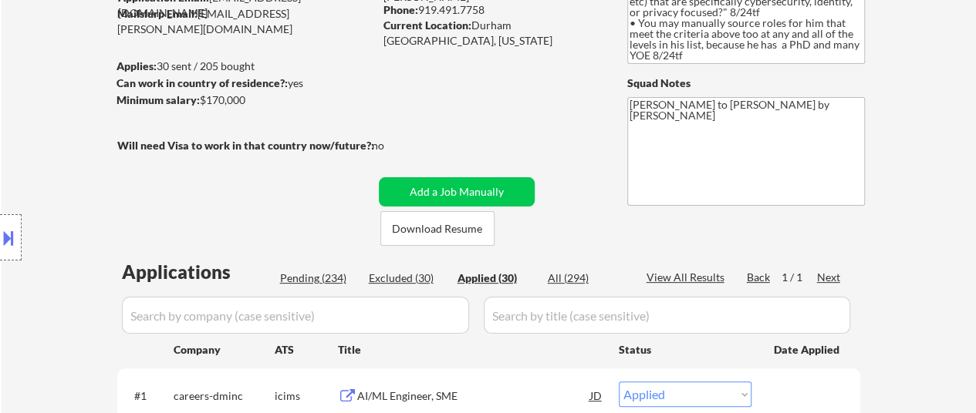
select select ""applied""
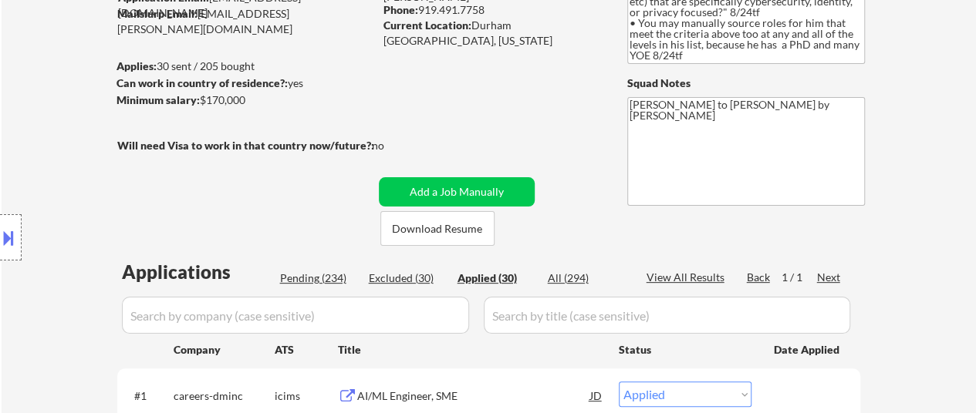
select select ""applied""
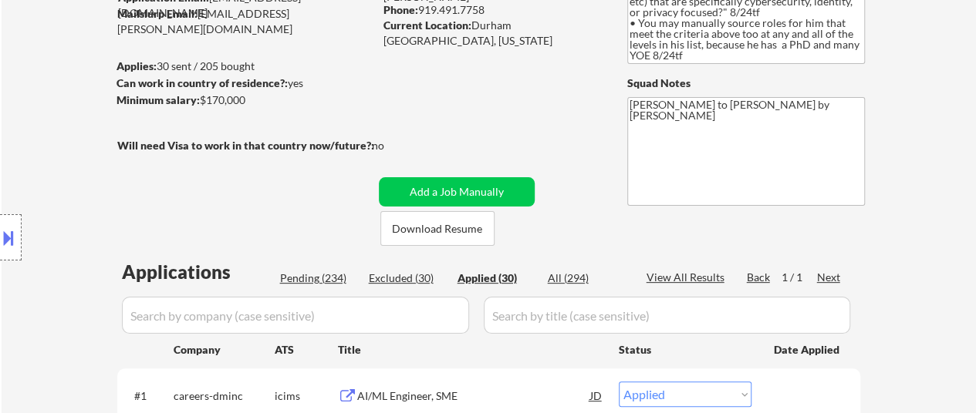
select select ""applied""
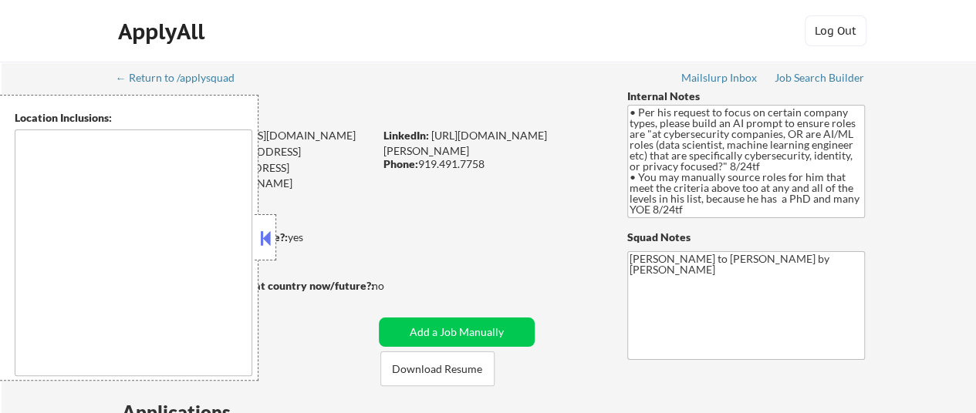
type textarea "[GEOGRAPHIC_DATA], [GEOGRAPHIC_DATA], [GEOGRAPHIC_DATA] [GEOGRAPHIC_DATA], [GEO…"
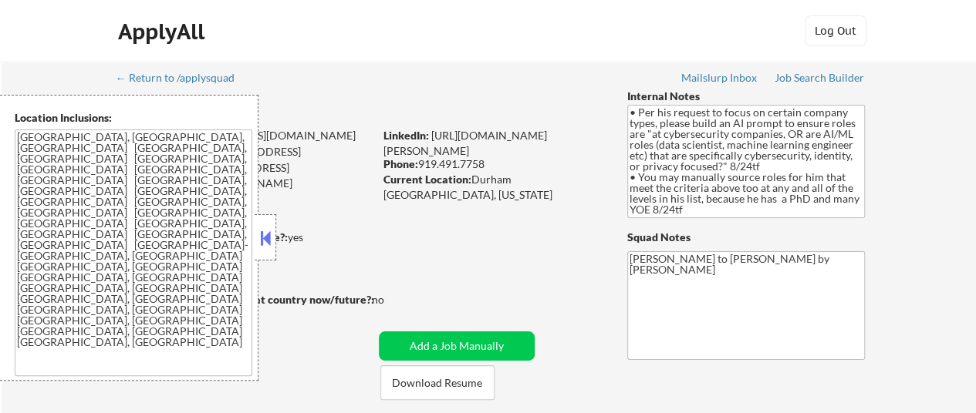
click at [270, 238] on button at bounding box center [265, 238] width 17 height 23
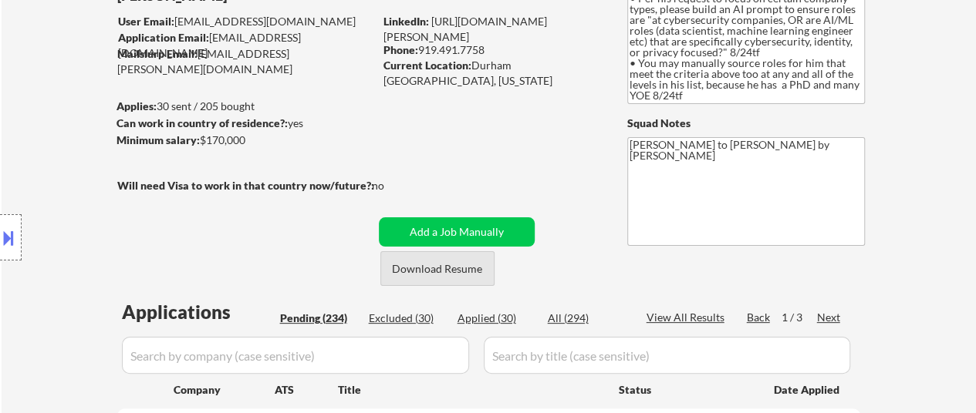
scroll to position [154, 0]
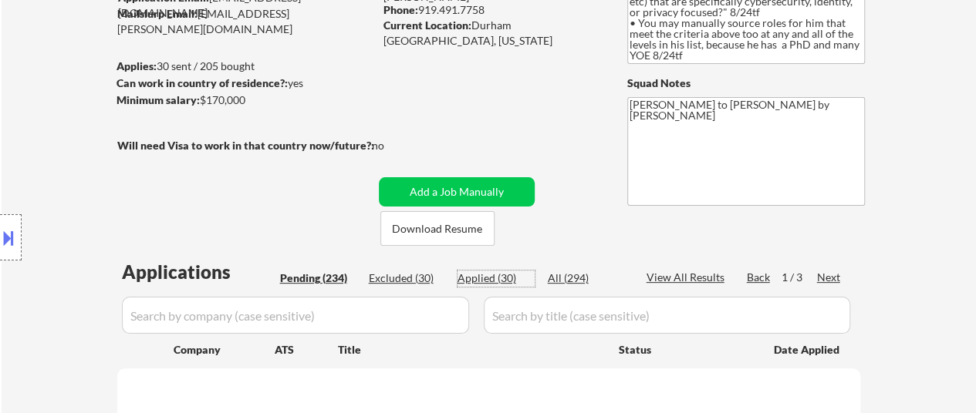
drag, startPoint x: 521, startPoint y: 284, endPoint x: 506, endPoint y: 279, distance: 16.1
click at [519, 282] on div "Applied (30)" at bounding box center [495, 278] width 77 height 15
select select ""applied""
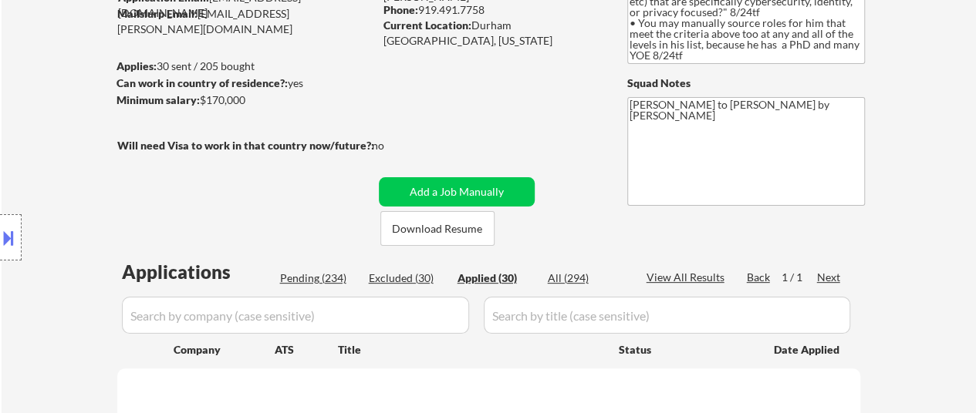
select select ""applied""
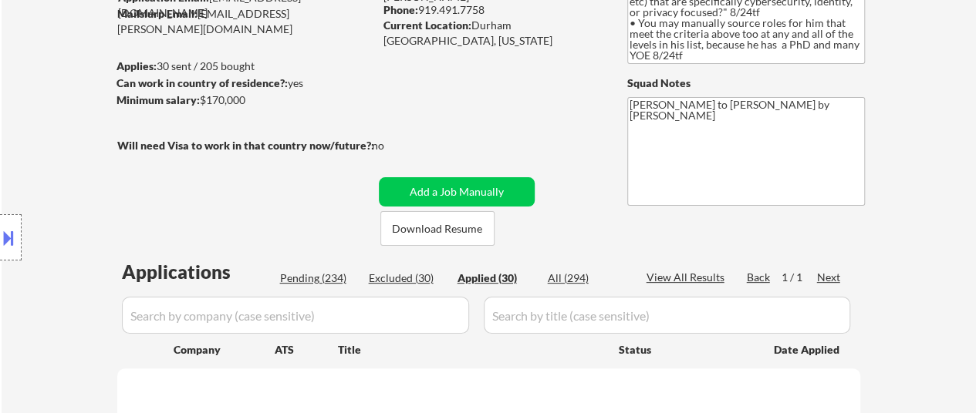
select select ""applied""
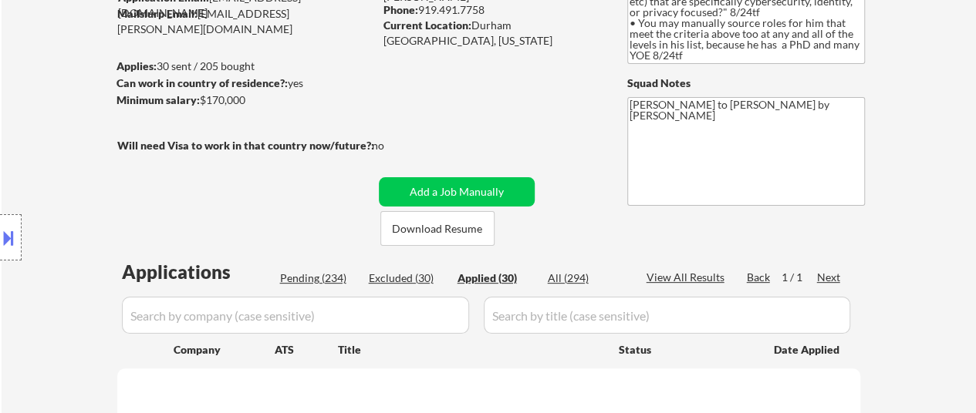
select select ""applied""
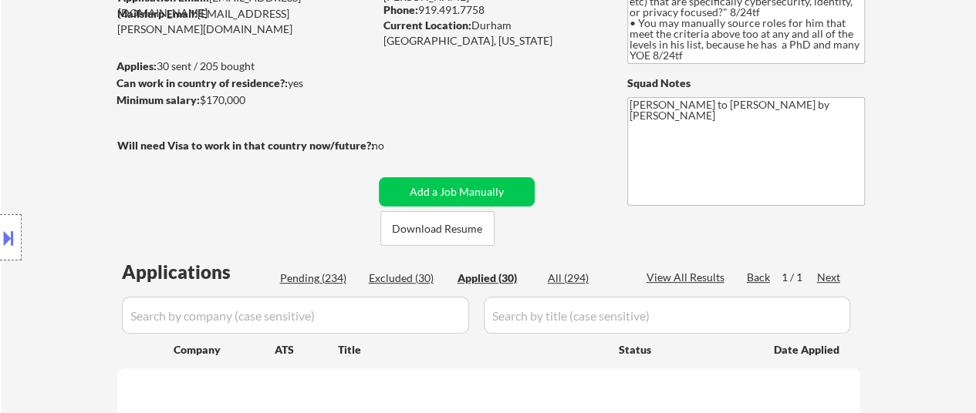
select select ""applied""
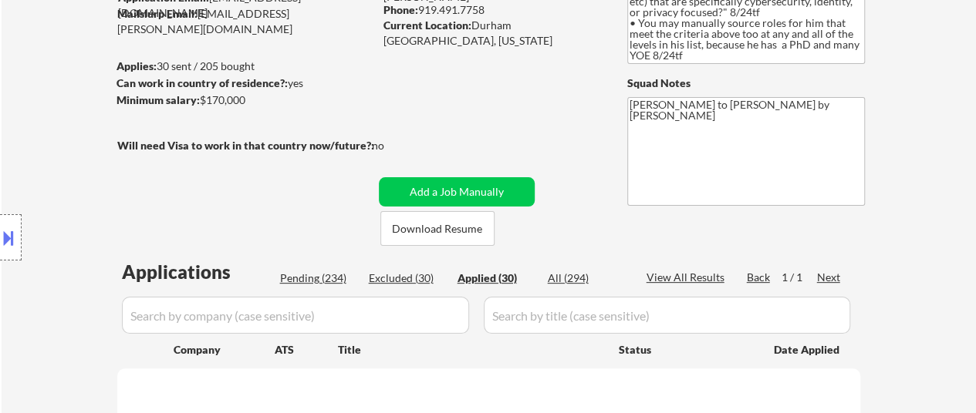
select select ""applied""
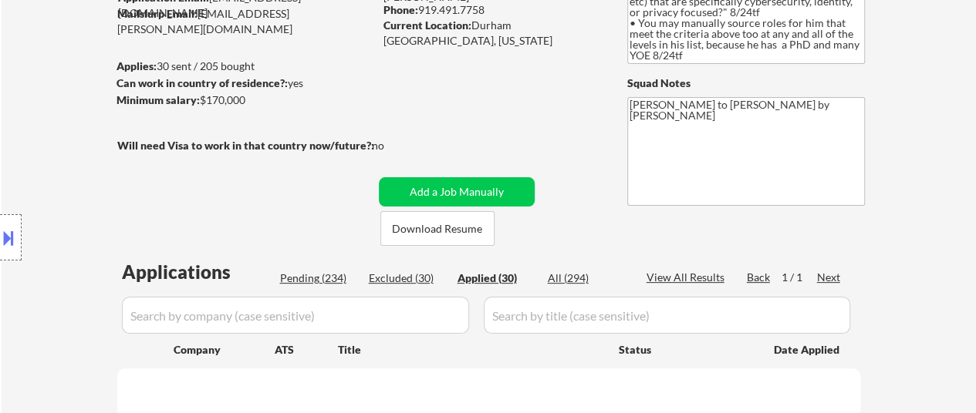
select select ""applied""
